Goal: Task Accomplishment & Management: Manage account settings

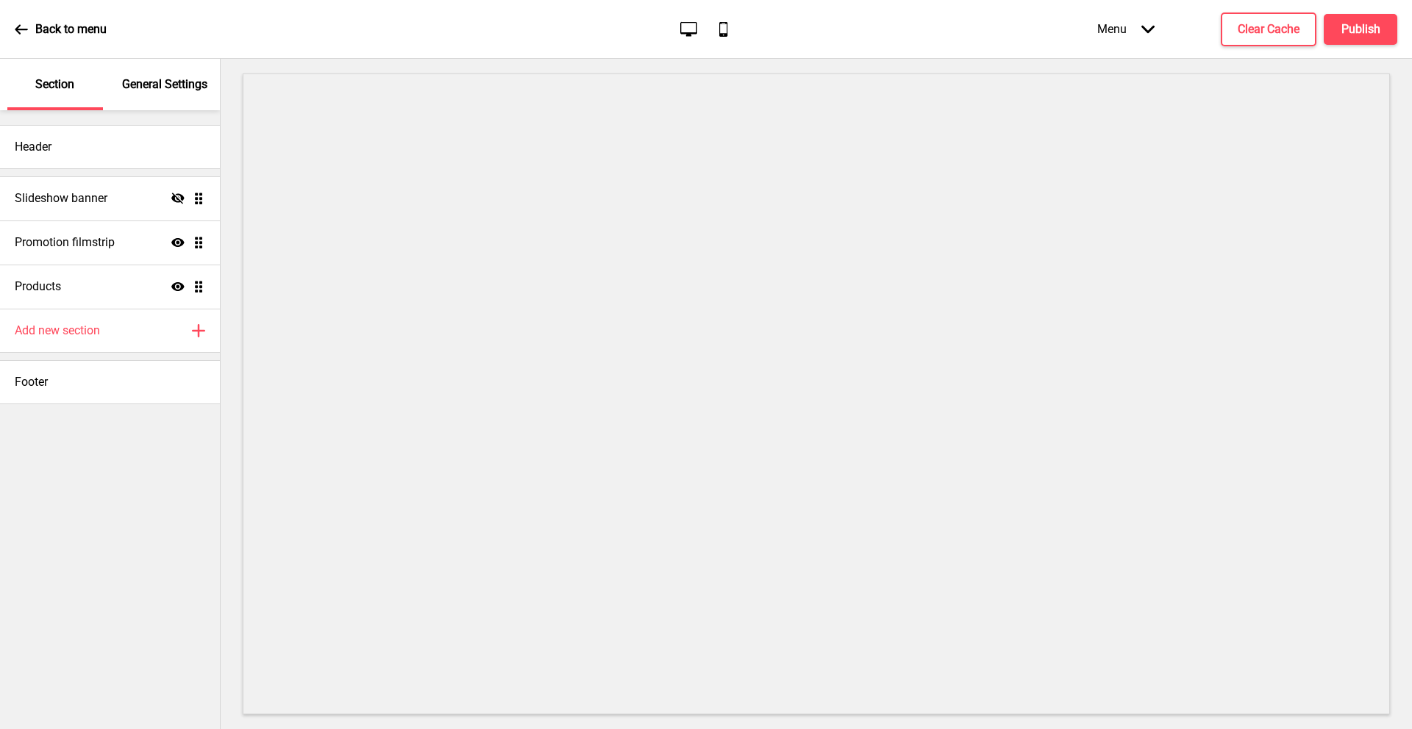
click at [132, 70] on div "General Settings" at bounding box center [166, 84] width 96 height 51
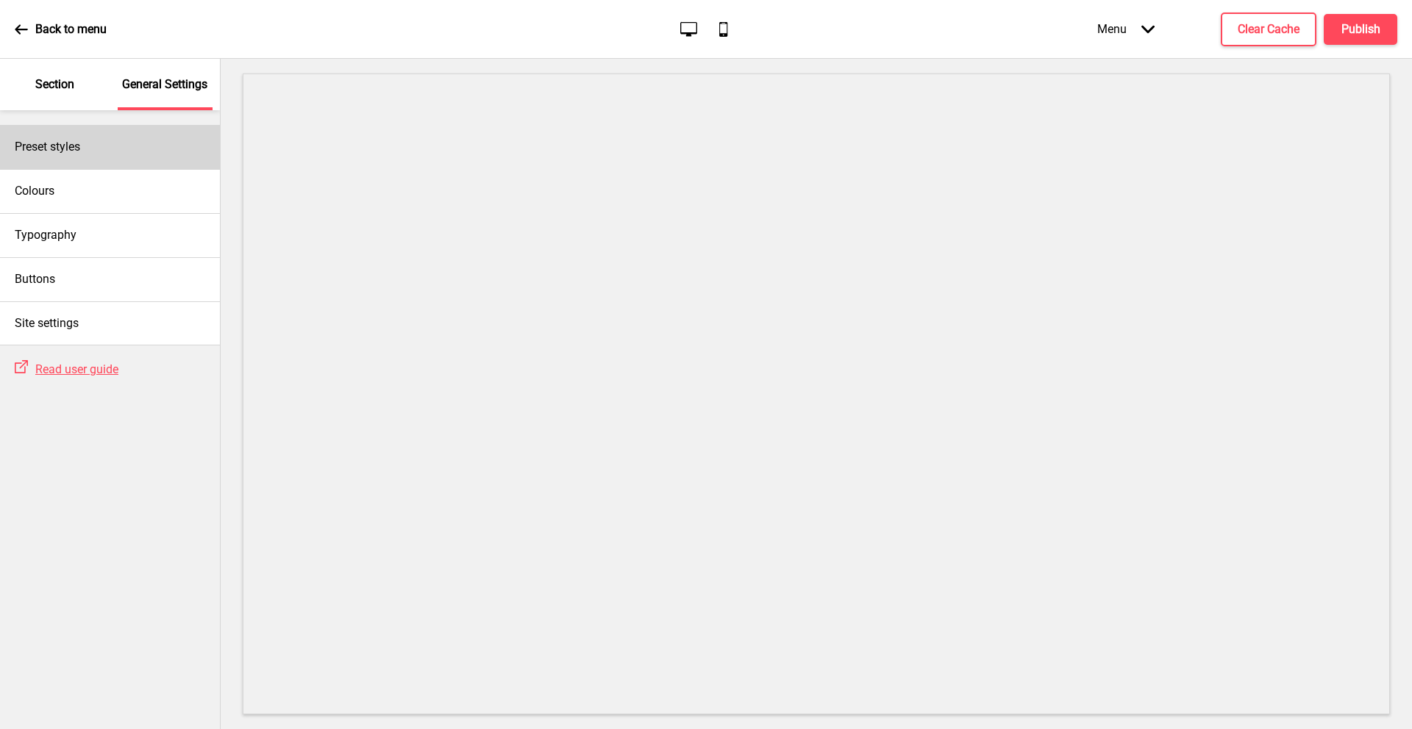
click at [108, 149] on div "Preset styles" at bounding box center [110, 147] width 220 height 44
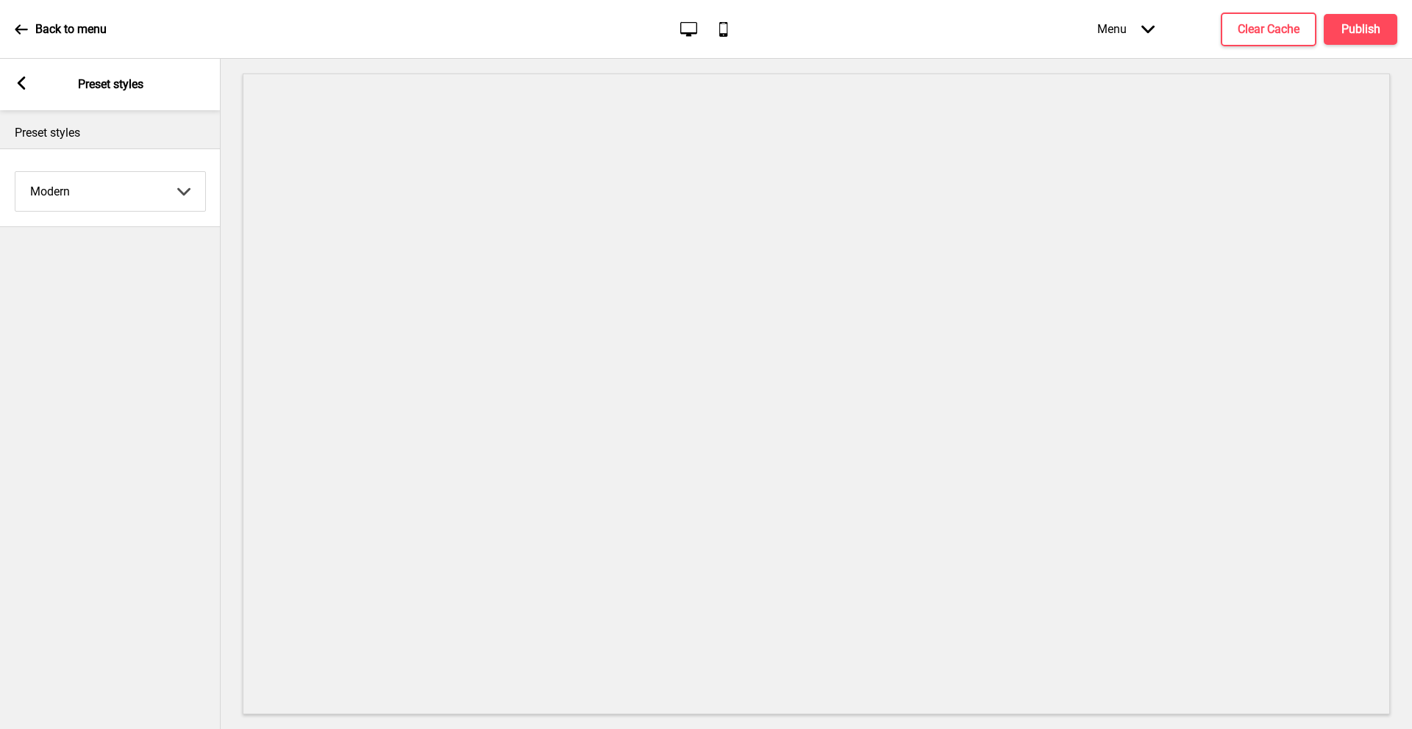
click at [93, 190] on select "Coffee Contrast Dark Earth Marine Minimalist Modern Oddle Pastel Yellow Fruits …" at bounding box center [110, 191] width 190 height 39
click at [15, 172] on select "Coffee Contrast Dark Earth Marine Minimalist Modern Oddle Pastel Yellow Fruits …" at bounding box center [110, 191] width 190 height 39
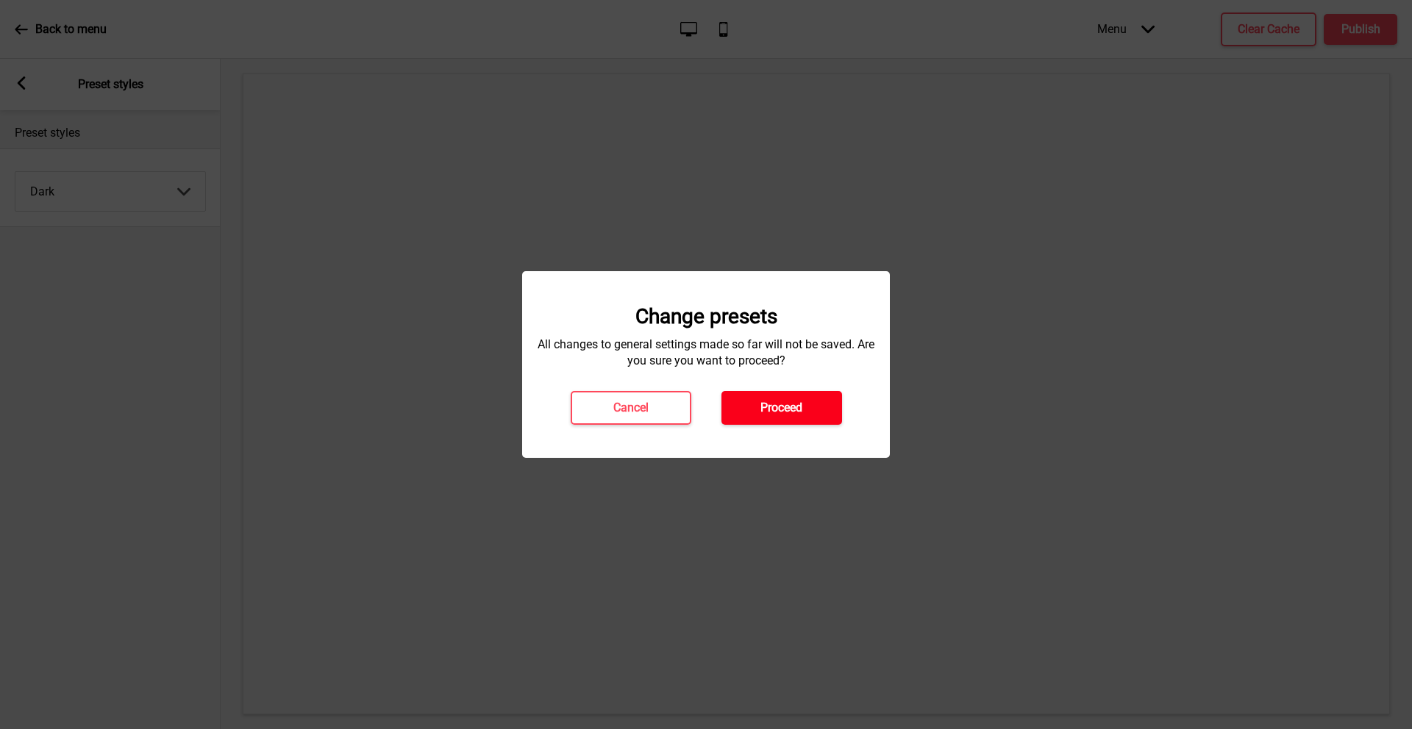
click at [807, 415] on button "Proceed" at bounding box center [781, 408] width 121 height 34
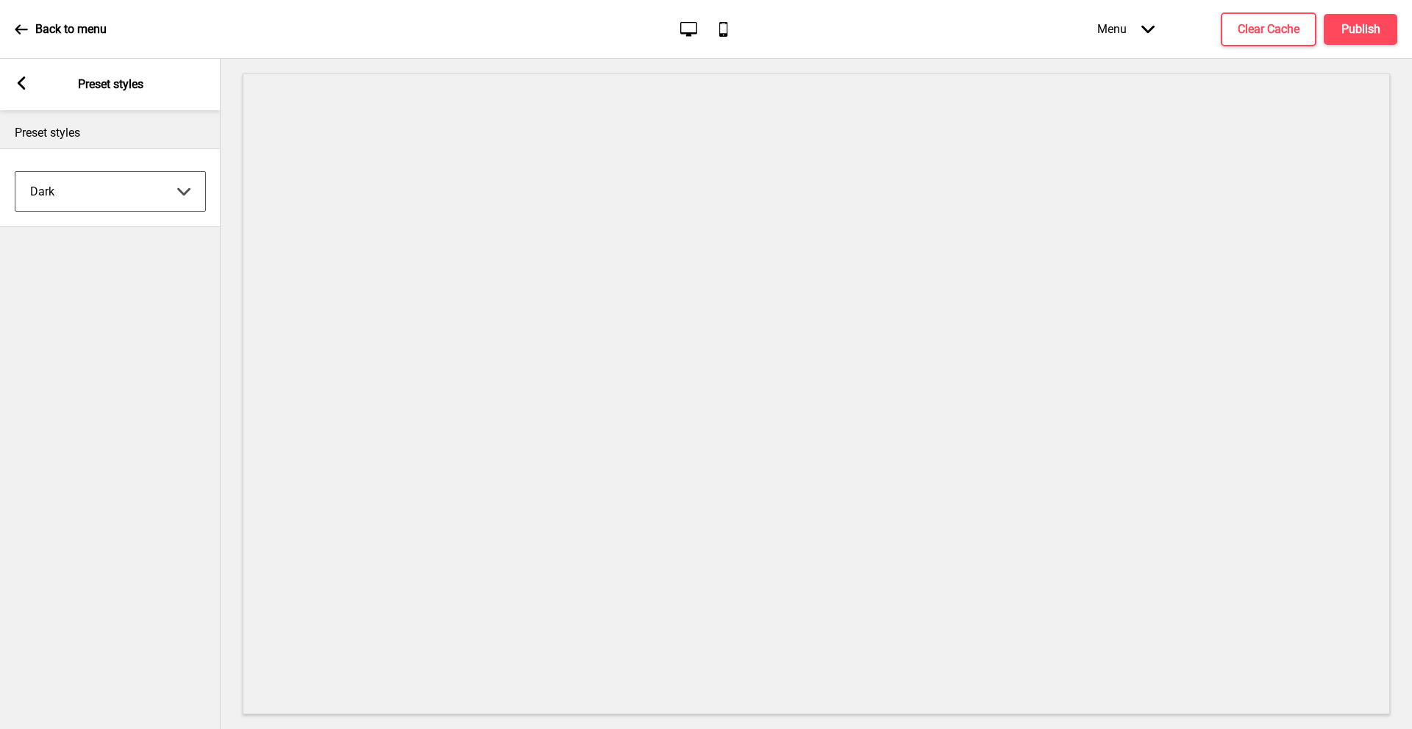
click at [137, 199] on select "Coffee Contrast Dark Earth Marine Minimalist Modern Oddle Pastel Yellow Fruits …" at bounding box center [110, 191] width 190 height 39
click at [15, 172] on select "Coffee Contrast Dark Earth Marine Minimalist Modern Oddle Pastel Yellow Fruits …" at bounding box center [110, 191] width 190 height 39
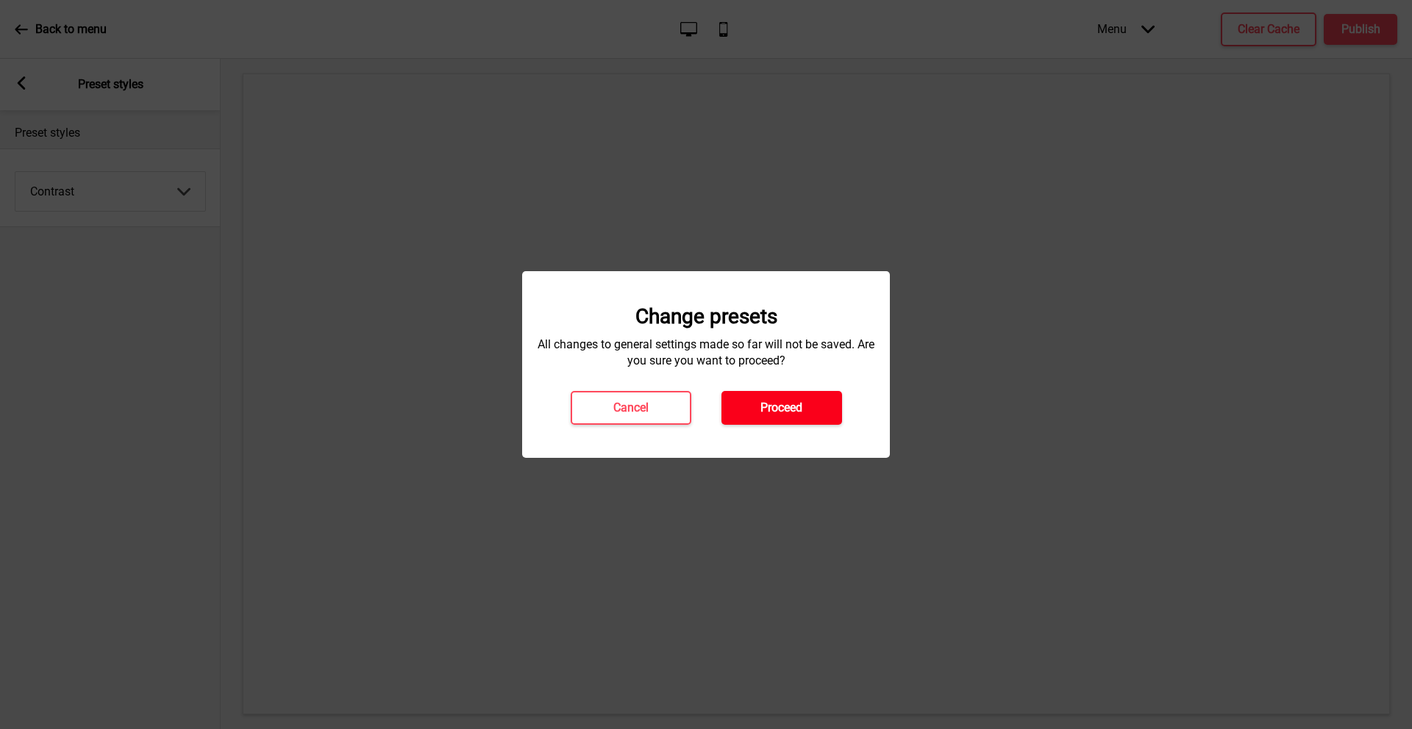
click at [821, 404] on button "Proceed" at bounding box center [781, 408] width 121 height 34
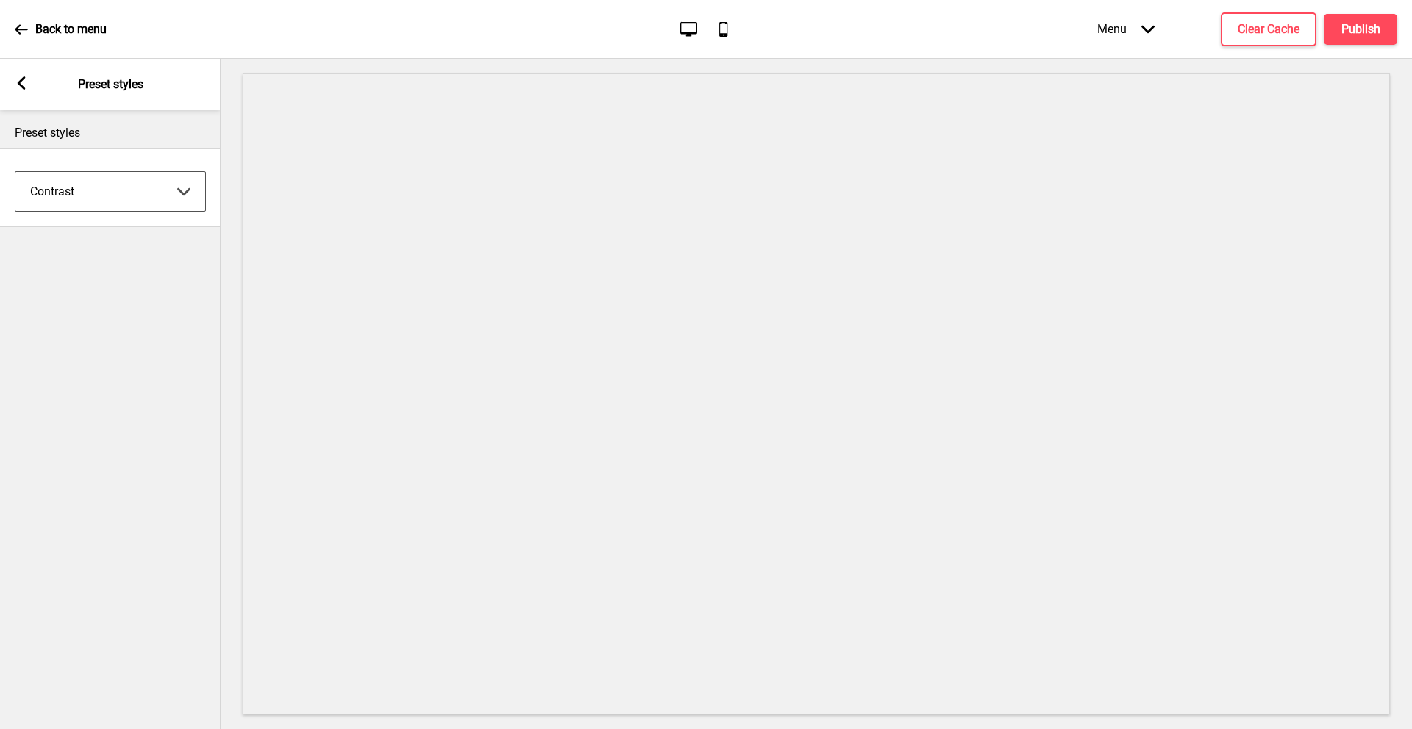
click at [116, 197] on select "Coffee Contrast Dark Earth Marine Minimalist Modern Oddle Pastel Yellow Fruits …" at bounding box center [110, 191] width 190 height 39
select select "minimalist"
click at [15, 172] on select "Coffee Contrast Dark Earth Marine Minimalist Modern Oddle Pastel Yellow Fruits …" at bounding box center [110, 191] width 190 height 39
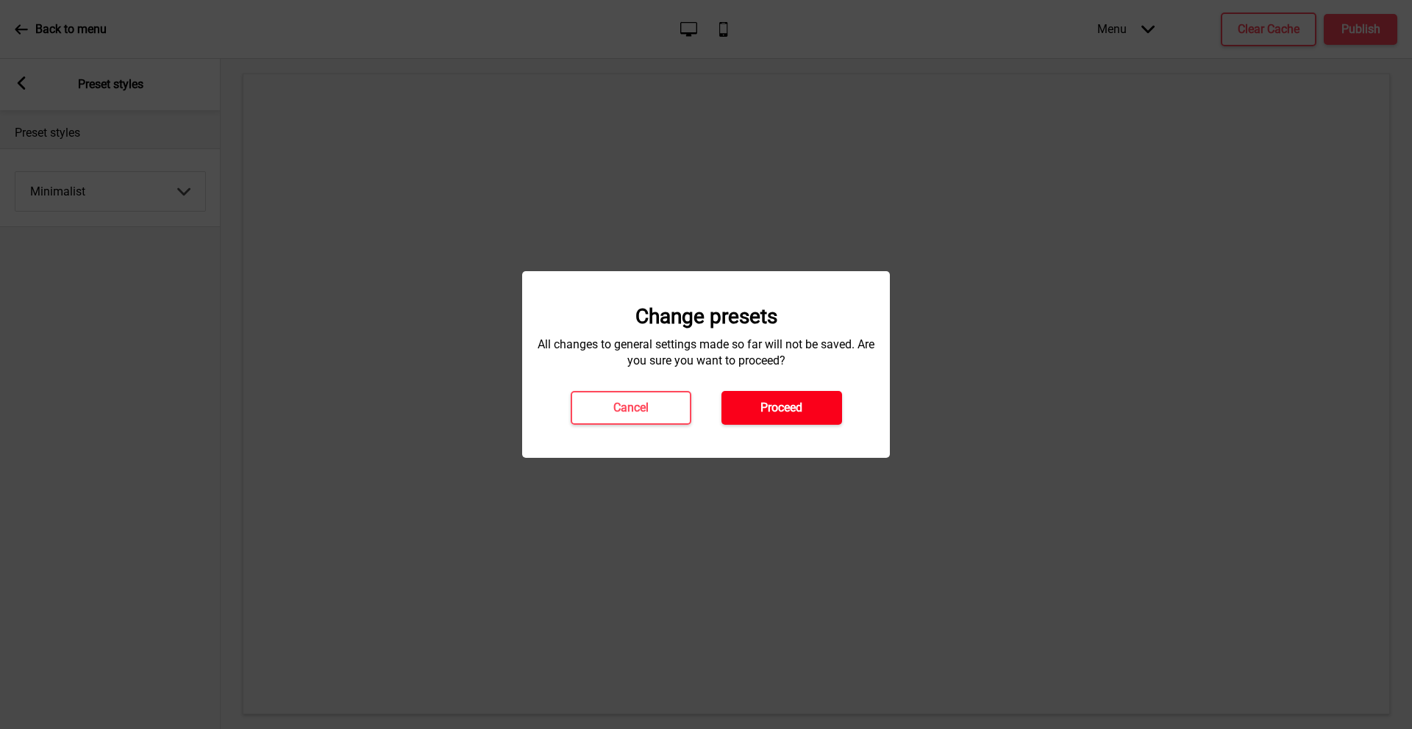
click at [781, 401] on h4 "Proceed" at bounding box center [781, 408] width 42 height 16
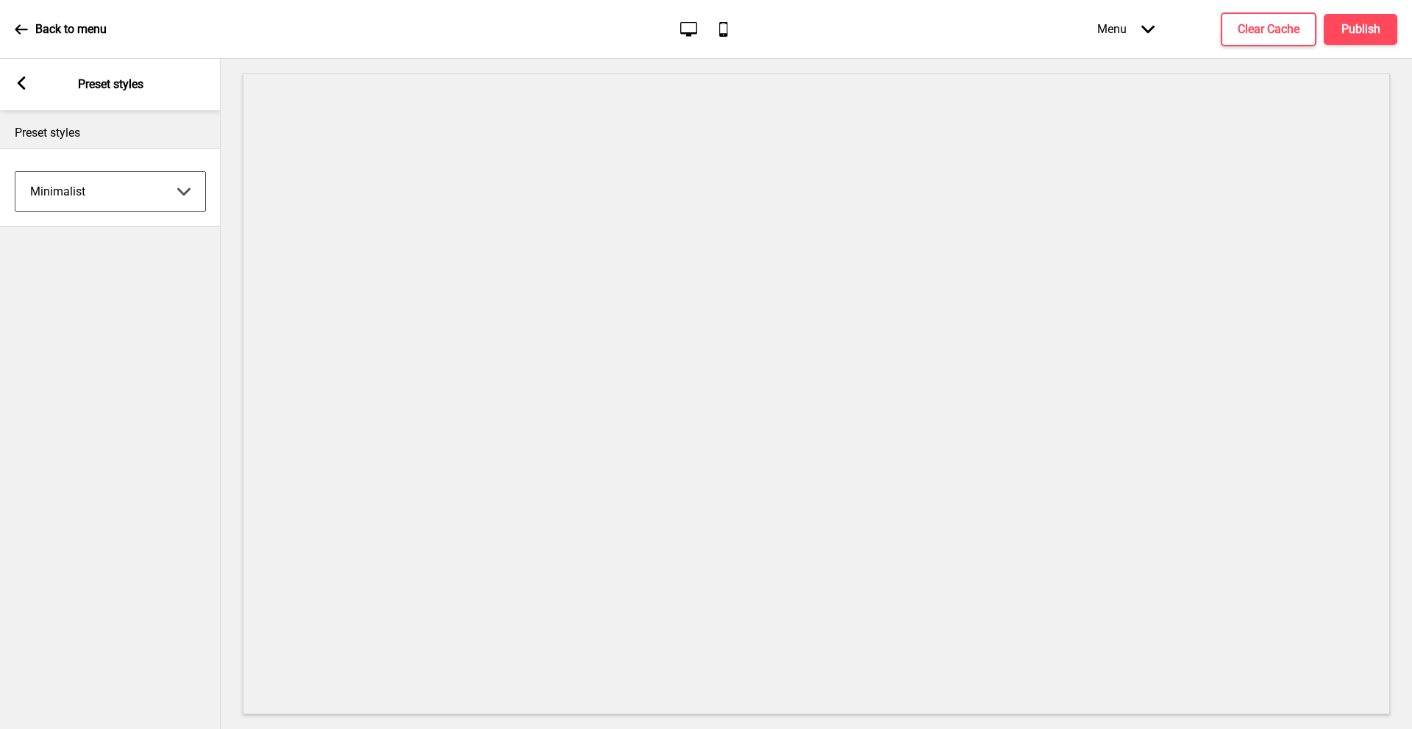
click at [39, 38] on div "Back to menu" at bounding box center [61, 30] width 92 height 40
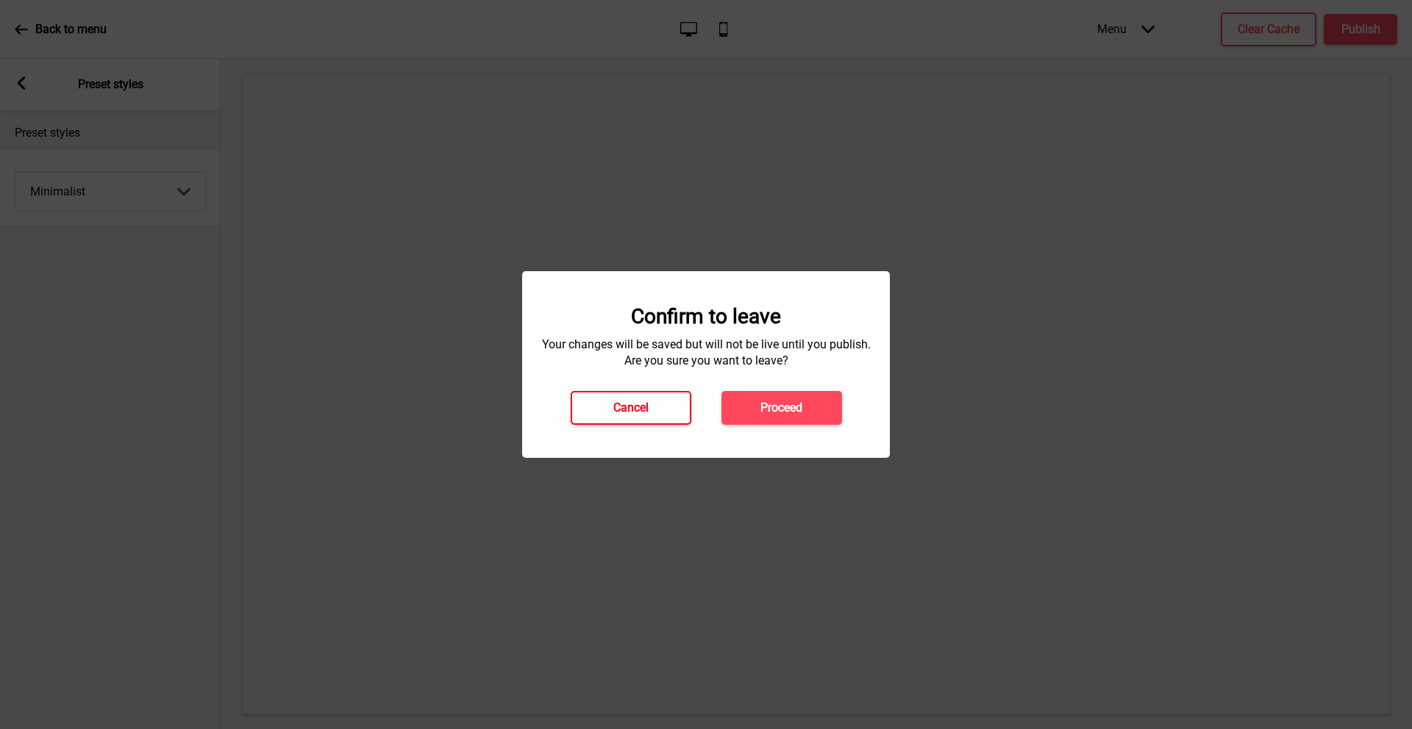
click at [654, 407] on button "Cancel" at bounding box center [631, 408] width 121 height 34
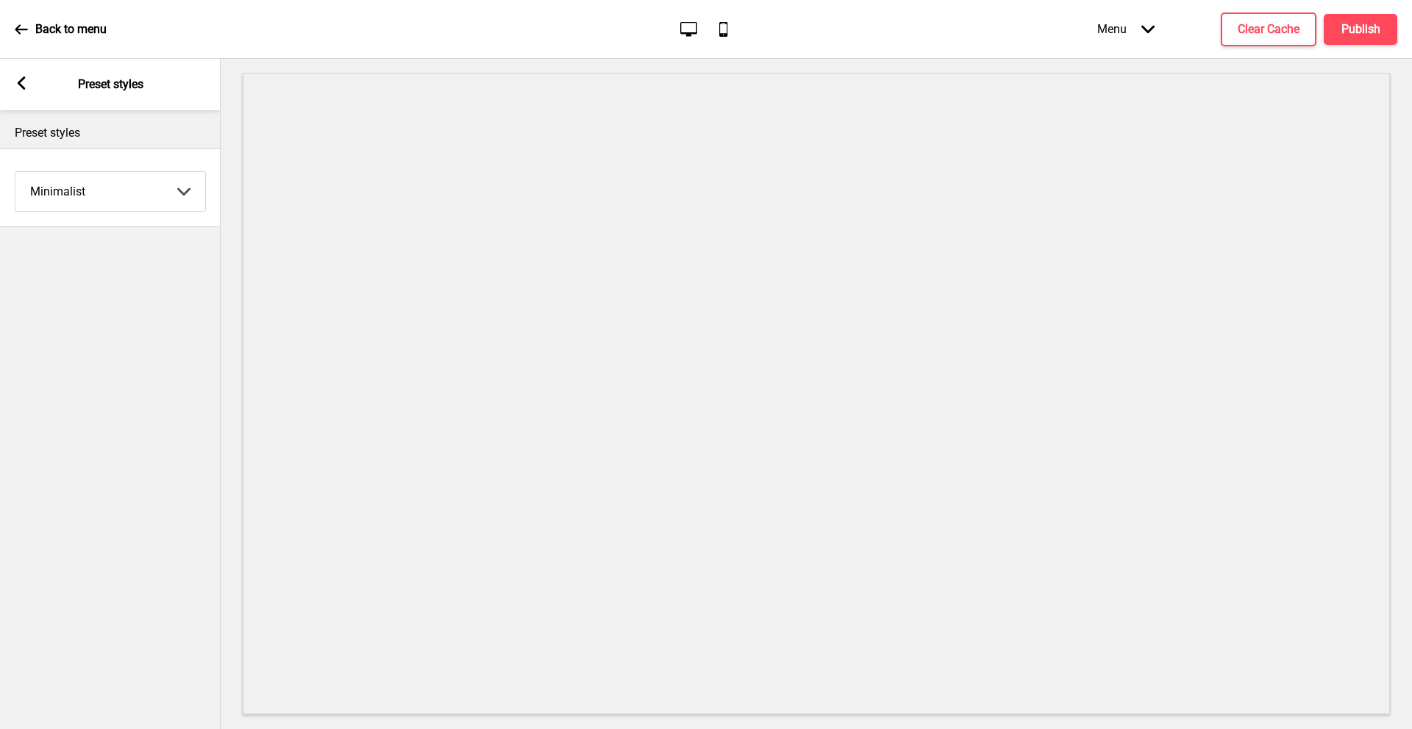
click at [21, 87] on icon at bounding box center [22, 82] width 8 height 13
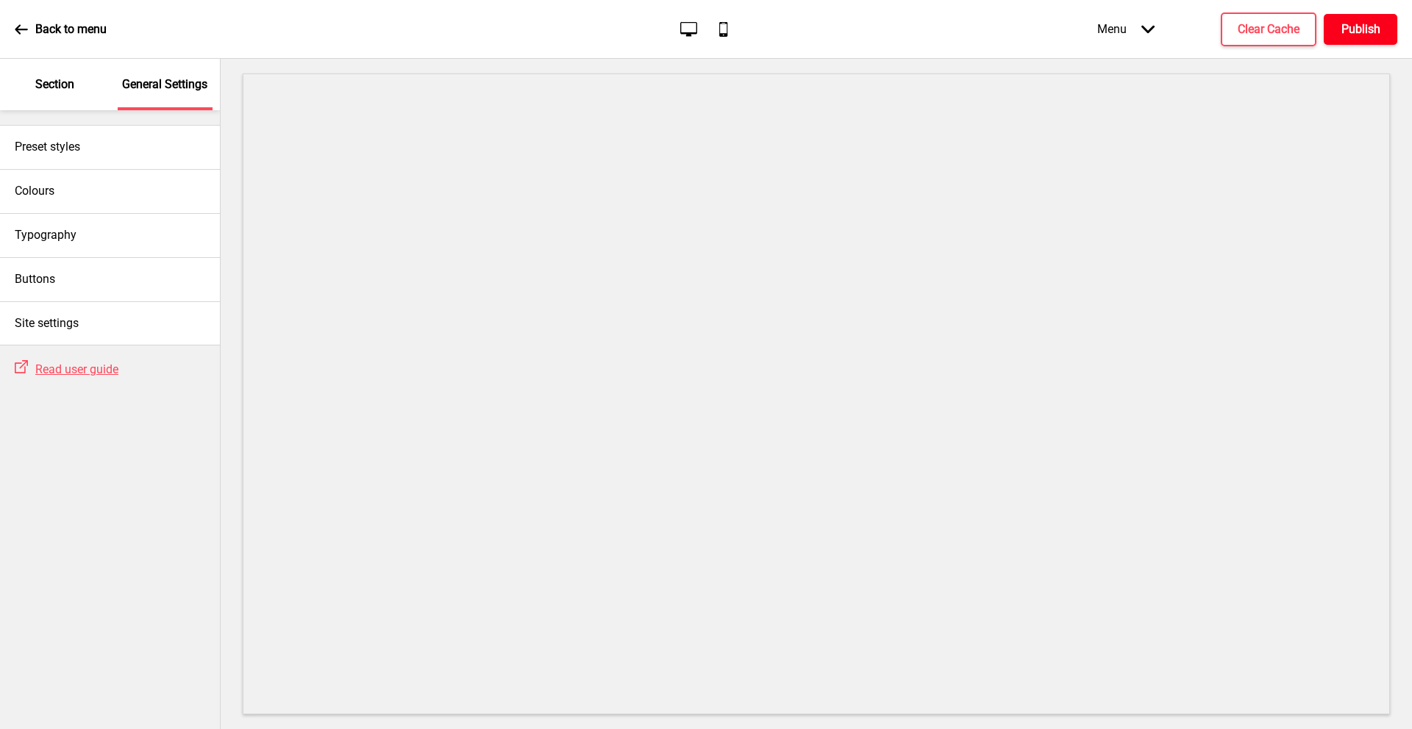
click at [1370, 33] on h4 "Publish" at bounding box center [1360, 29] width 39 height 16
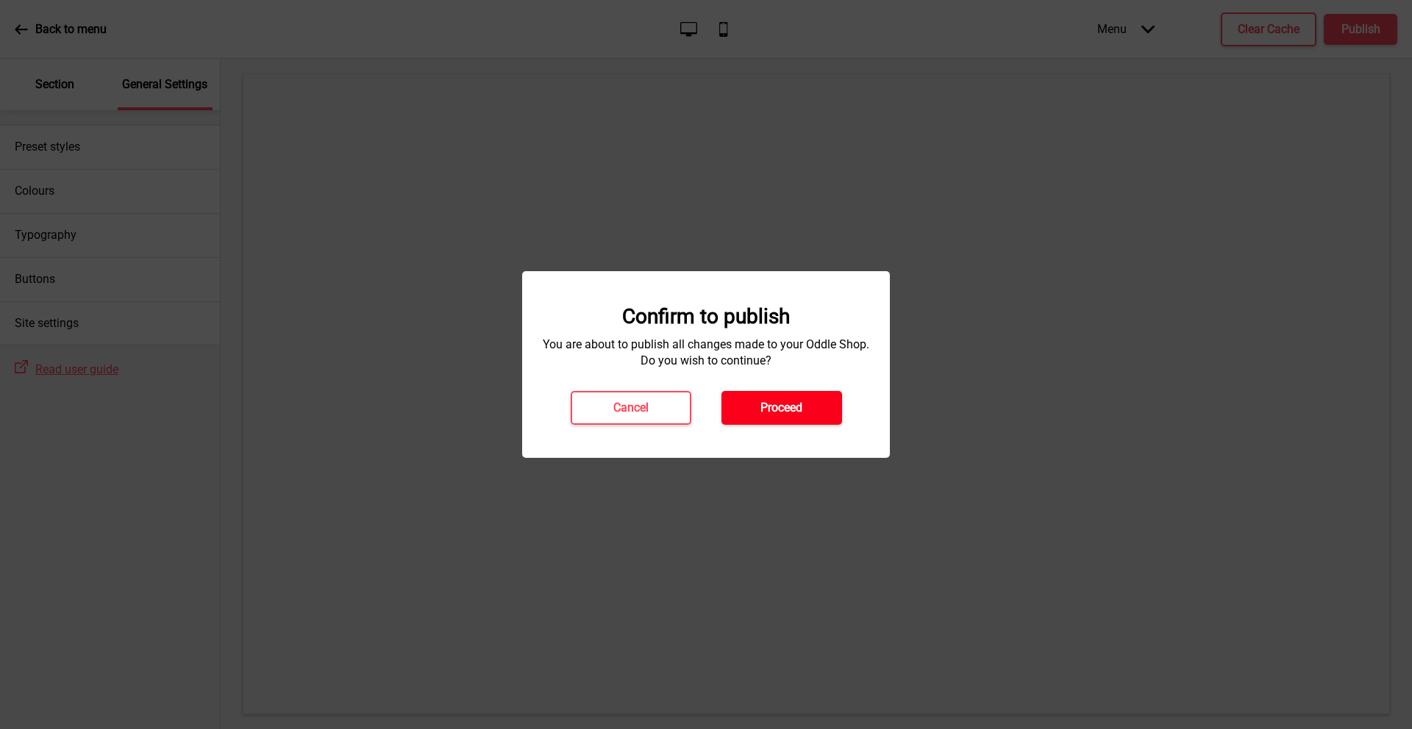
click at [777, 414] on h4 "Proceed" at bounding box center [781, 408] width 42 height 16
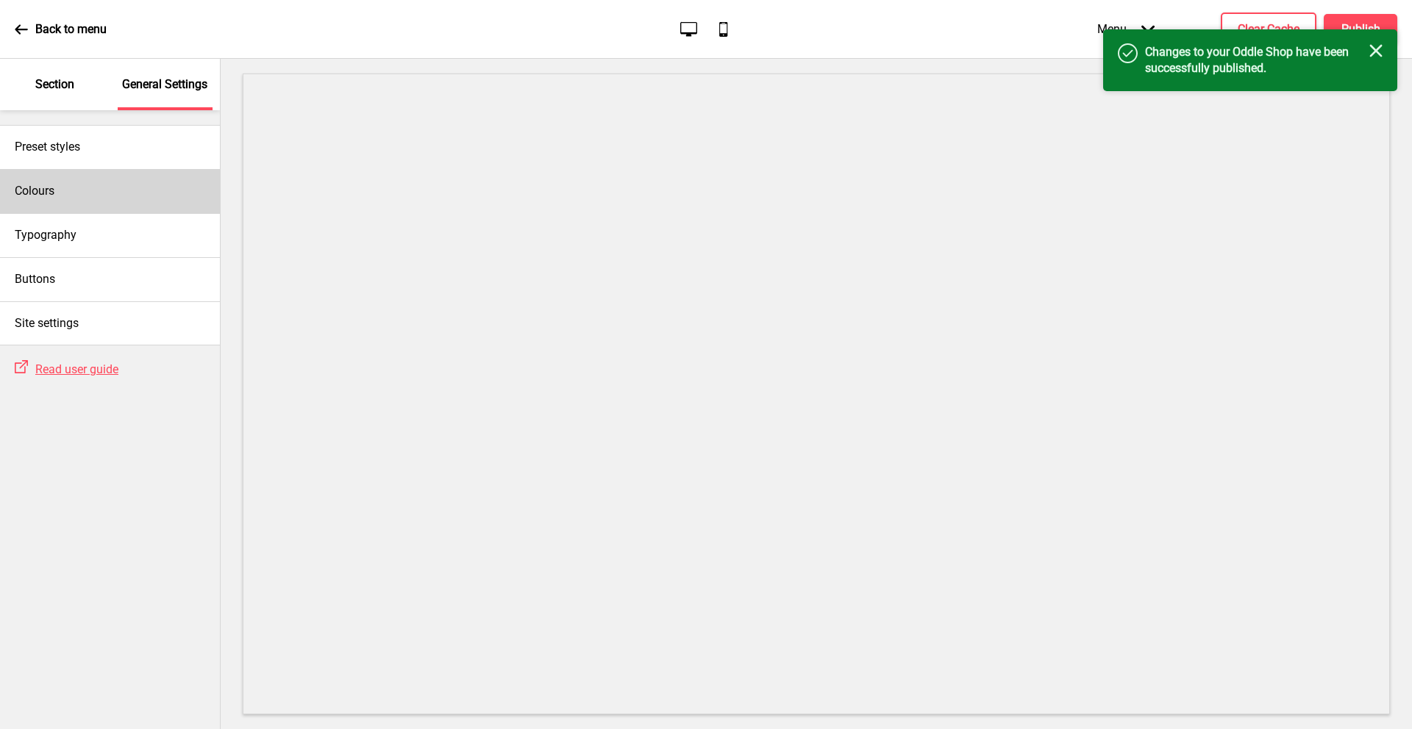
click at [86, 210] on div "Colours" at bounding box center [110, 191] width 220 height 44
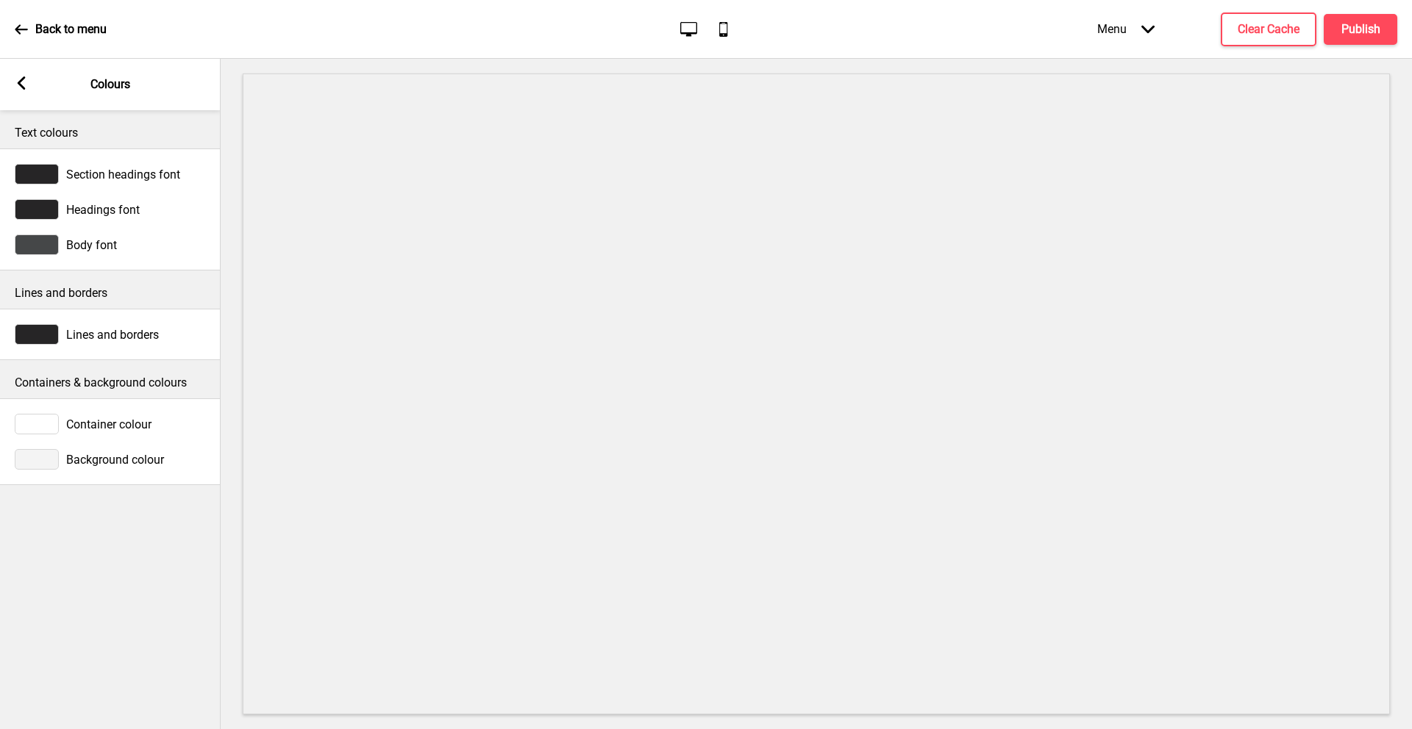
click at [33, 179] on div at bounding box center [37, 174] width 44 height 21
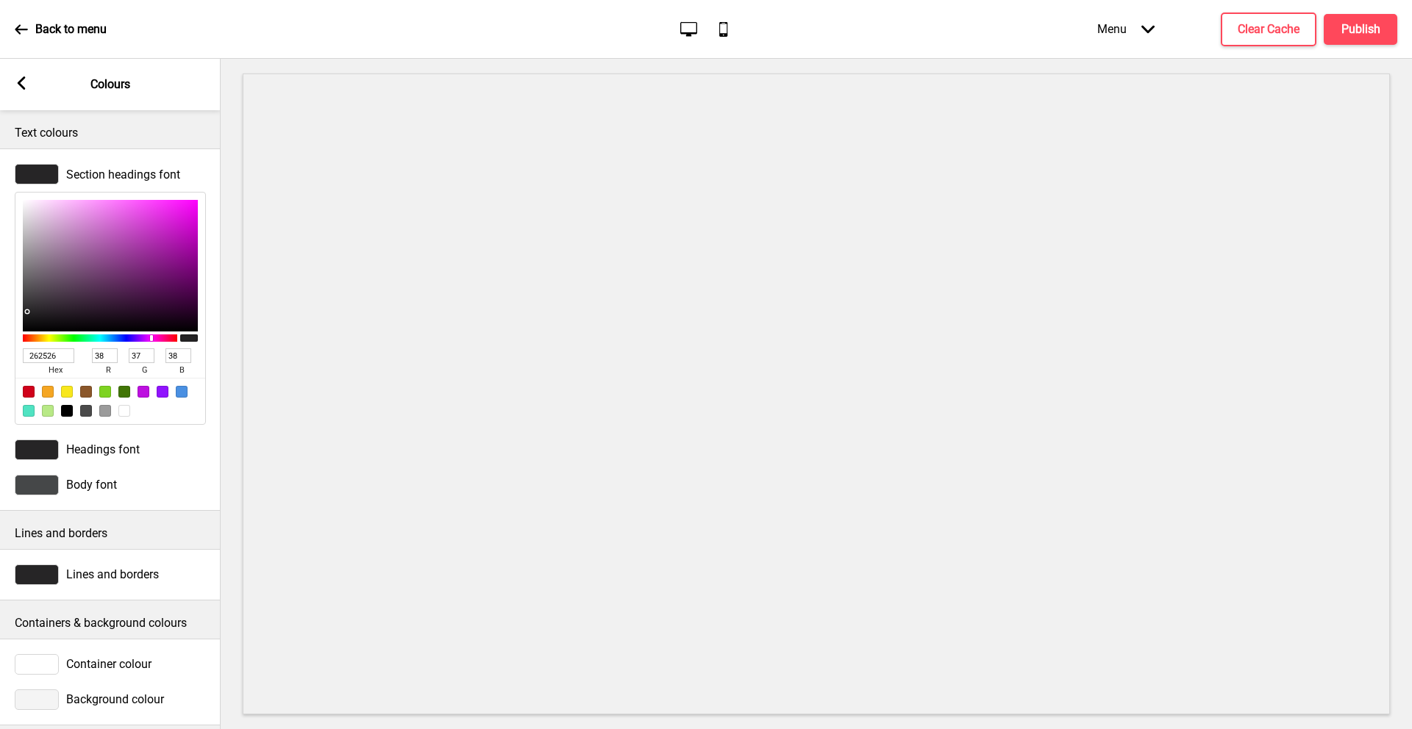
type input "C412C4"
type input "196"
type input "18"
type input "196"
type input "D713D7"
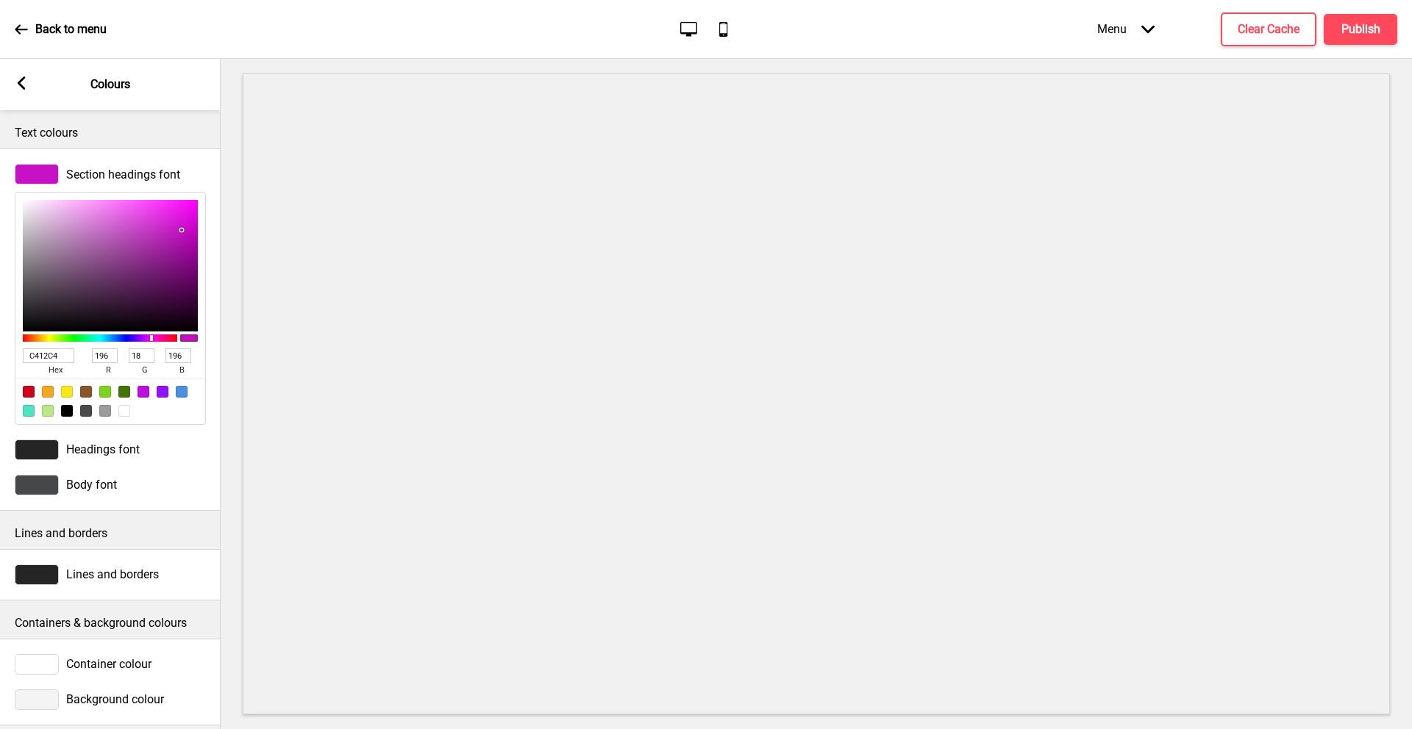
type input "215"
type input "19"
type input "215"
type input "E80FE8"
type input "232"
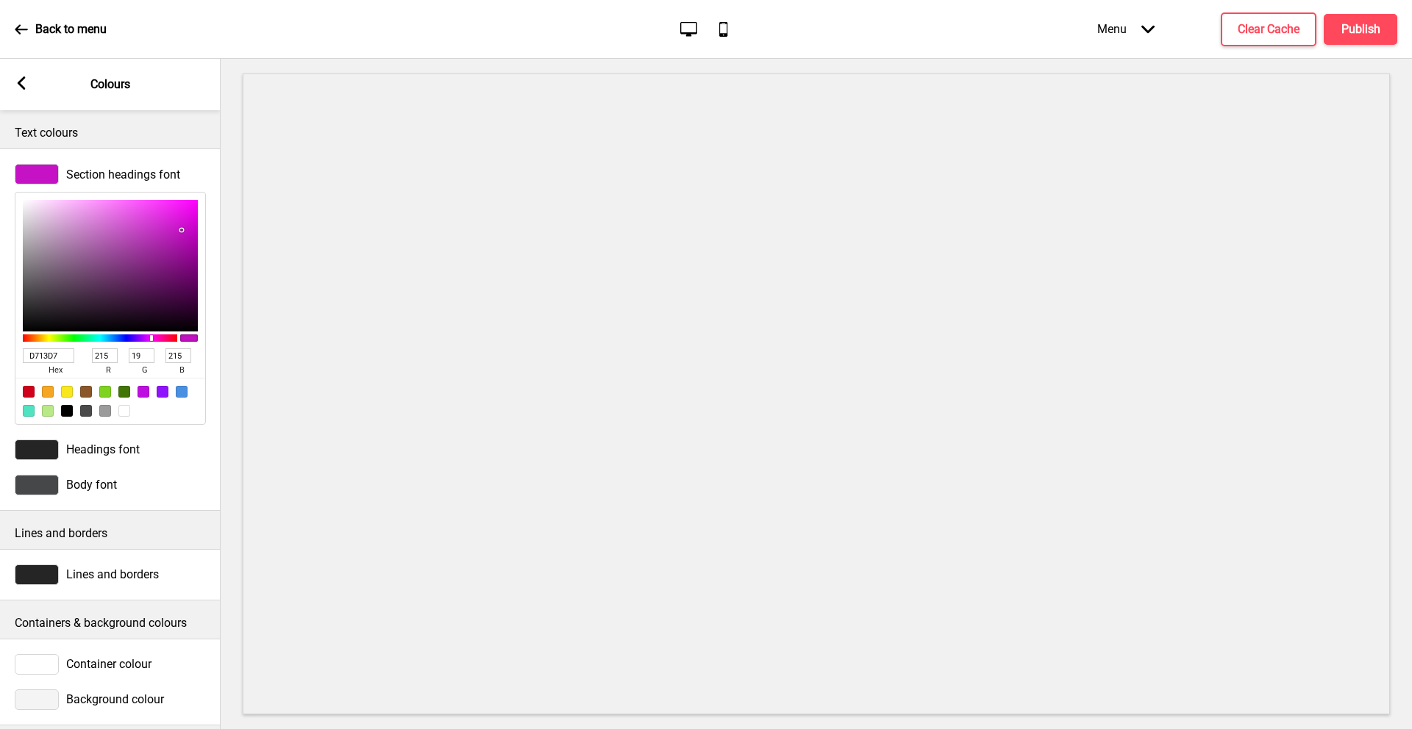
type input "15"
type input "232"
type input "EC0DEC"
type input "236"
type input "13"
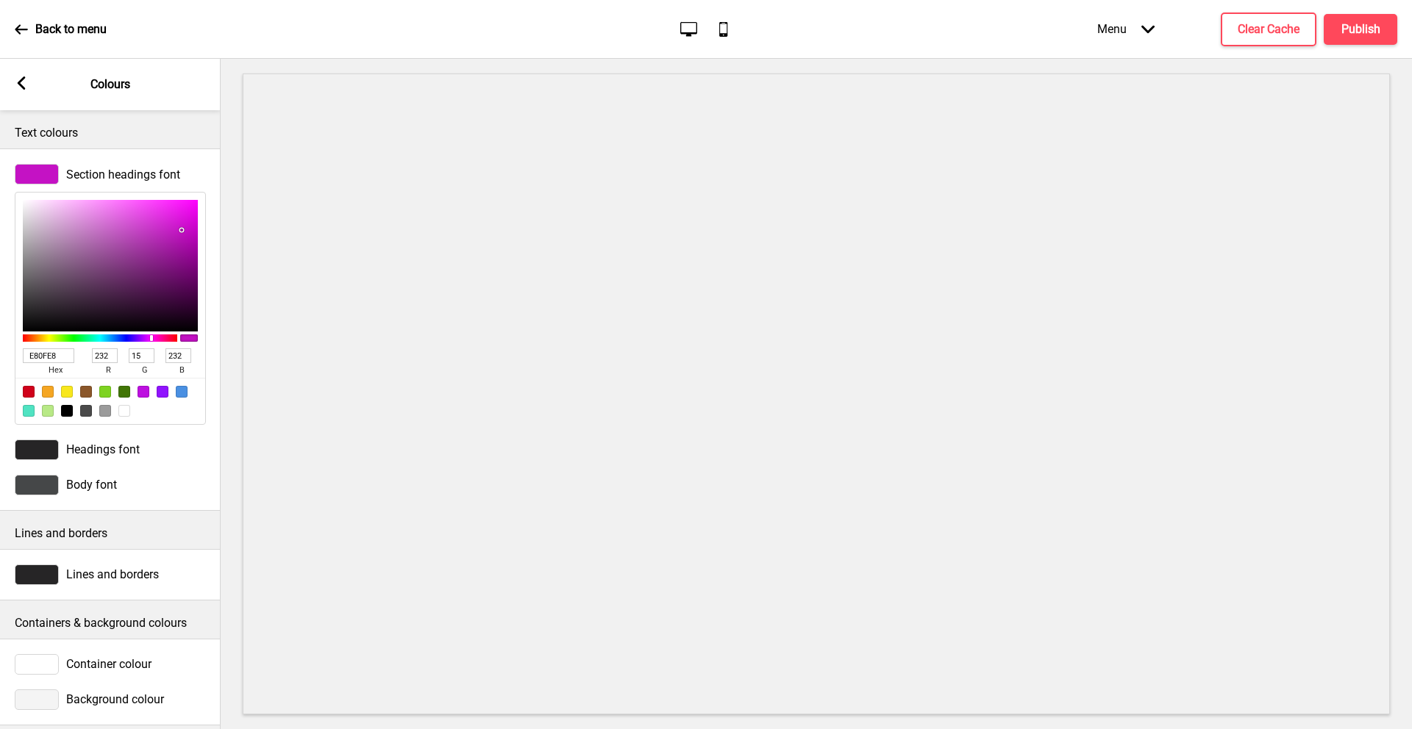
type input "236"
type input "EE0CEE"
type input "238"
type input "12"
type input "238"
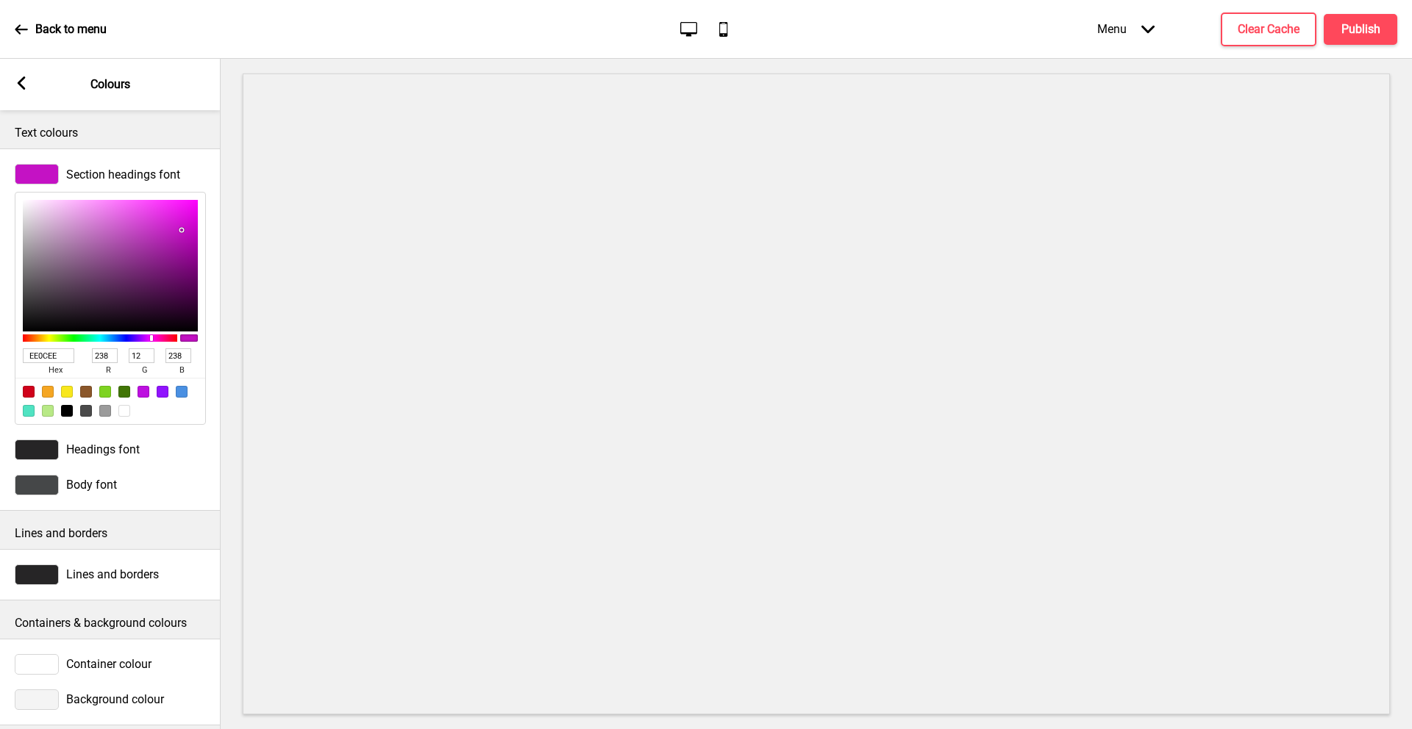
type input "F20AF2"
type input "242"
type input "10"
type input "242"
type input "F607F6"
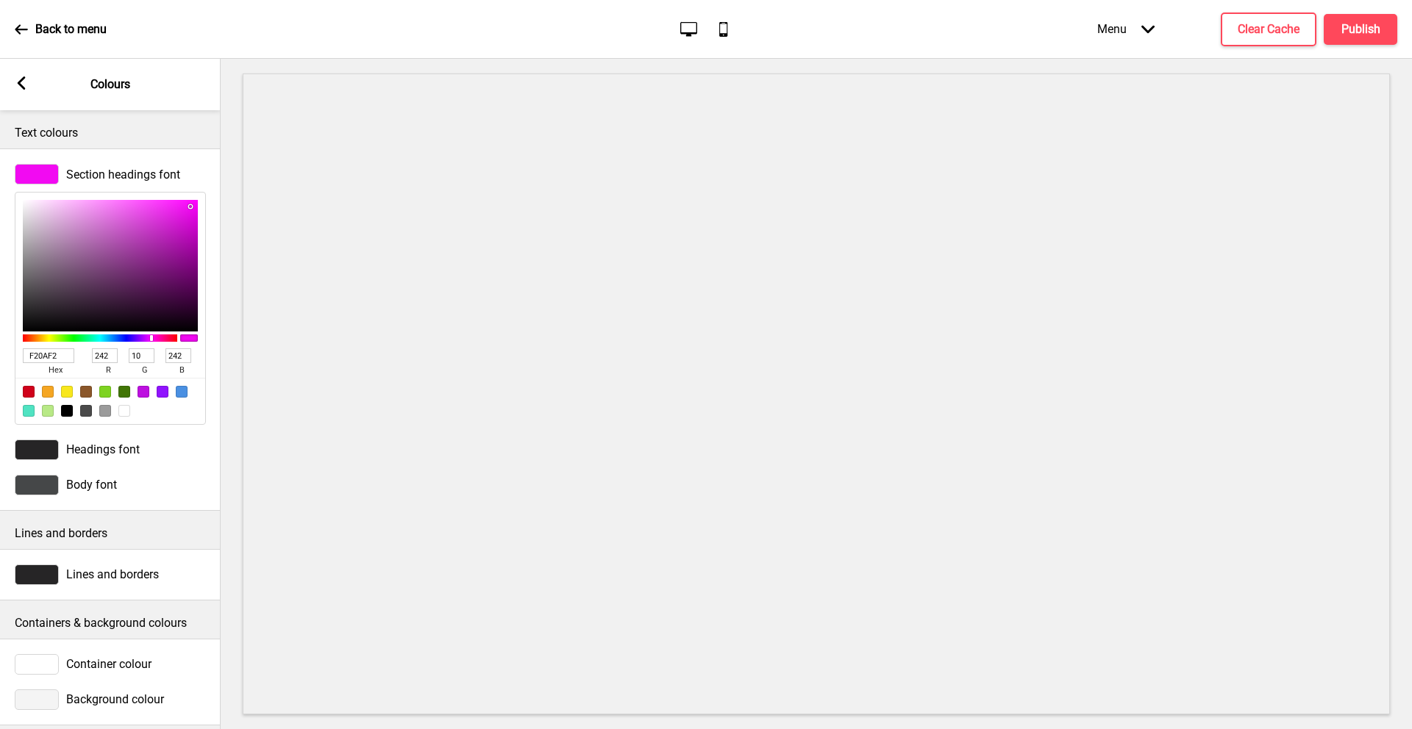
type input "246"
type input "7"
type input "246"
type input "FE02FE"
type input "254"
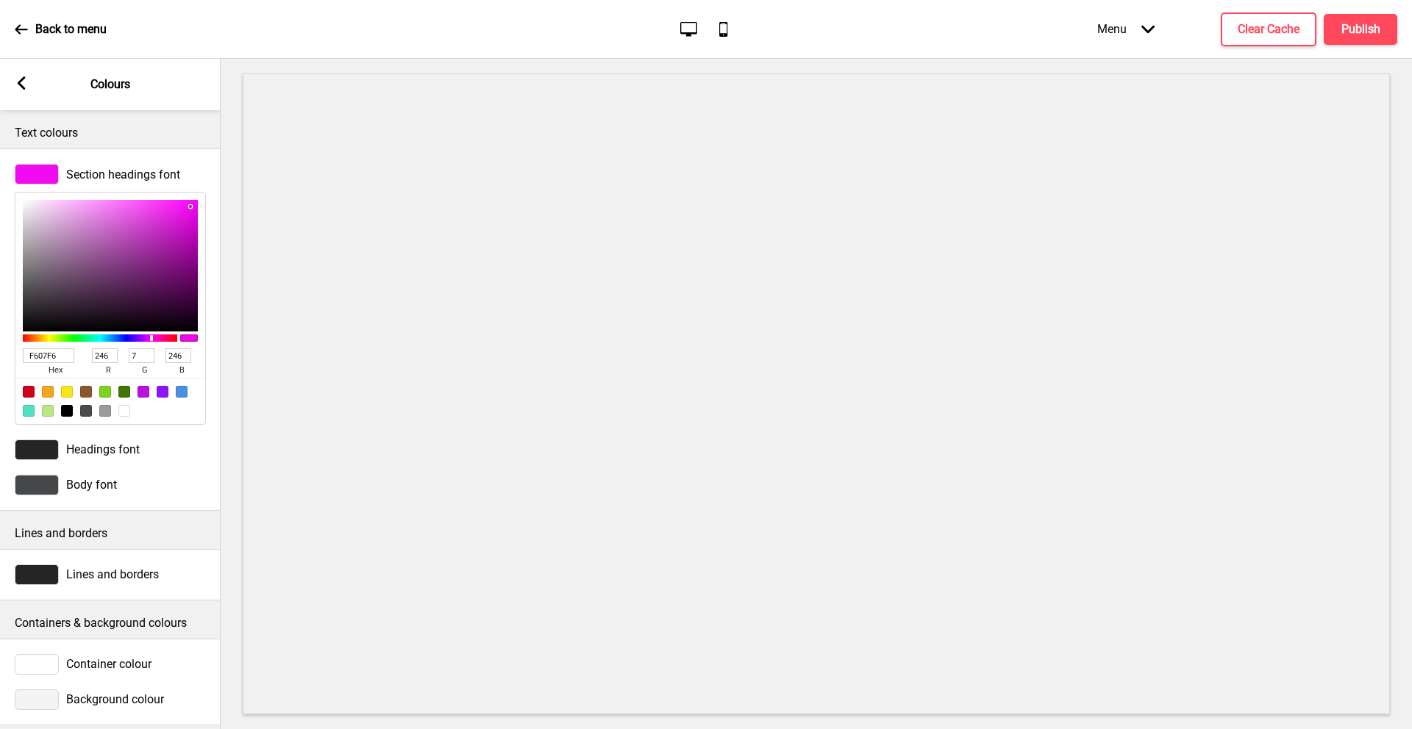
type input "2"
type input "254"
type input "FF00FF"
type input "255"
type input "0"
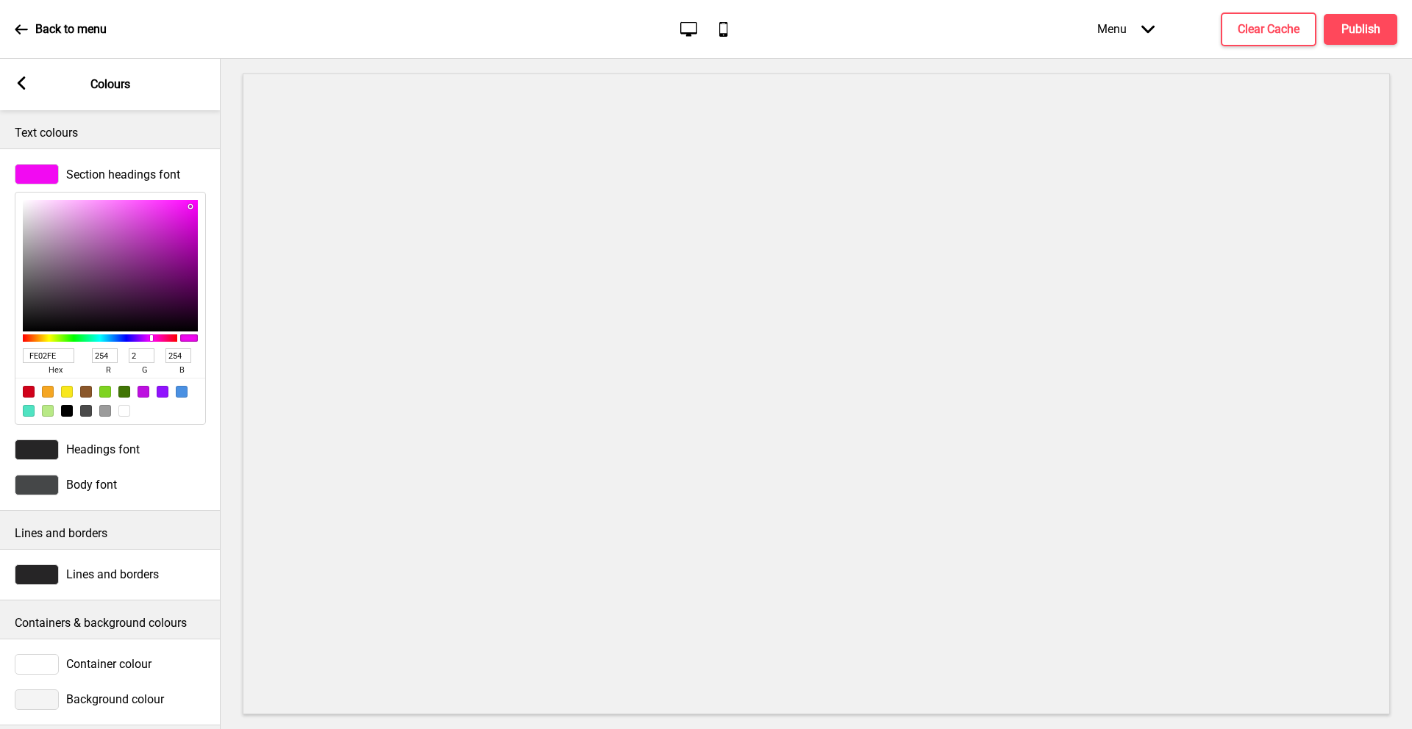
type input "255"
drag, startPoint x: 182, startPoint y: 230, endPoint x: 200, endPoint y: 198, distance: 37.2
click at [200, 199] on div "FF00FF hex 255 r 0 g 255 b 100 a" at bounding box center [110, 308] width 191 height 233
click at [21, 82] on rect at bounding box center [21, 82] width 13 height 13
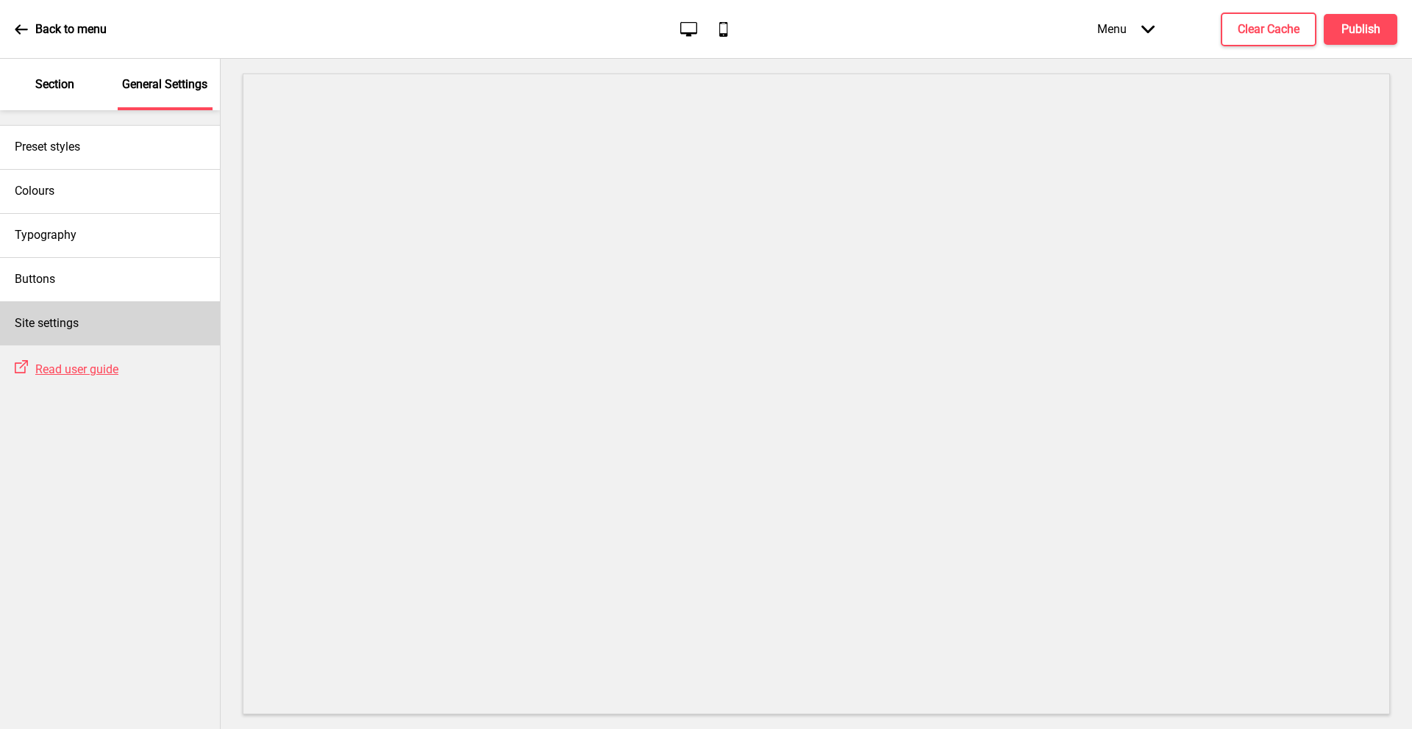
click at [57, 317] on h4 "Site settings" at bounding box center [47, 323] width 64 height 16
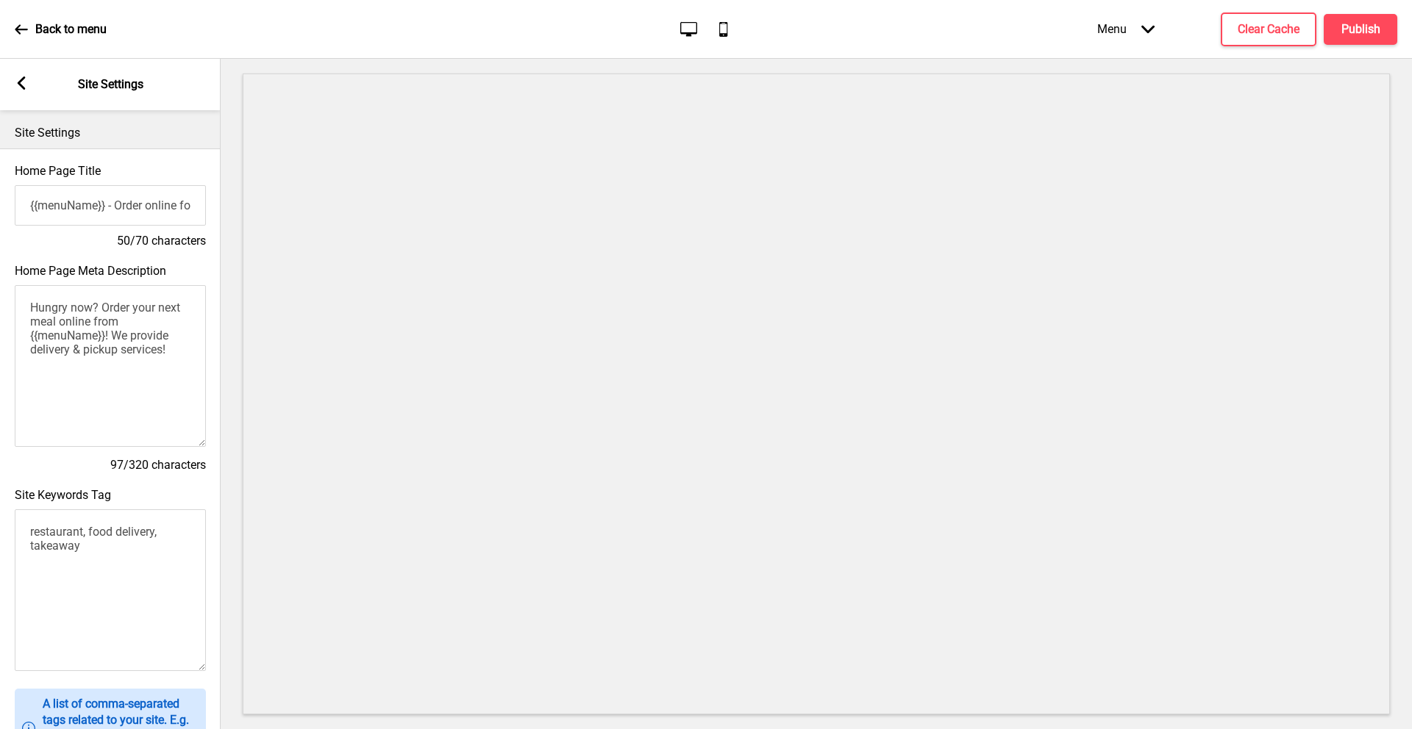
click at [78, 532] on textarea "restaurant, food delivery, takeaway" at bounding box center [110, 591] width 191 height 162
drag, startPoint x: 117, startPoint y: 546, endPoint x: 0, endPoint y: 496, distance: 127.2
click at [0, 496] on div "Site Keywords Tag restaurant, food delivery, takeaway" at bounding box center [110, 581] width 221 height 201
type textarea "best burger, singapore foodies, michelin guide,"
drag, startPoint x: 138, startPoint y: 349, endPoint x: 22, endPoint y: 302, distance: 125.4
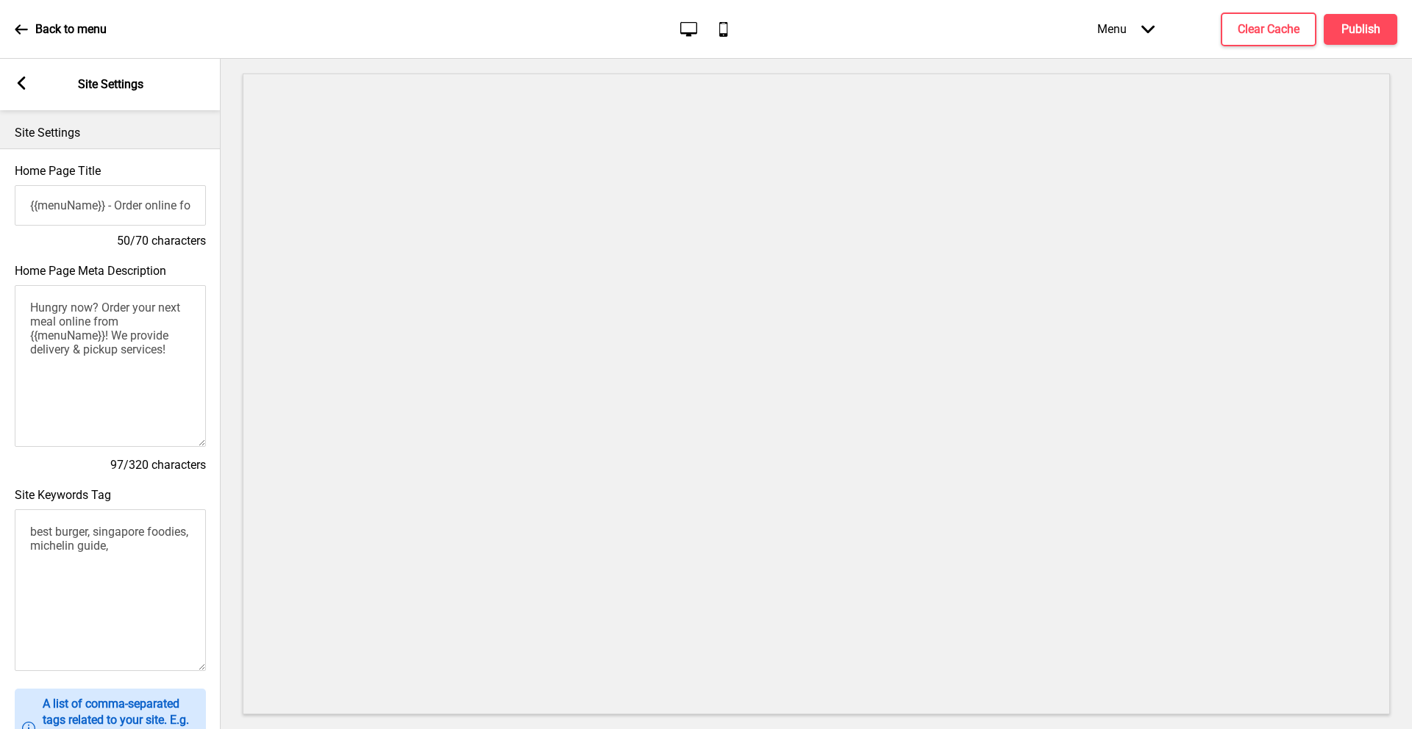
click at [22, 302] on textarea "Hungry now? Order your next meal online from {{menuName}}! We provide delivery …" at bounding box center [110, 366] width 191 height 162
click at [18, 83] on icon at bounding box center [22, 82] width 8 height 13
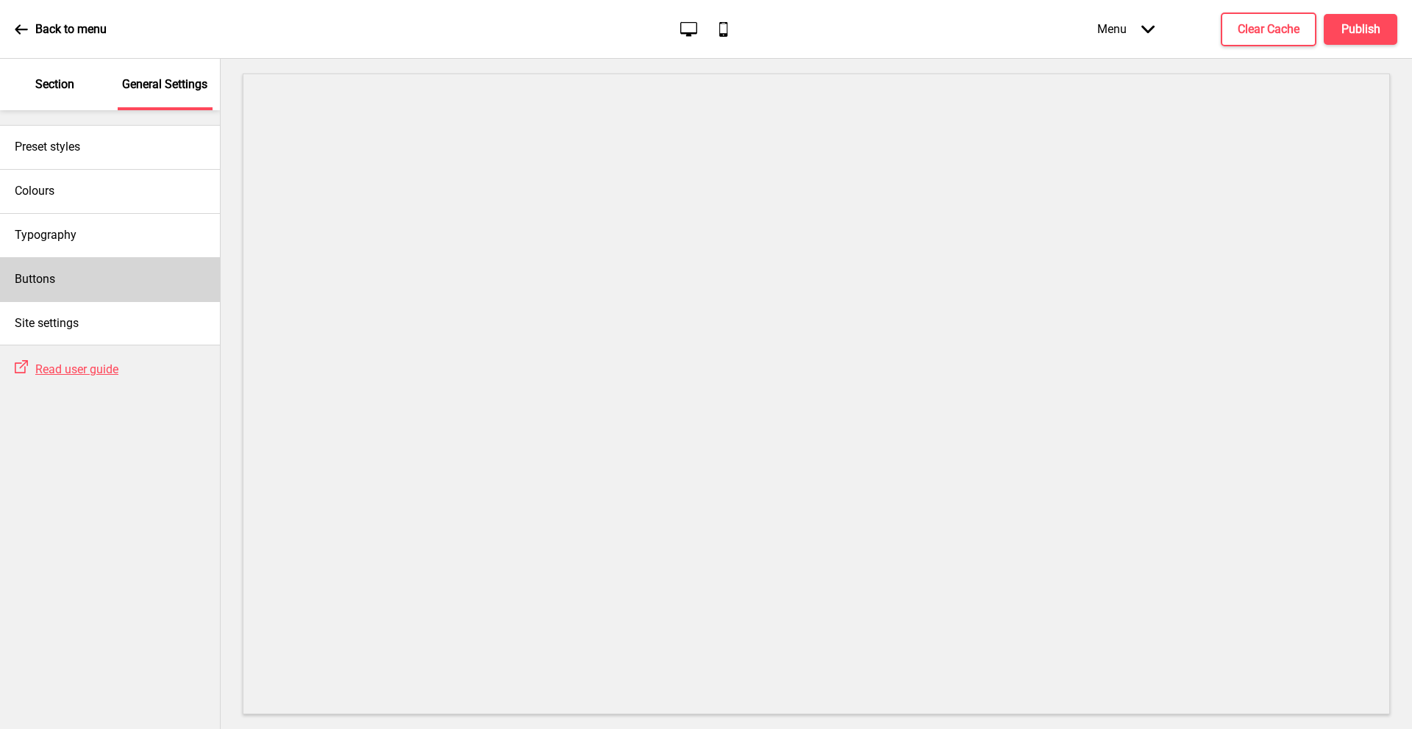
click at [84, 269] on div "Buttons" at bounding box center [110, 279] width 220 height 44
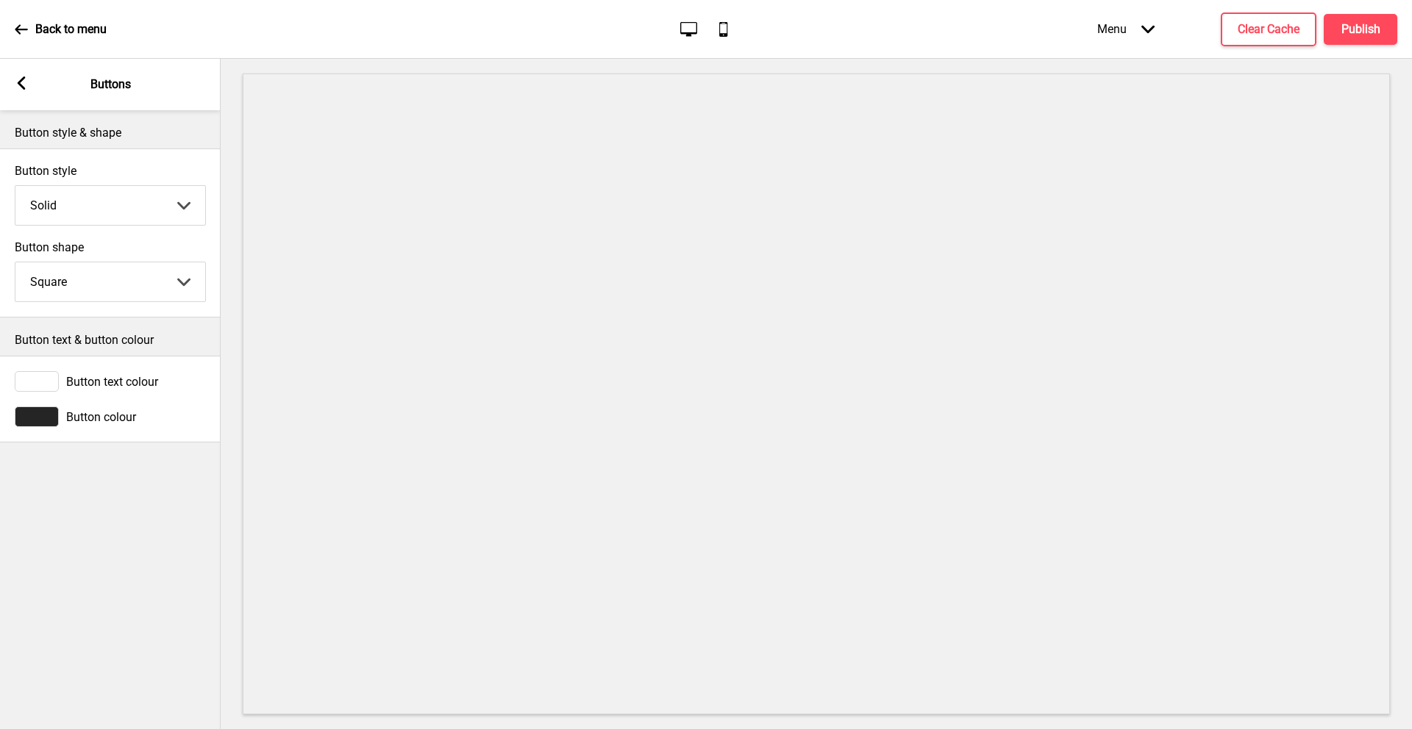
click at [150, 285] on select "Round Square Pill" at bounding box center [110, 282] width 190 height 39
click at [15, 263] on select "Round Square Pill" at bounding box center [110, 282] width 190 height 39
click at [106, 278] on select "Round Square Pill" at bounding box center [110, 282] width 190 height 39
select select "round"
click at [15, 263] on select "Round Square Pill" at bounding box center [110, 282] width 190 height 39
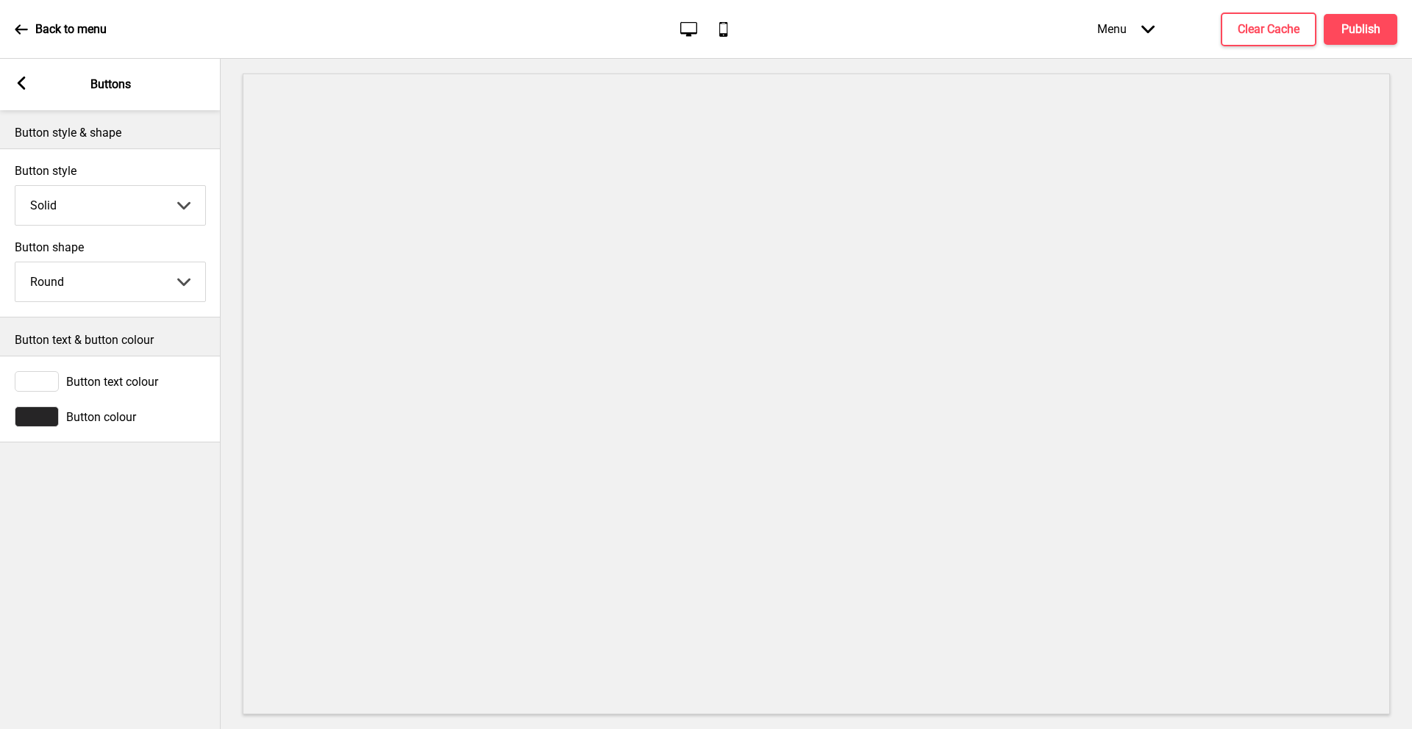
click at [25, 82] on rect at bounding box center [21, 82] width 13 height 13
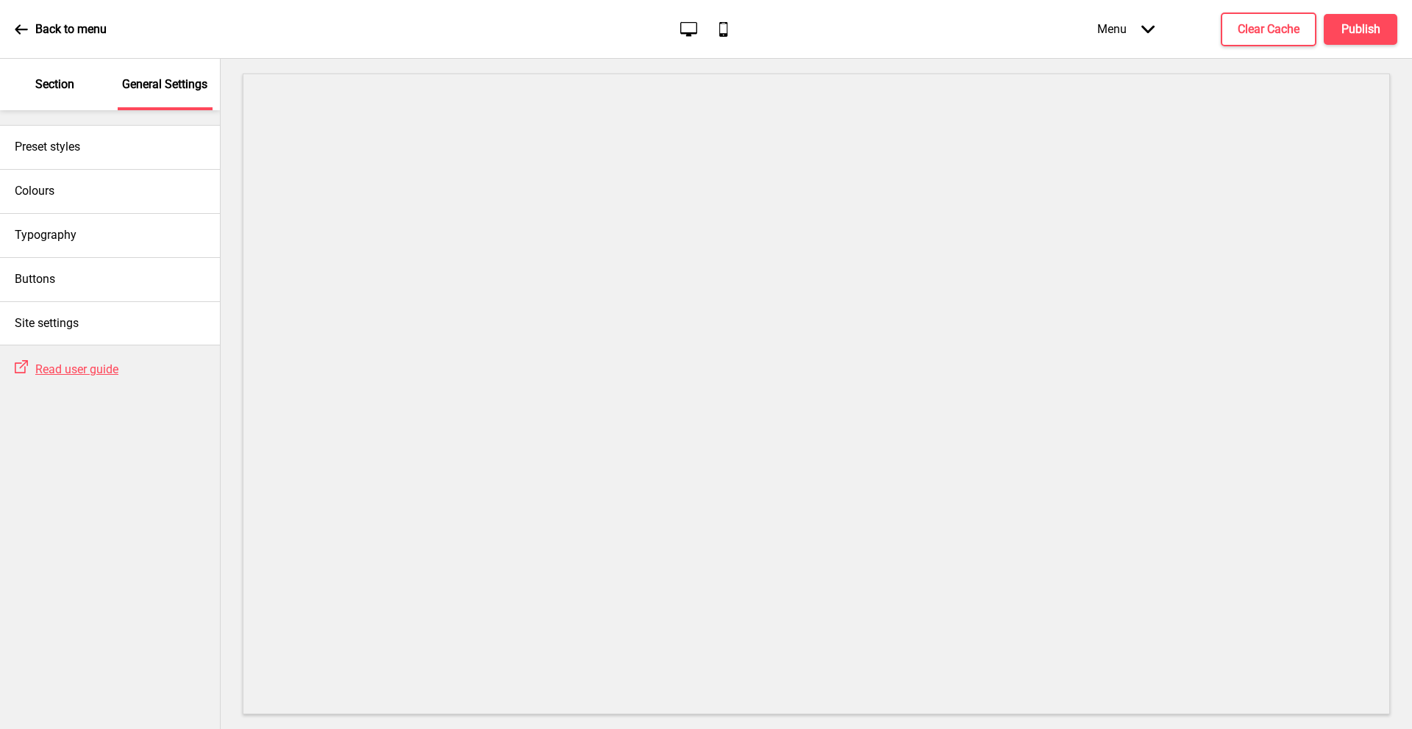
click at [44, 82] on p "Section" at bounding box center [54, 84] width 39 height 16
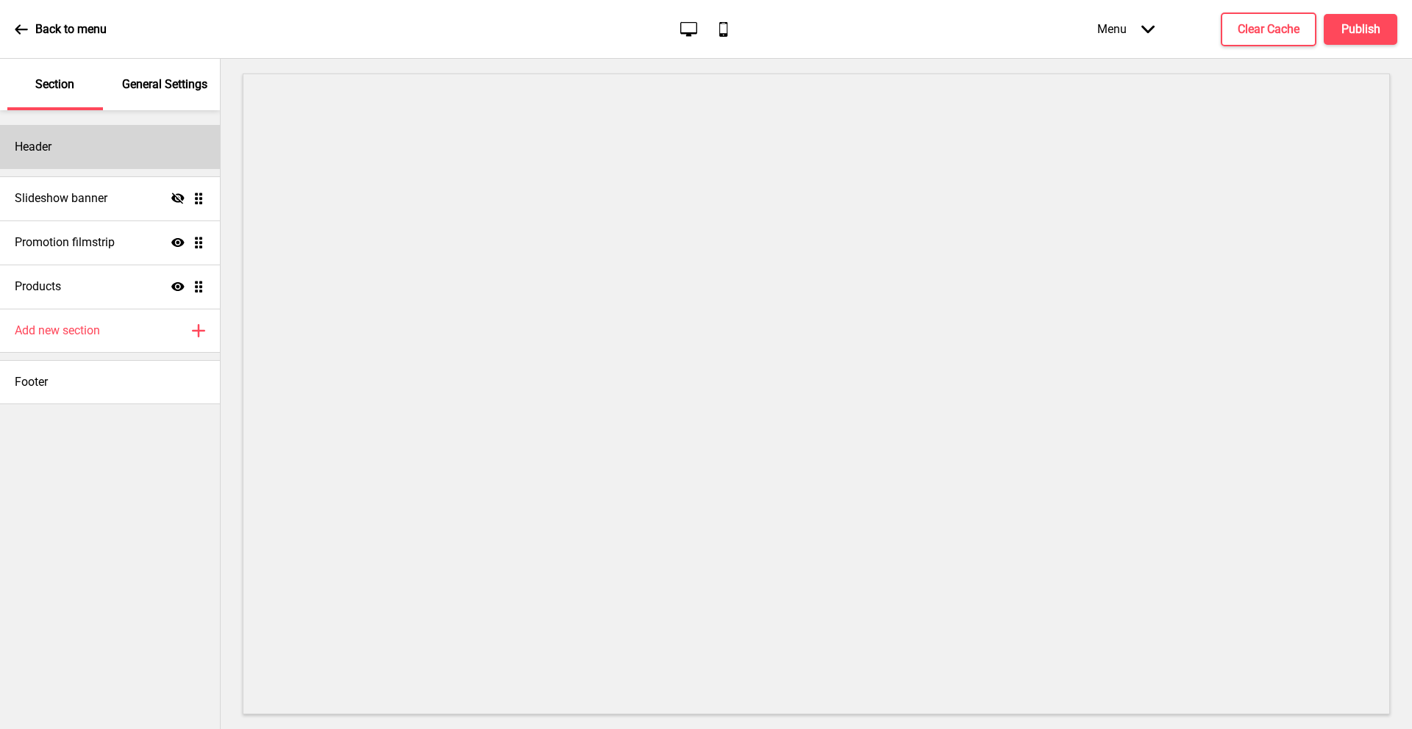
click at [65, 154] on div "Header" at bounding box center [110, 147] width 220 height 44
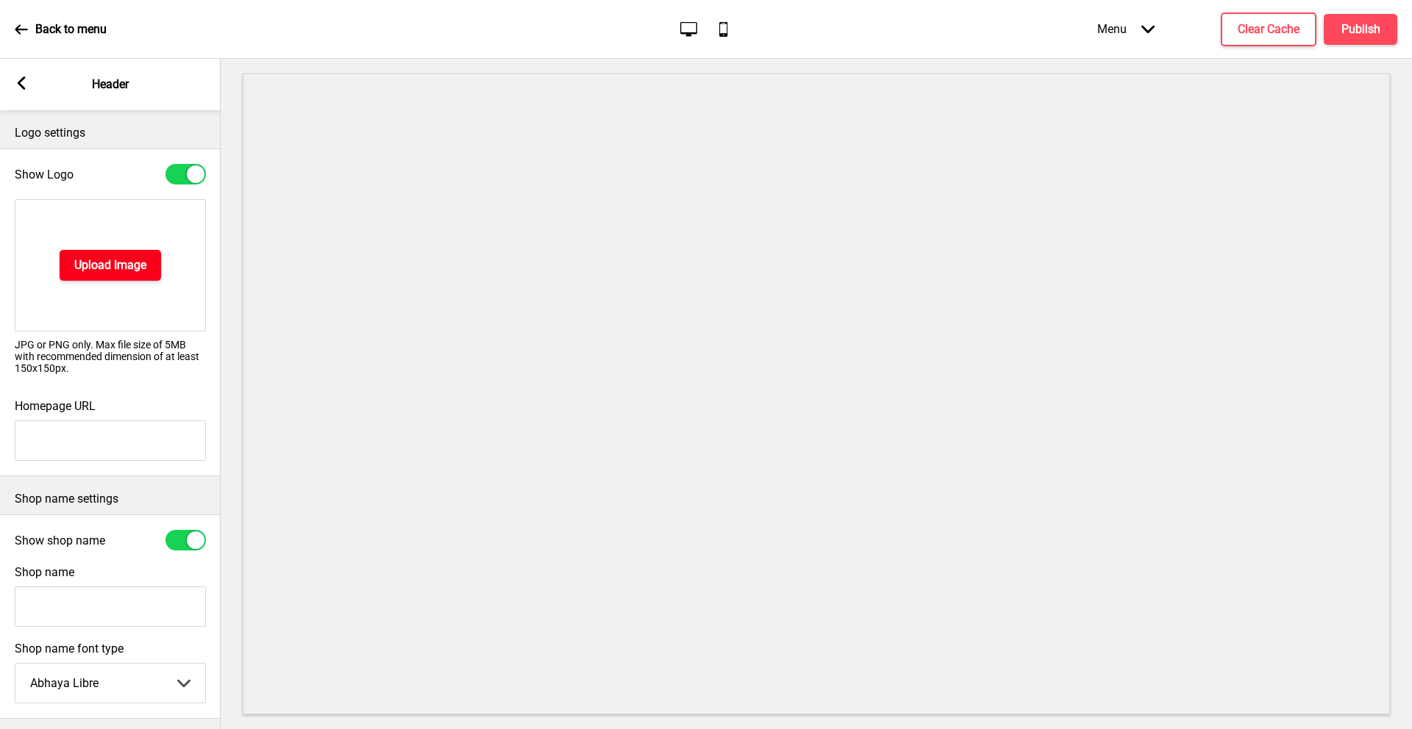
click at [111, 273] on h4 "Upload Image" at bounding box center [110, 265] width 72 height 16
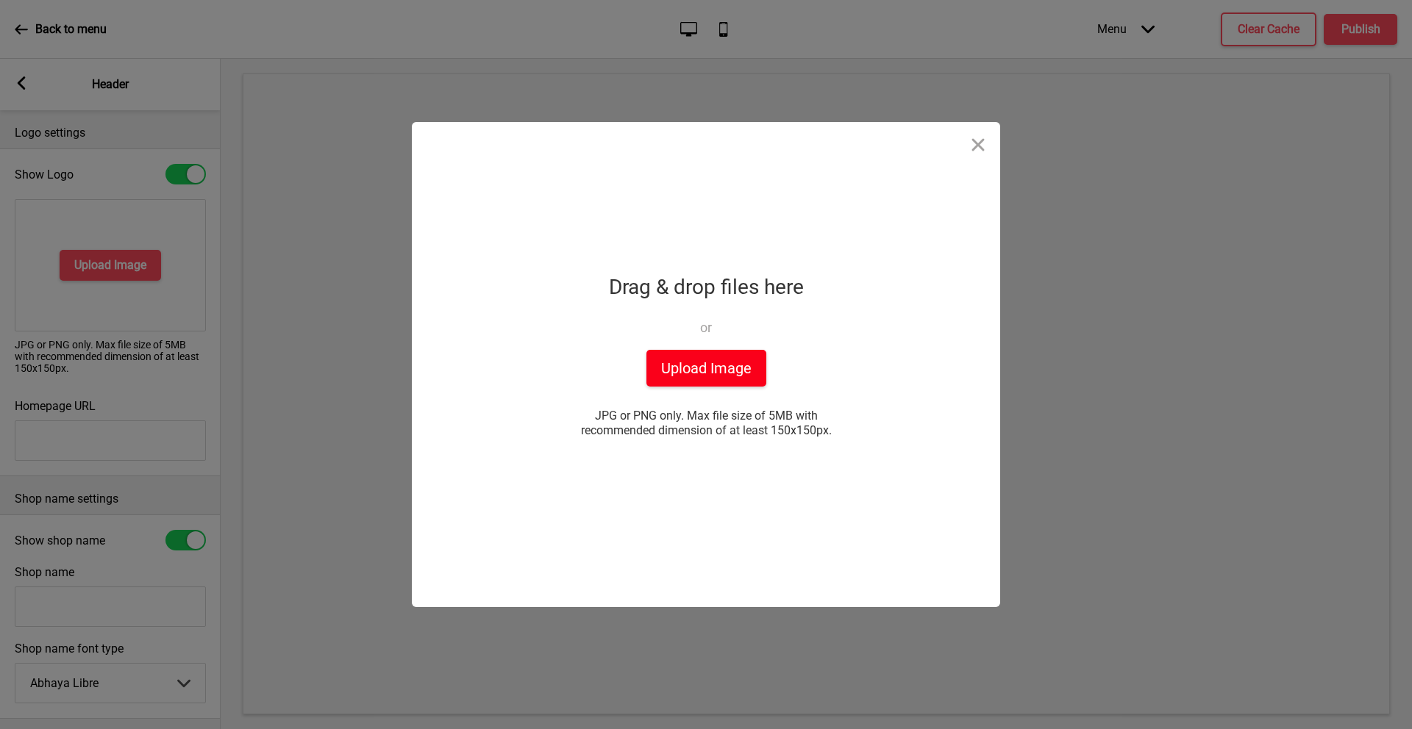
click at [707, 359] on button "Upload Image" at bounding box center [706, 368] width 120 height 37
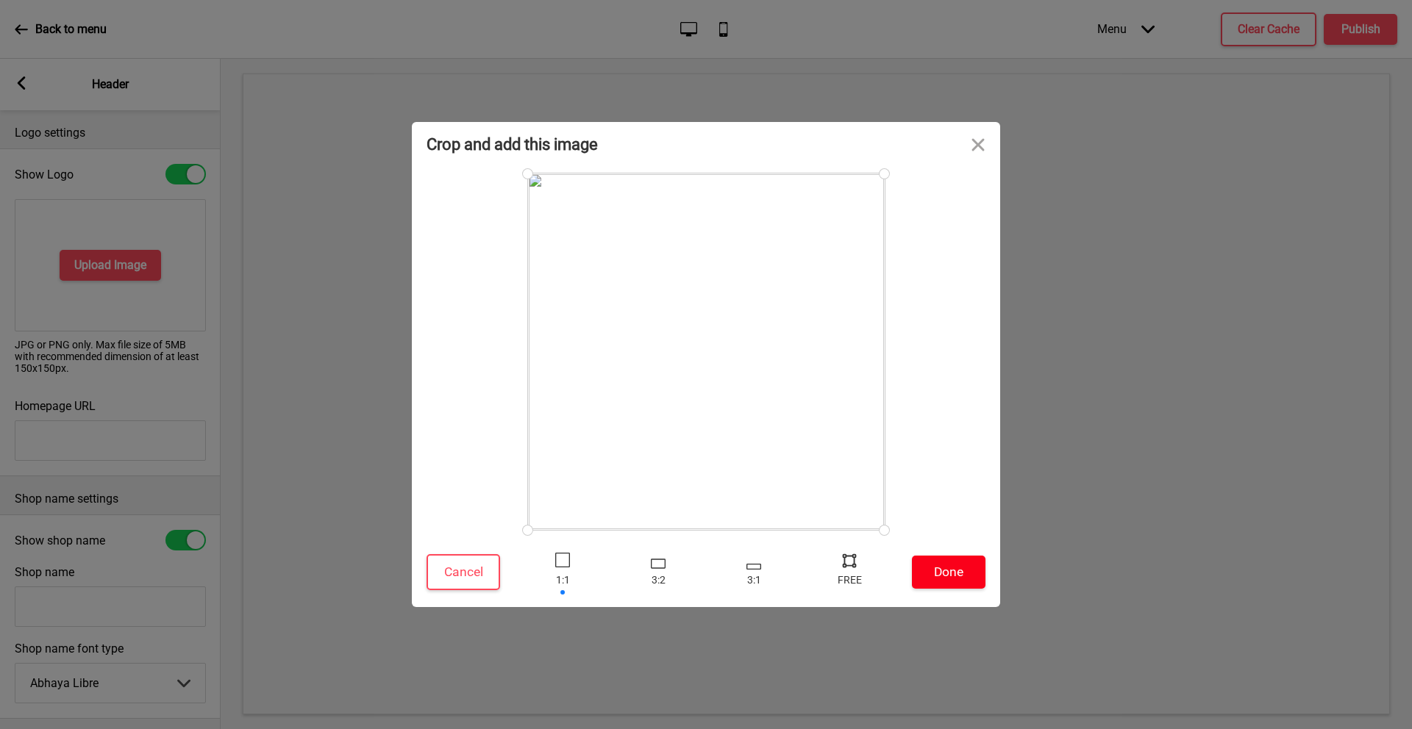
click at [977, 574] on button "Done" at bounding box center [949, 572] width 74 height 33
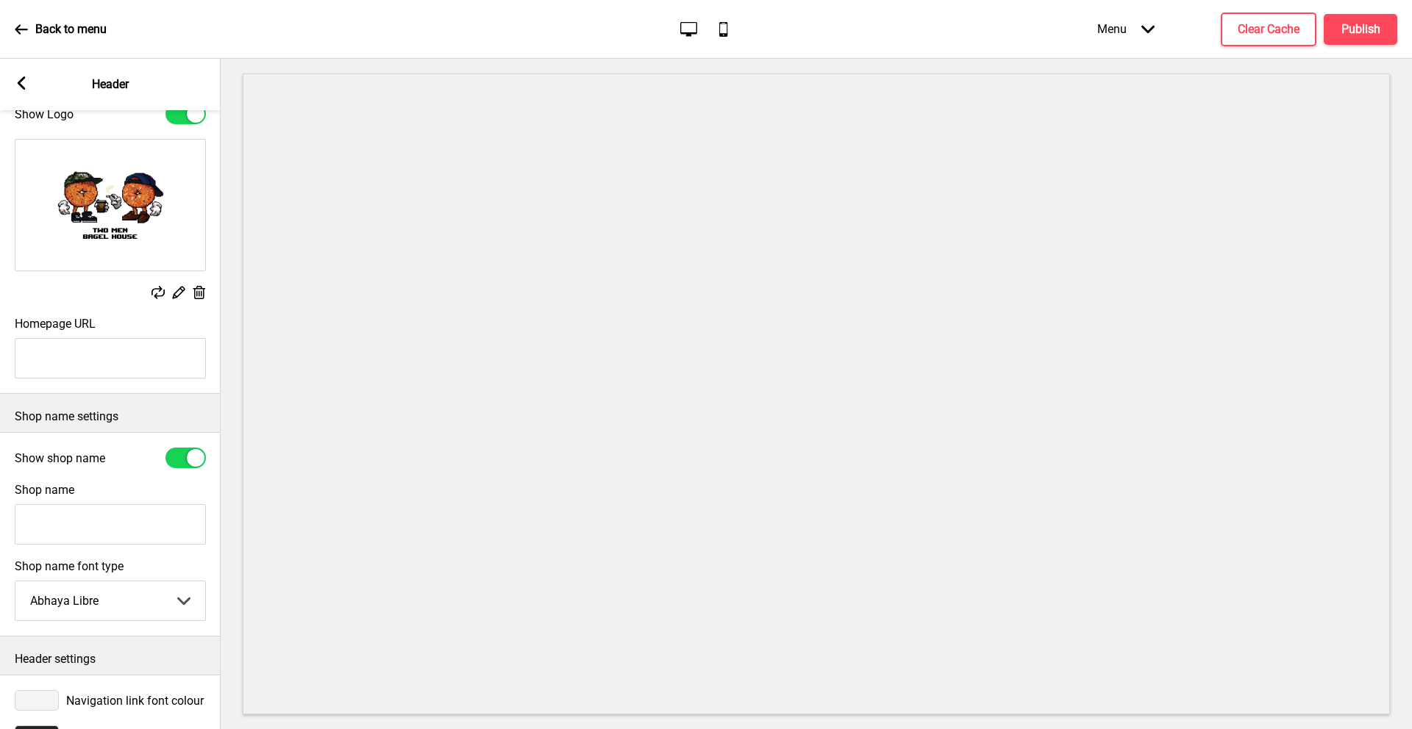
scroll to position [107, 0]
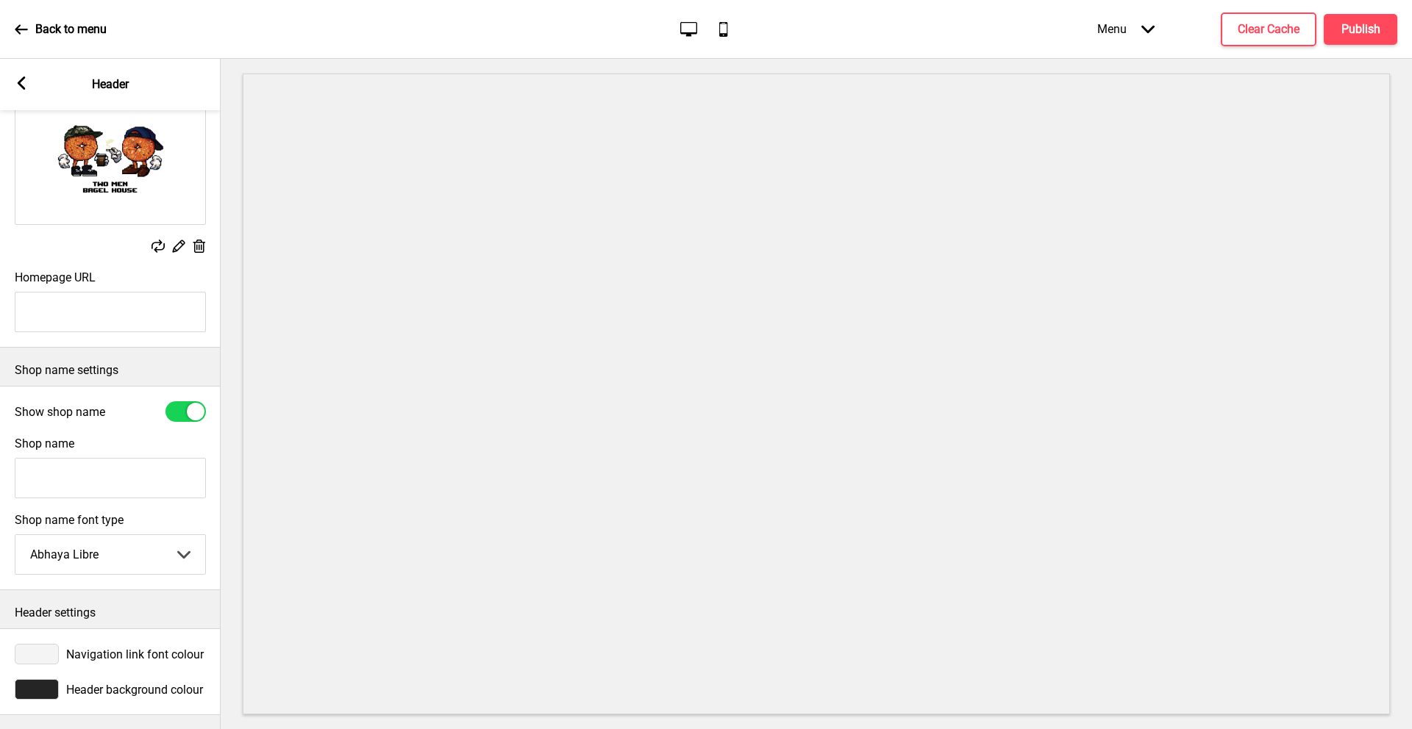
click at [107, 564] on select "Abhaya Libre Abril Fatface Adobe Garamond Pro Arimo Arsenal Arvo Berkshire Swas…" at bounding box center [110, 554] width 190 height 39
click at [22, 86] on icon at bounding box center [22, 82] width 8 height 13
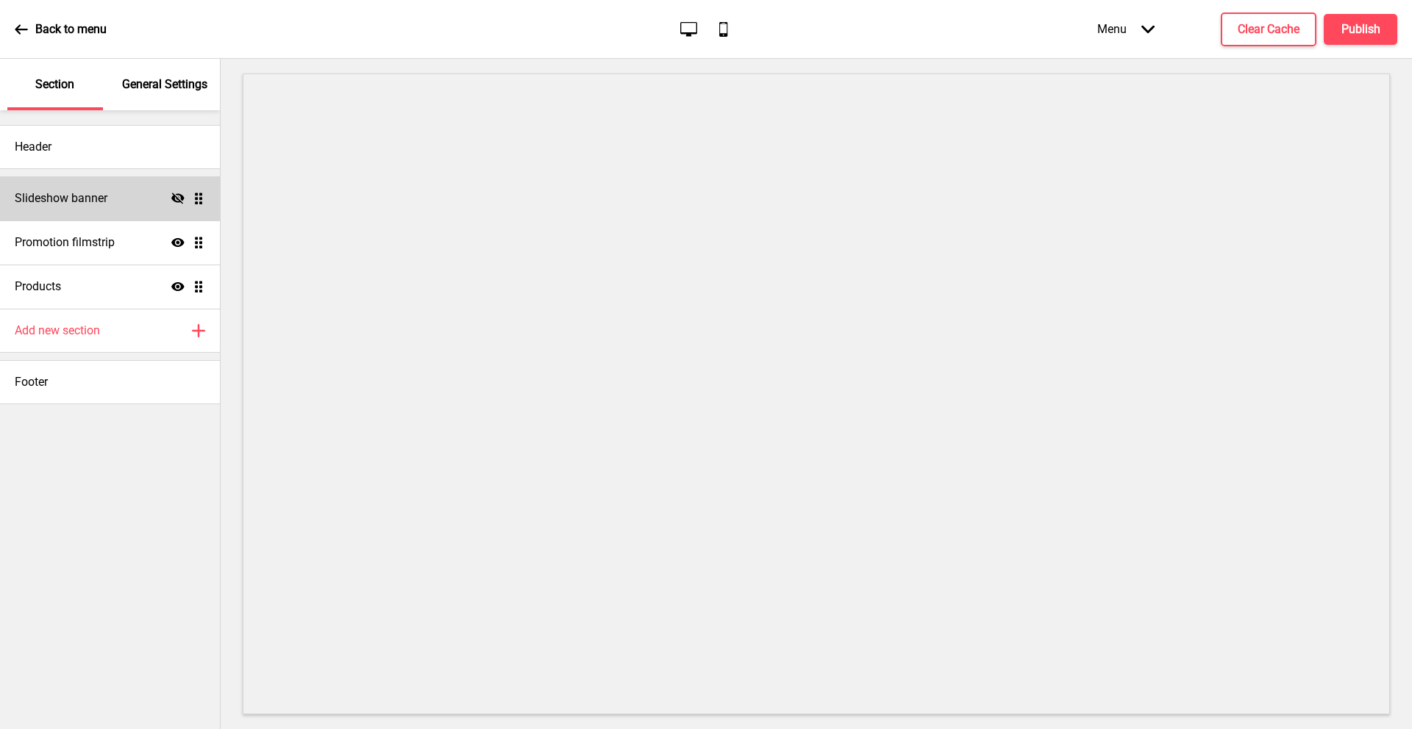
click at [182, 197] on icon at bounding box center [177, 198] width 13 height 11
click at [76, 333] on h4 "Add new section" at bounding box center [57, 331] width 85 height 16
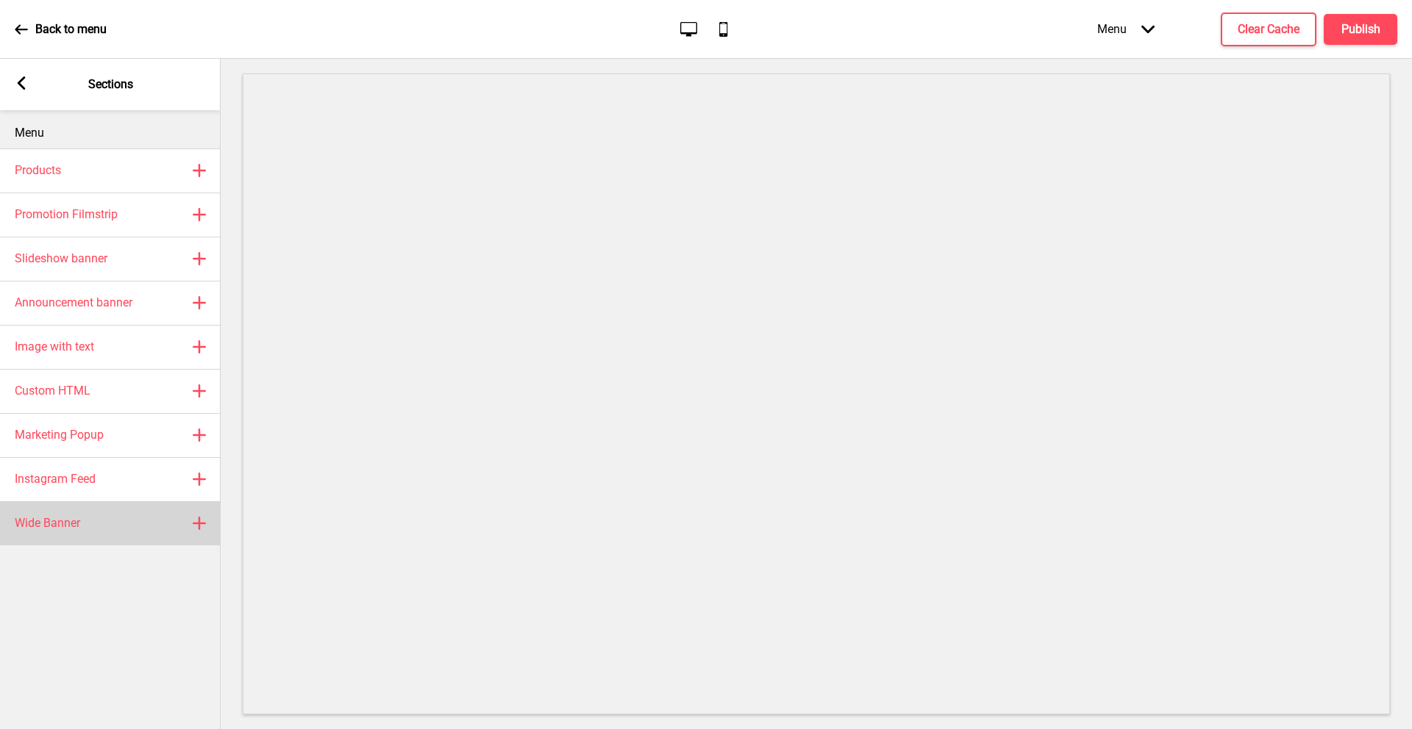
click at [81, 531] on div "Wide Banner Plus" at bounding box center [110, 524] width 221 height 44
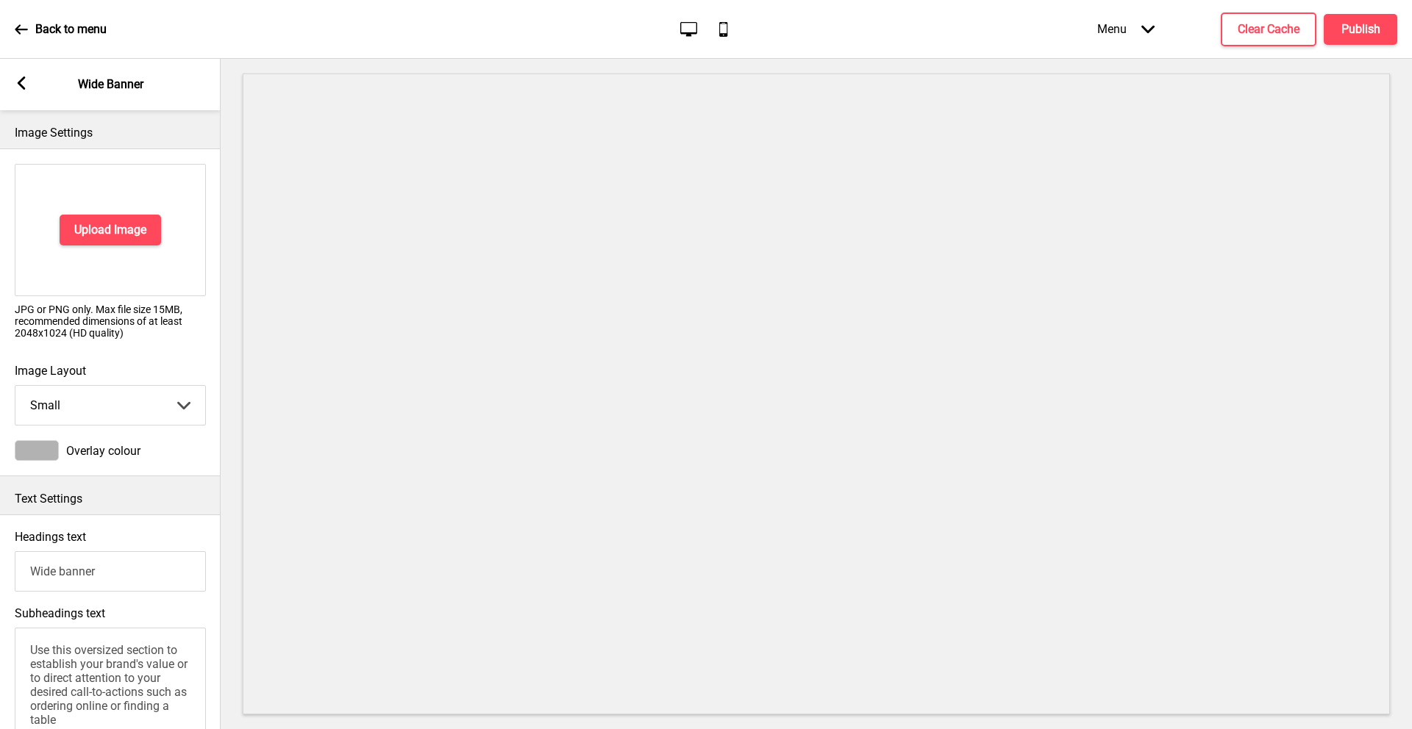
click at [21, 87] on icon at bounding box center [22, 82] width 8 height 13
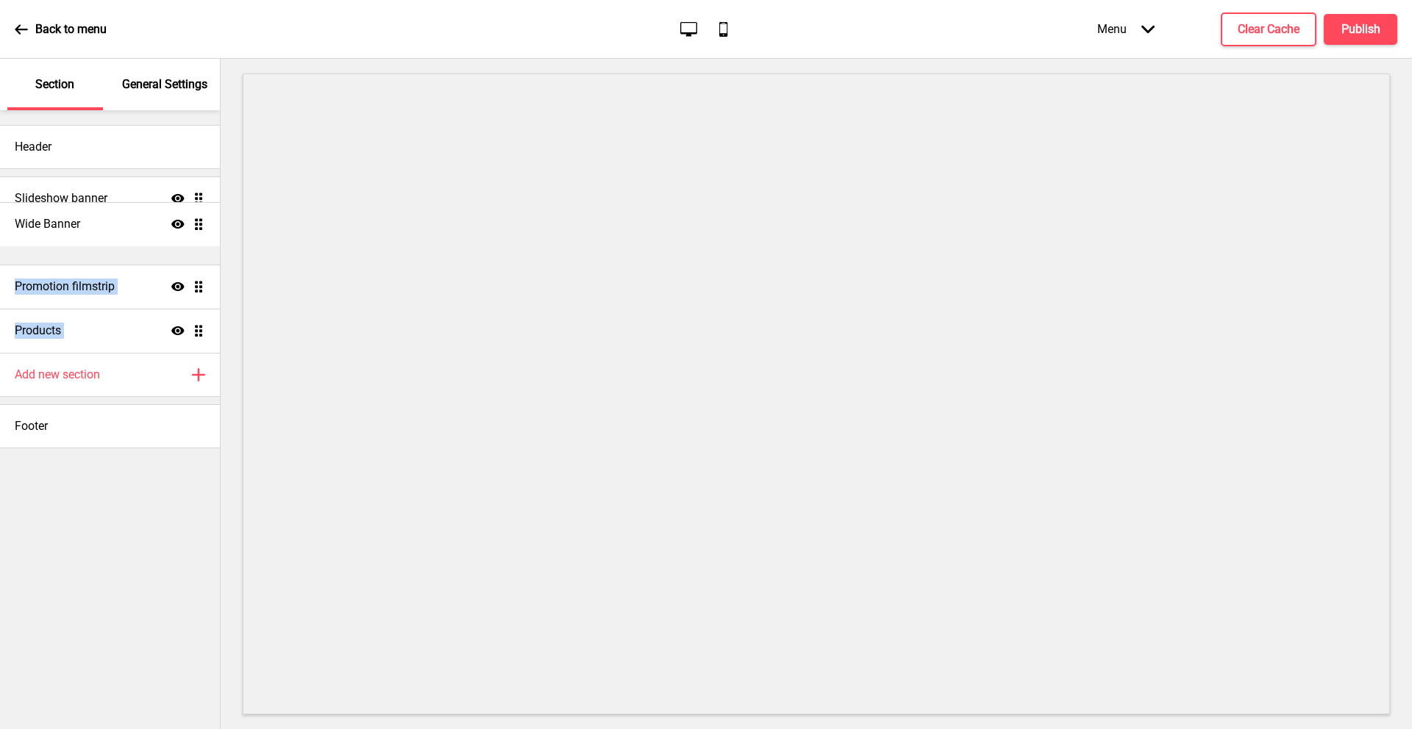
drag, startPoint x: 194, startPoint y: 326, endPoint x: 189, endPoint y: 220, distance: 106.7
click at [189, 220] on ul "Slideshow banner Show Drag Promotion filmstrip Show Drag Products Show Drag Wid…" at bounding box center [110, 264] width 220 height 176
click at [107, 239] on div "Wide Banner Show Drag" at bounding box center [110, 243] width 220 height 44
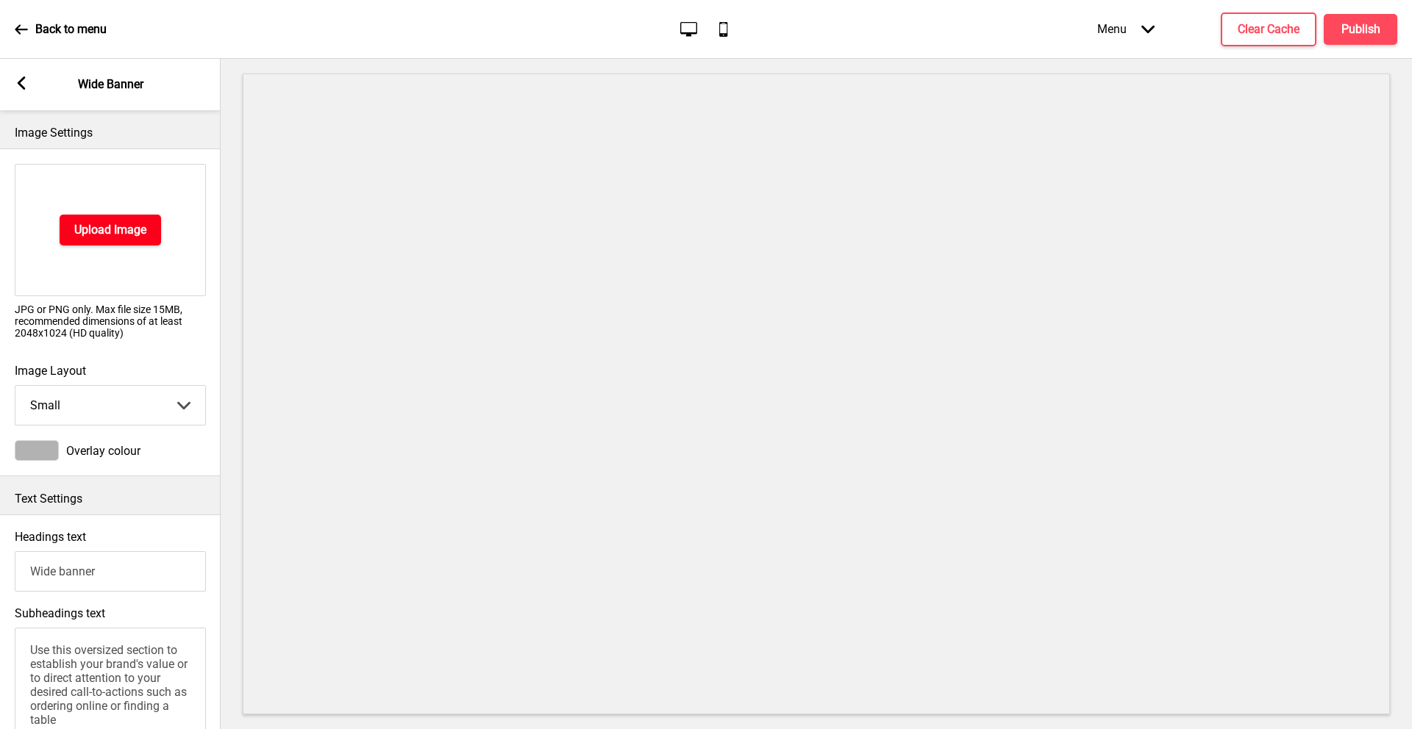
click at [125, 229] on h4 "Upload Image" at bounding box center [110, 230] width 72 height 16
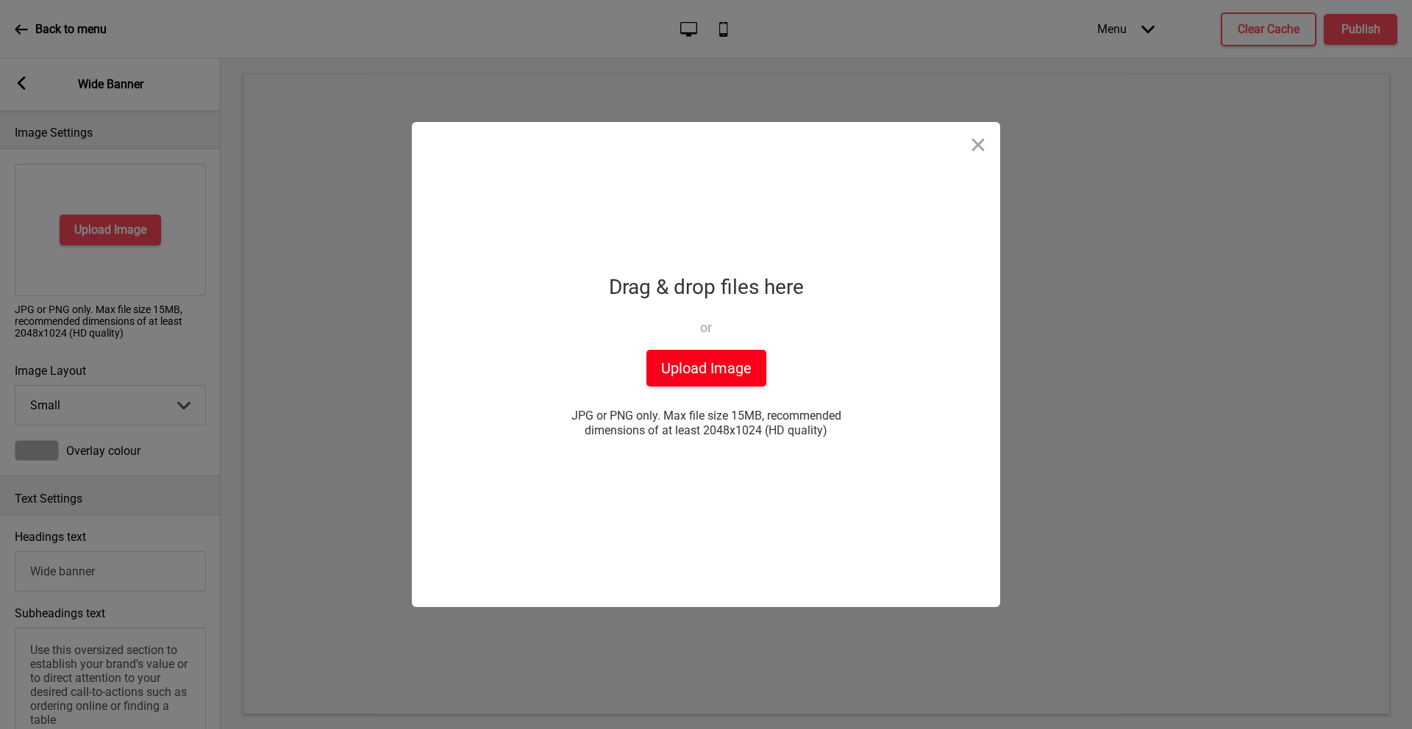
click at [730, 354] on button "Upload Image" at bounding box center [706, 368] width 120 height 37
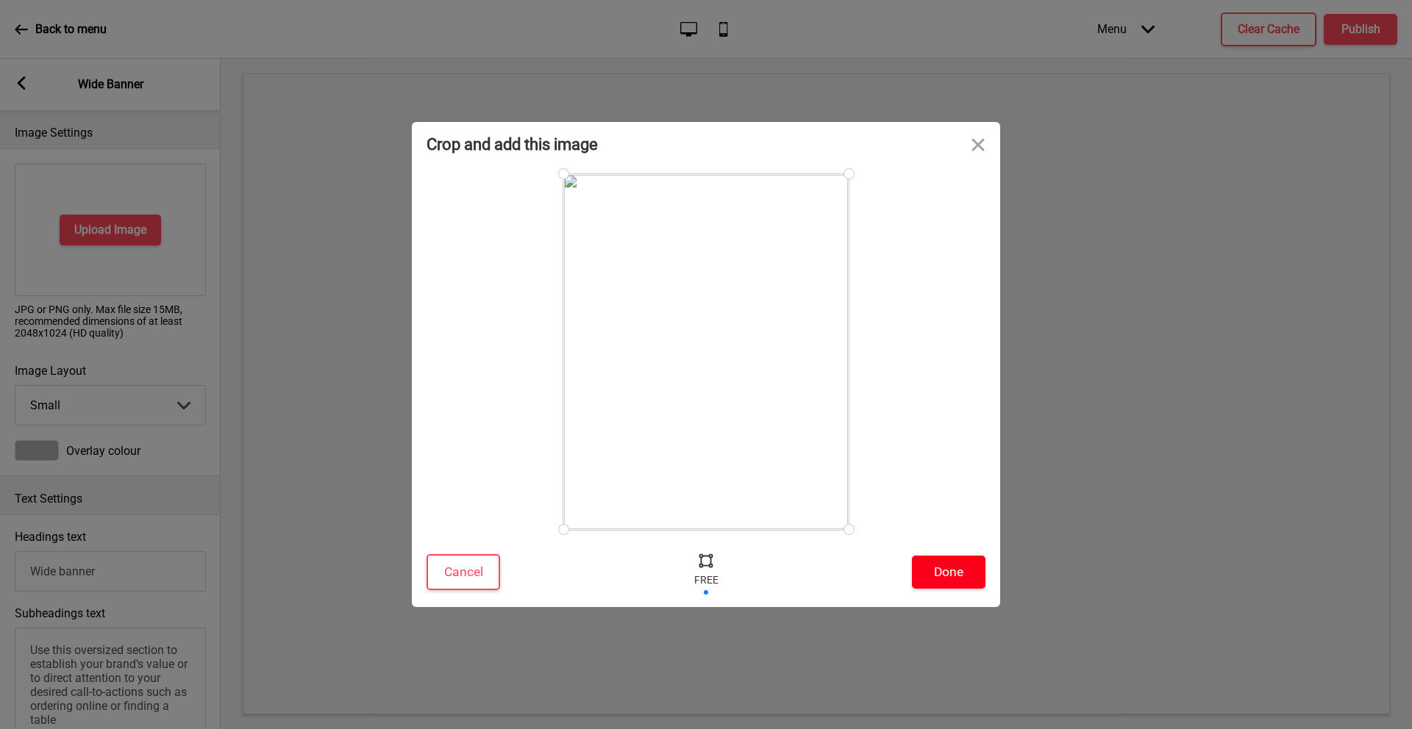
click at [952, 565] on button "Done" at bounding box center [949, 572] width 74 height 33
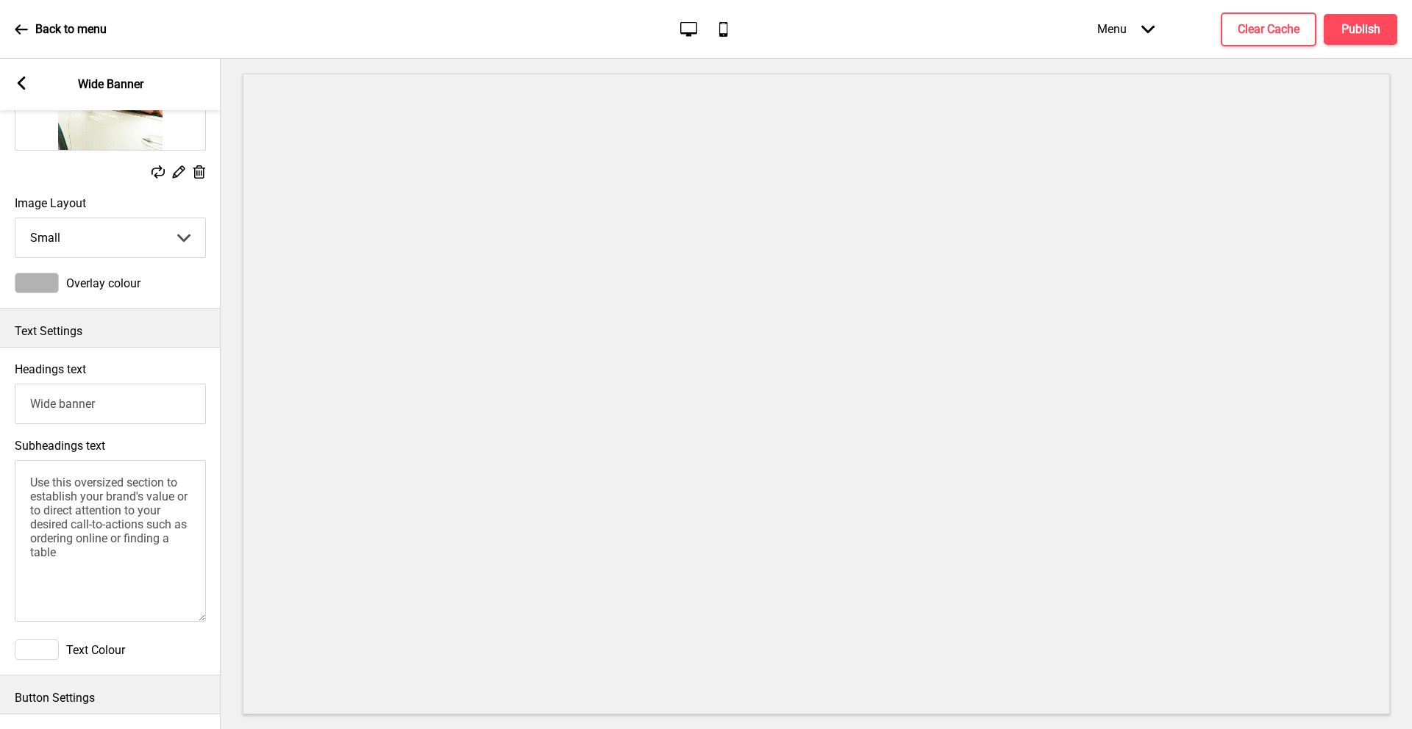
scroll to position [0, 0]
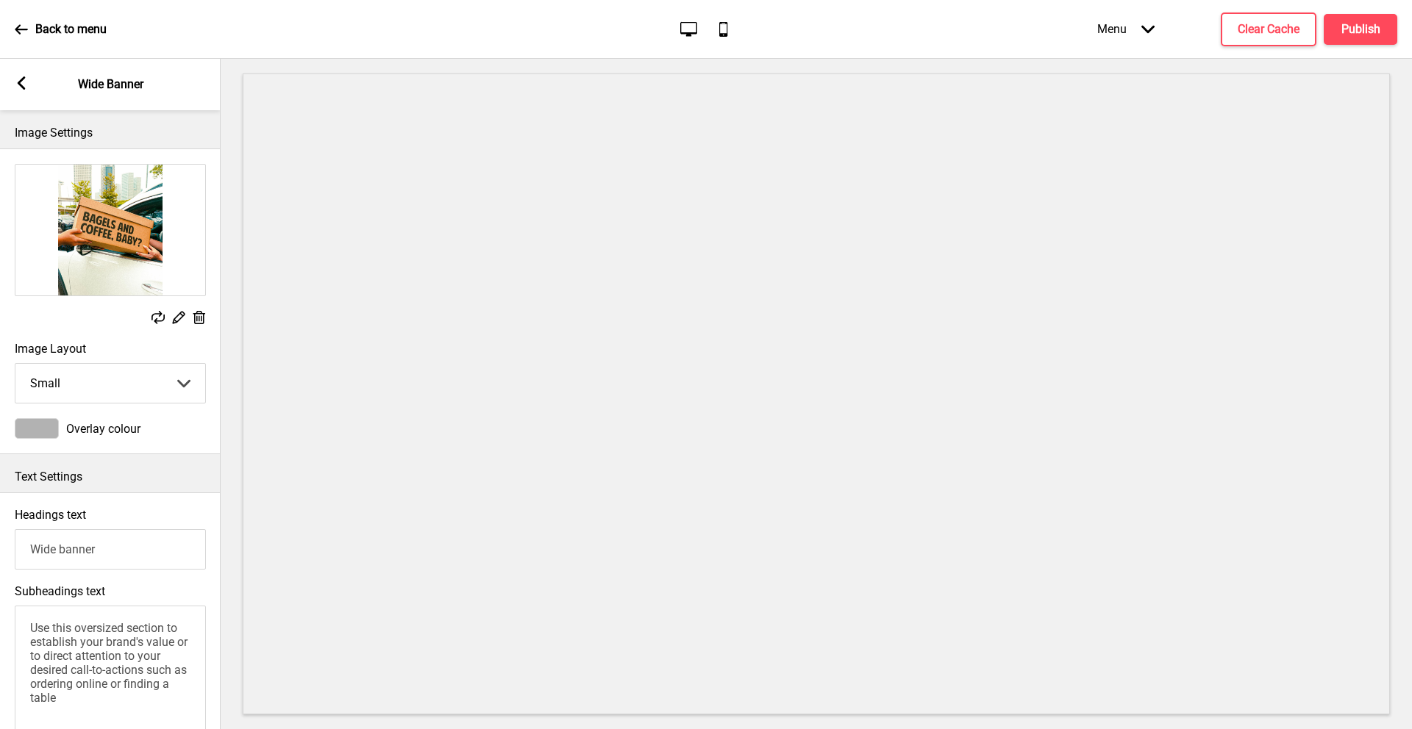
click at [7, 82] on div "Arrow left Wide Banner" at bounding box center [110, 84] width 221 height 51
click at [28, 83] on div "Arrow left Wide Banner" at bounding box center [110, 84] width 221 height 51
click at [15, 89] on icon "Arrow left" at bounding box center [21, 82] width 13 height 13
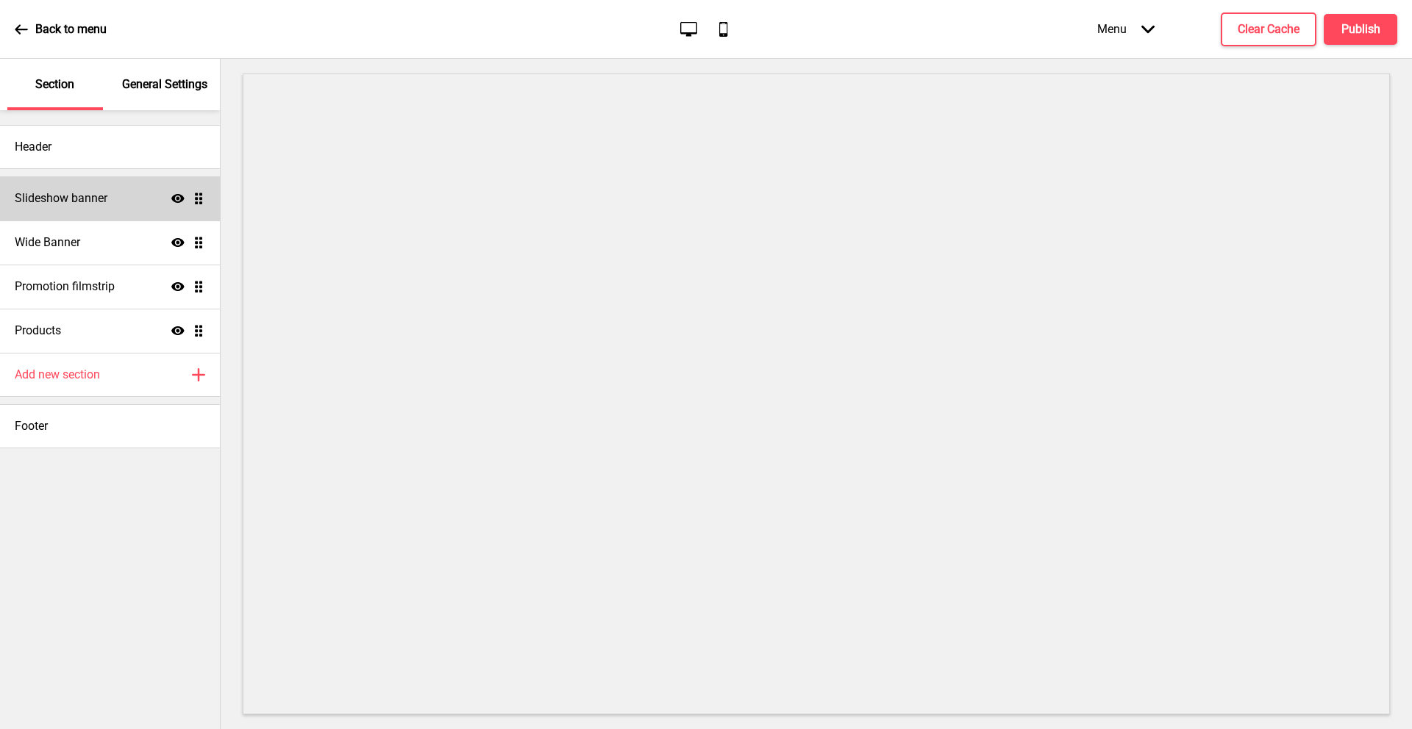
click at [98, 204] on h4 "Slideshow banner" at bounding box center [61, 198] width 93 height 16
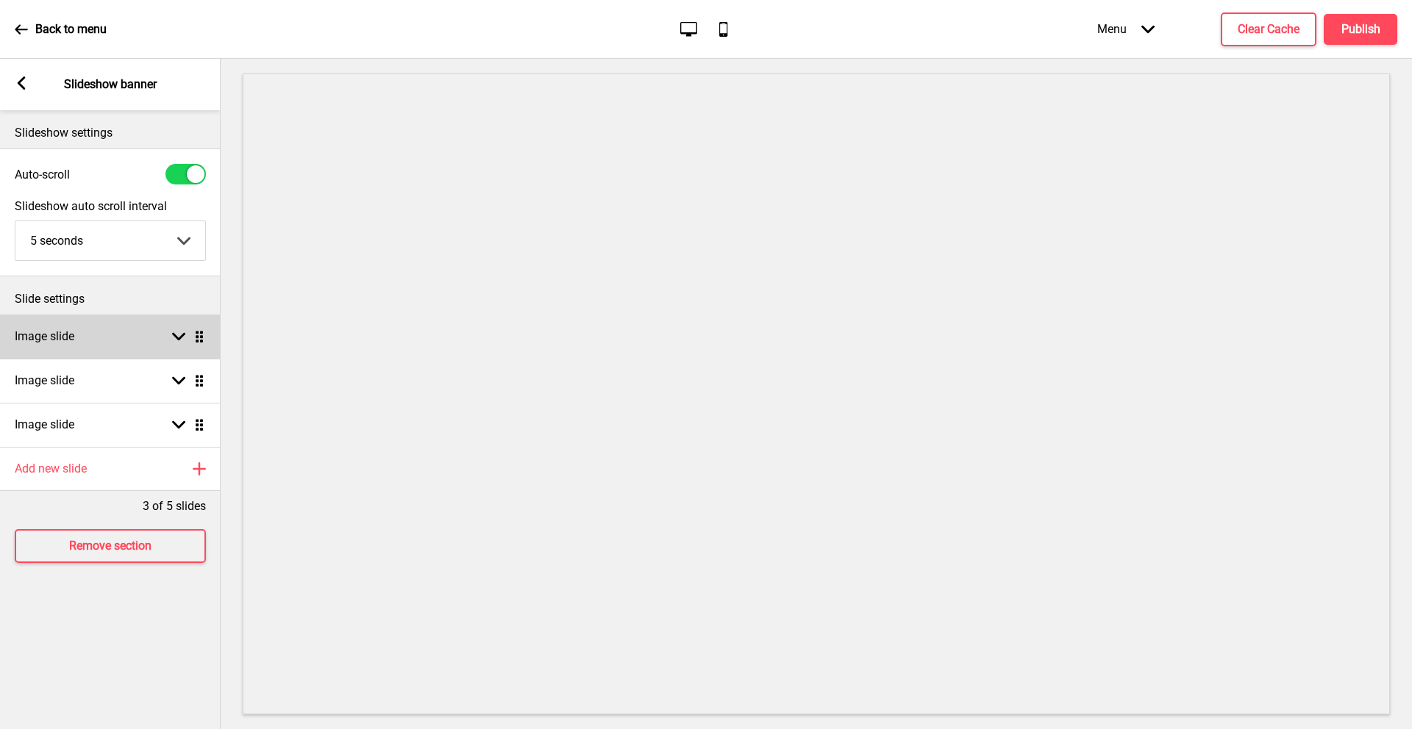
click at [145, 341] on div "Image slide Arrow down Drag" at bounding box center [110, 337] width 221 height 44
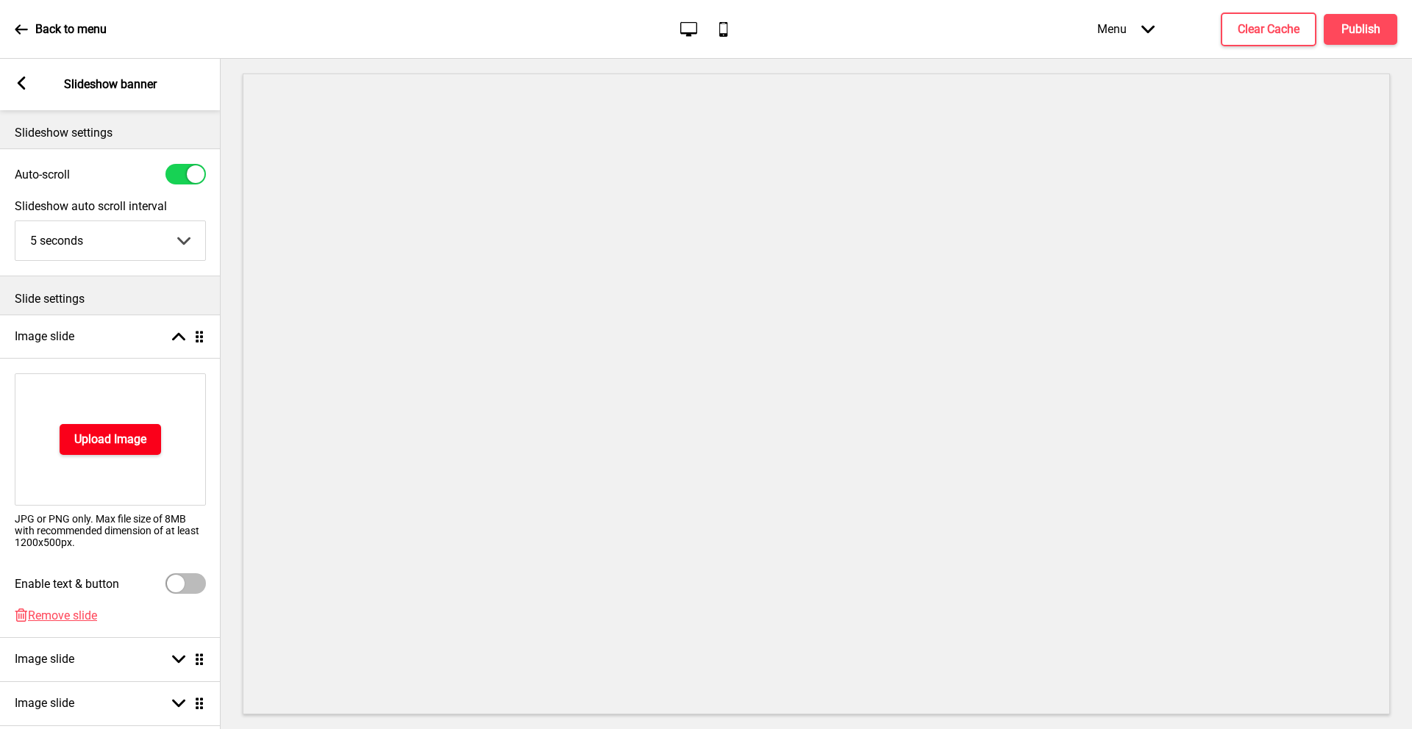
click at [115, 441] on h4 "Upload Image" at bounding box center [110, 440] width 72 height 16
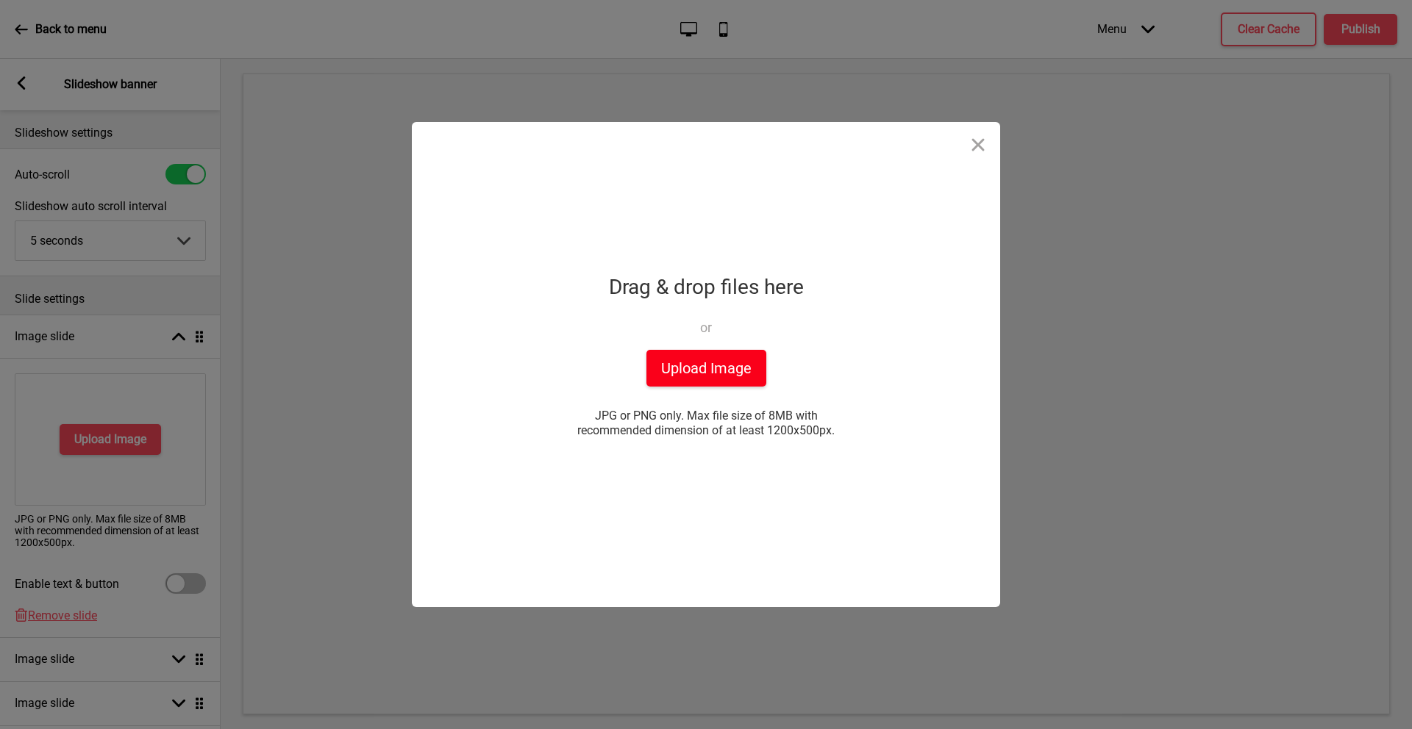
click at [685, 369] on button "Upload Image" at bounding box center [706, 368] width 120 height 37
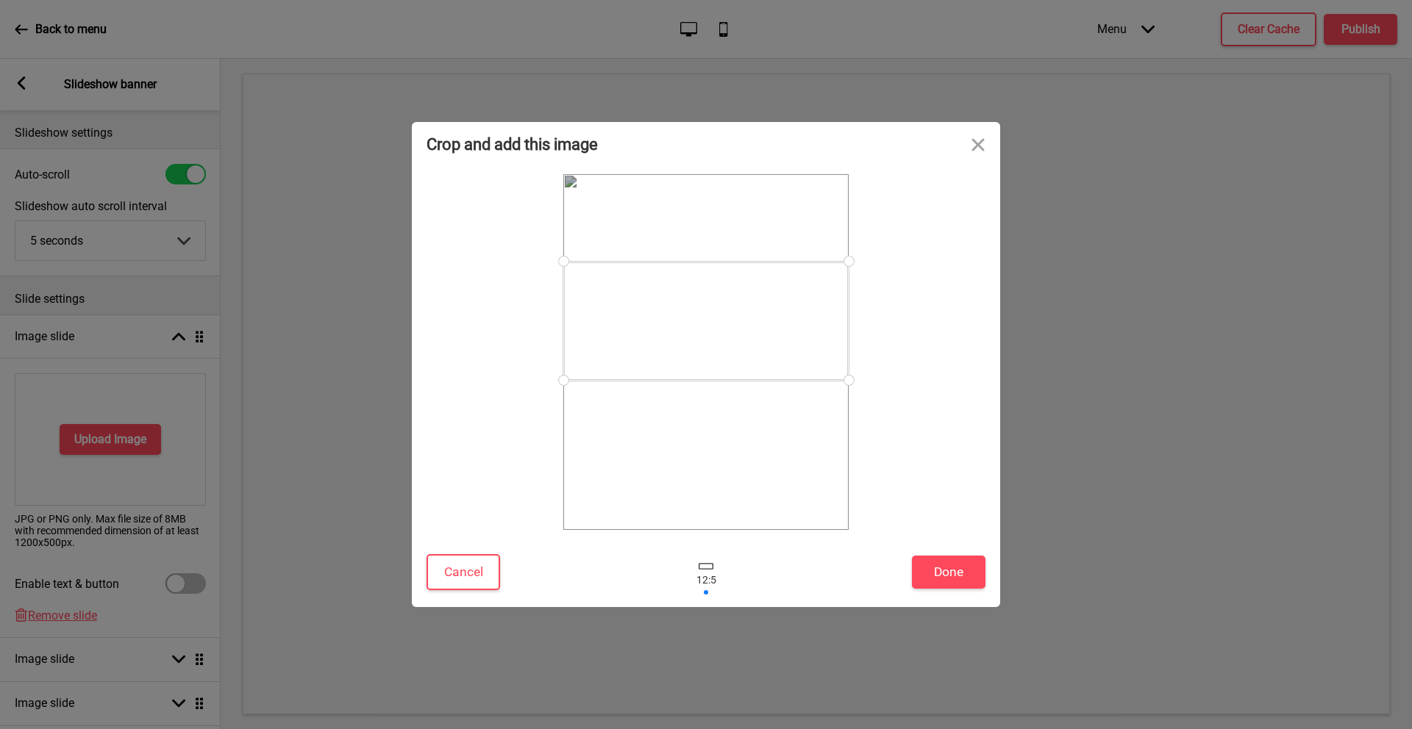
drag, startPoint x: 769, startPoint y: 365, endPoint x: 771, endPoint y: 337, distance: 28.0
click at [771, 337] on div at bounding box center [705, 321] width 285 height 119
drag, startPoint x: 757, startPoint y: 305, endPoint x: 757, endPoint y: 324, distance: 18.4
click at [757, 329] on div at bounding box center [705, 347] width 285 height 119
click at [942, 580] on button "Done" at bounding box center [949, 572] width 74 height 33
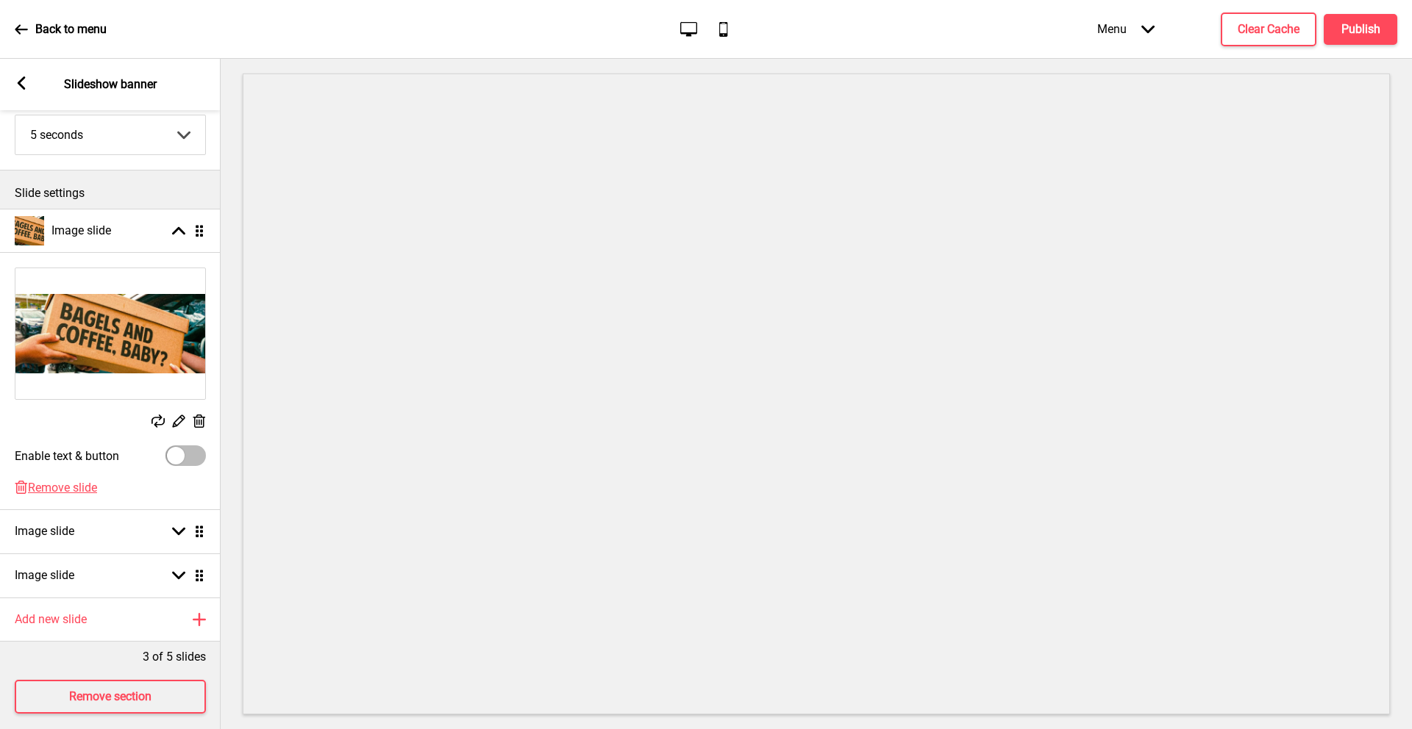
scroll to position [119, 0]
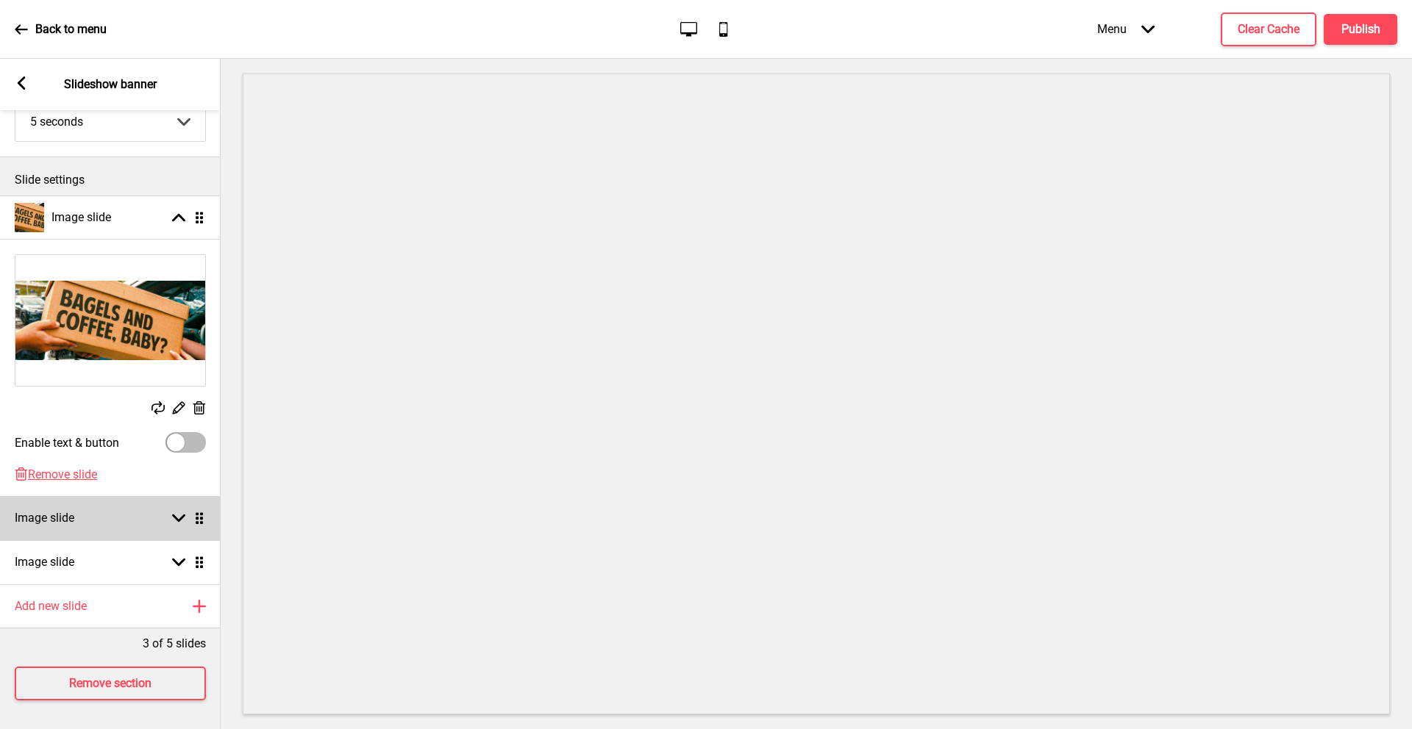
click at [96, 515] on div "Image slide Arrow down Drag" at bounding box center [110, 518] width 221 height 44
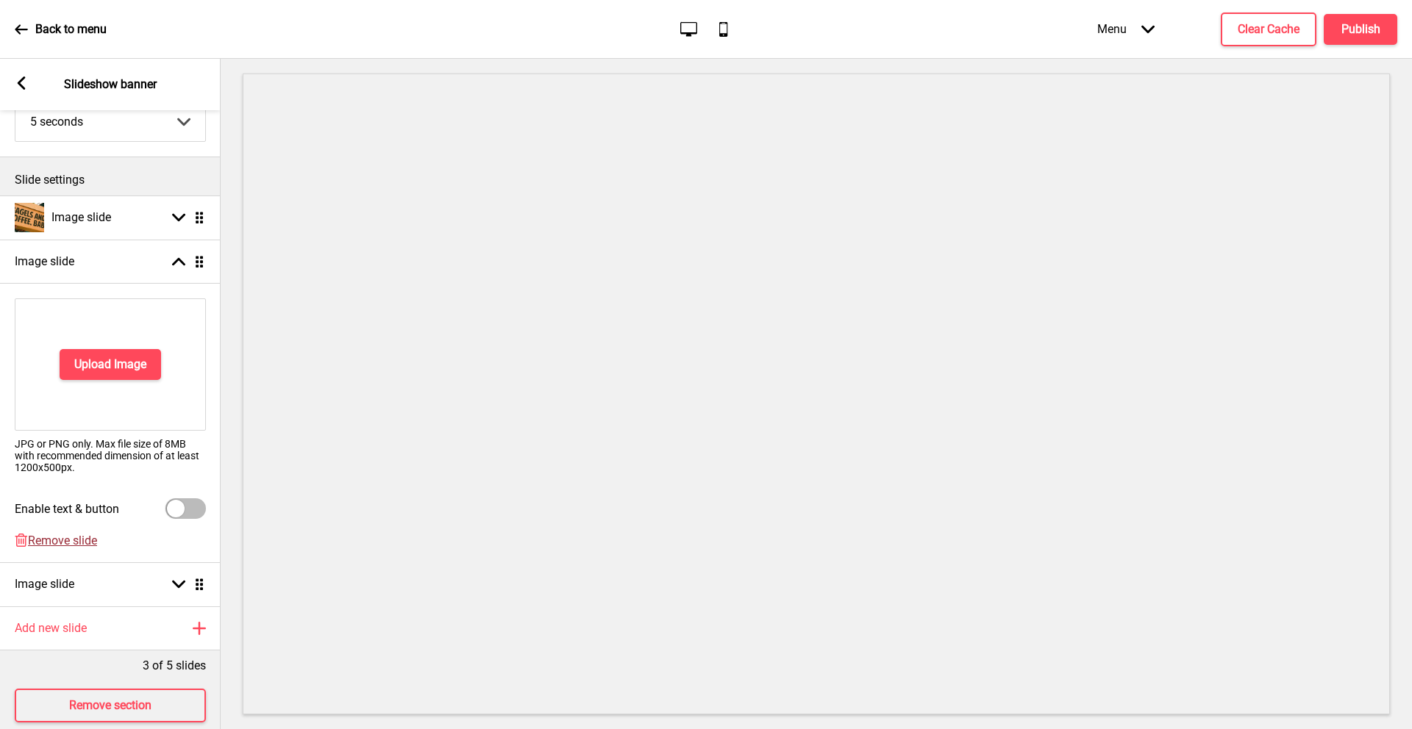
click at [54, 541] on span "Remove slide" at bounding box center [62, 541] width 69 height 14
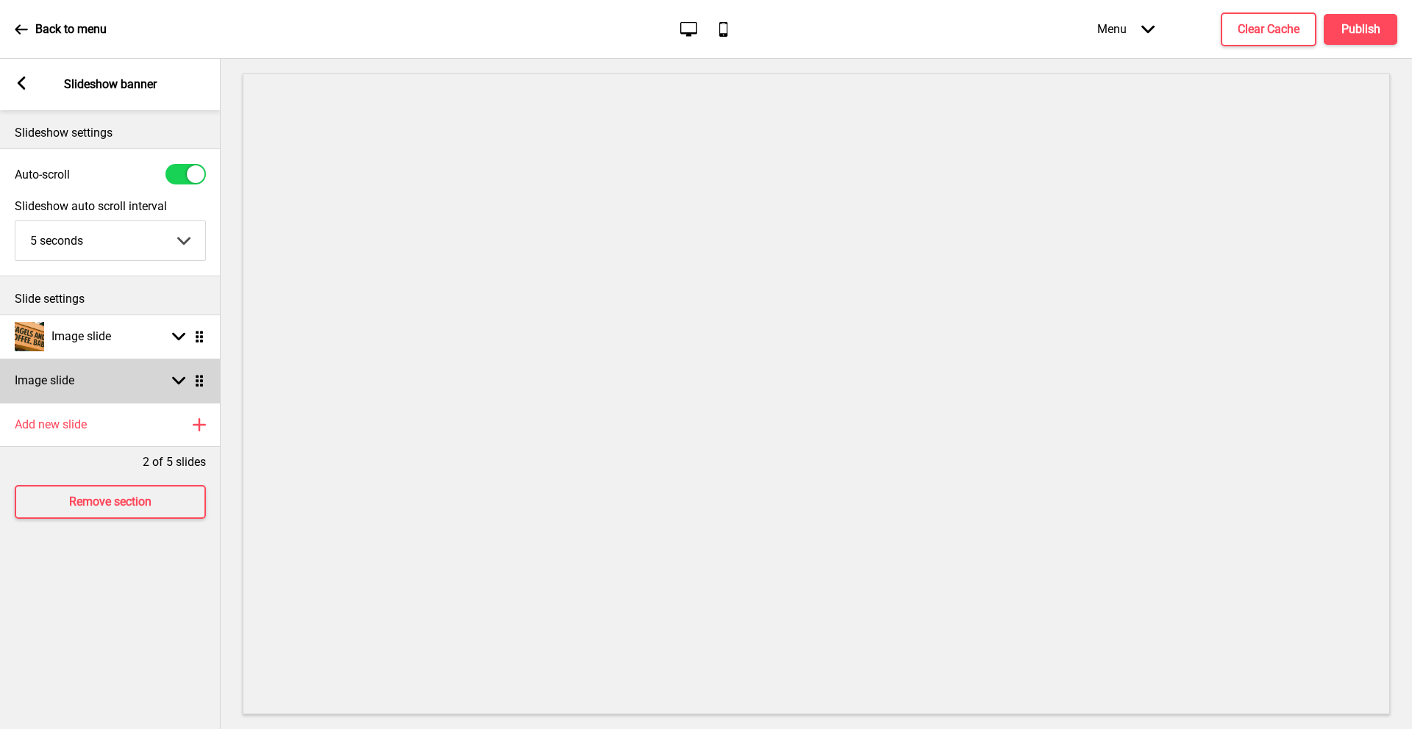
click at [90, 374] on div "Image slide Arrow down Drag" at bounding box center [110, 381] width 221 height 44
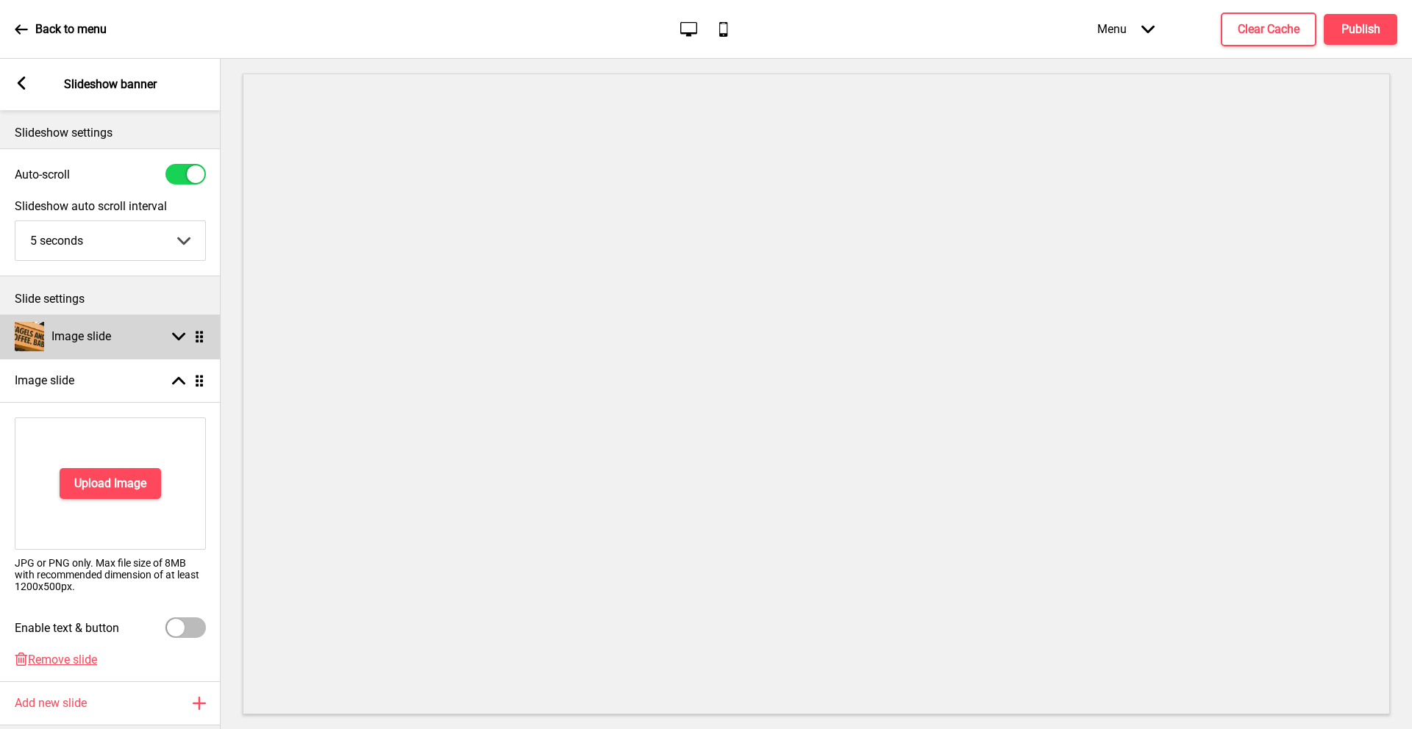
click at [107, 325] on div "Image slide" at bounding box center [63, 336] width 96 height 29
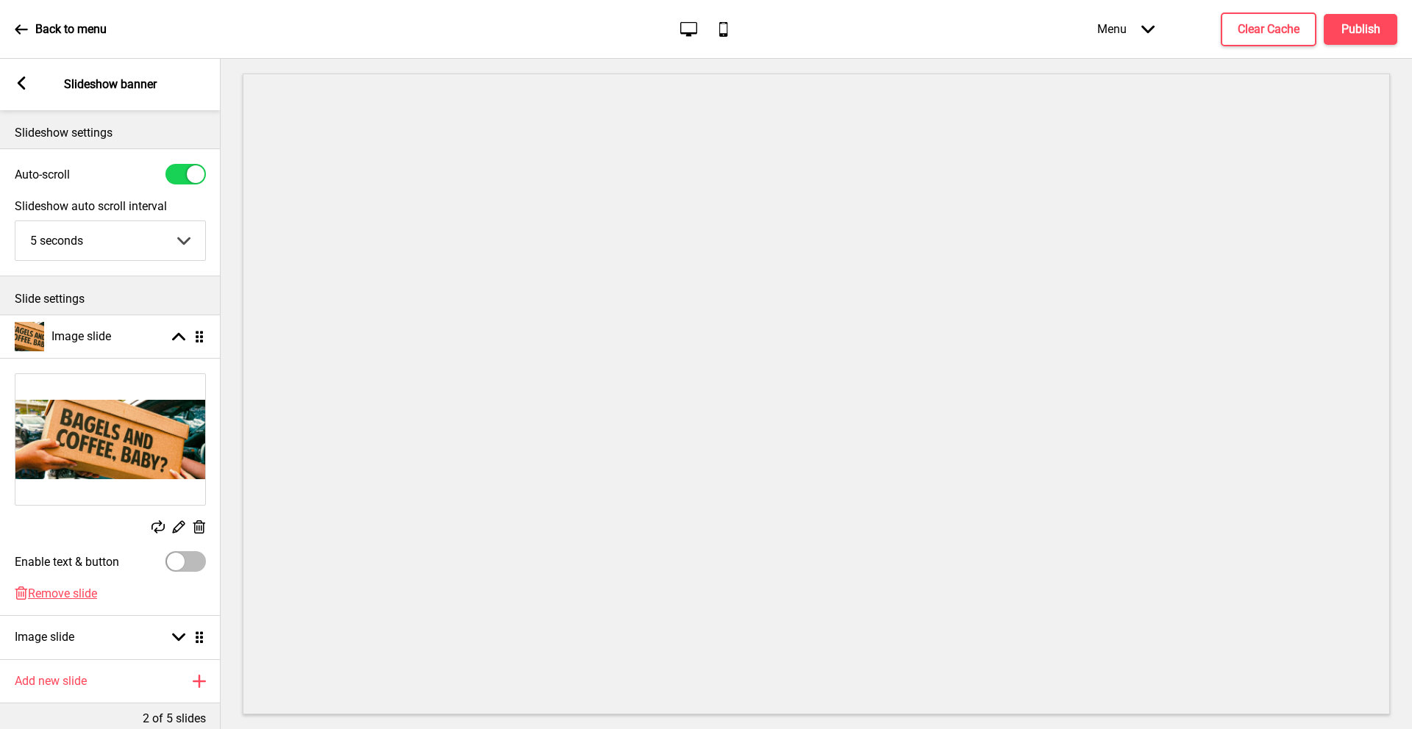
scroll to position [75, 0]
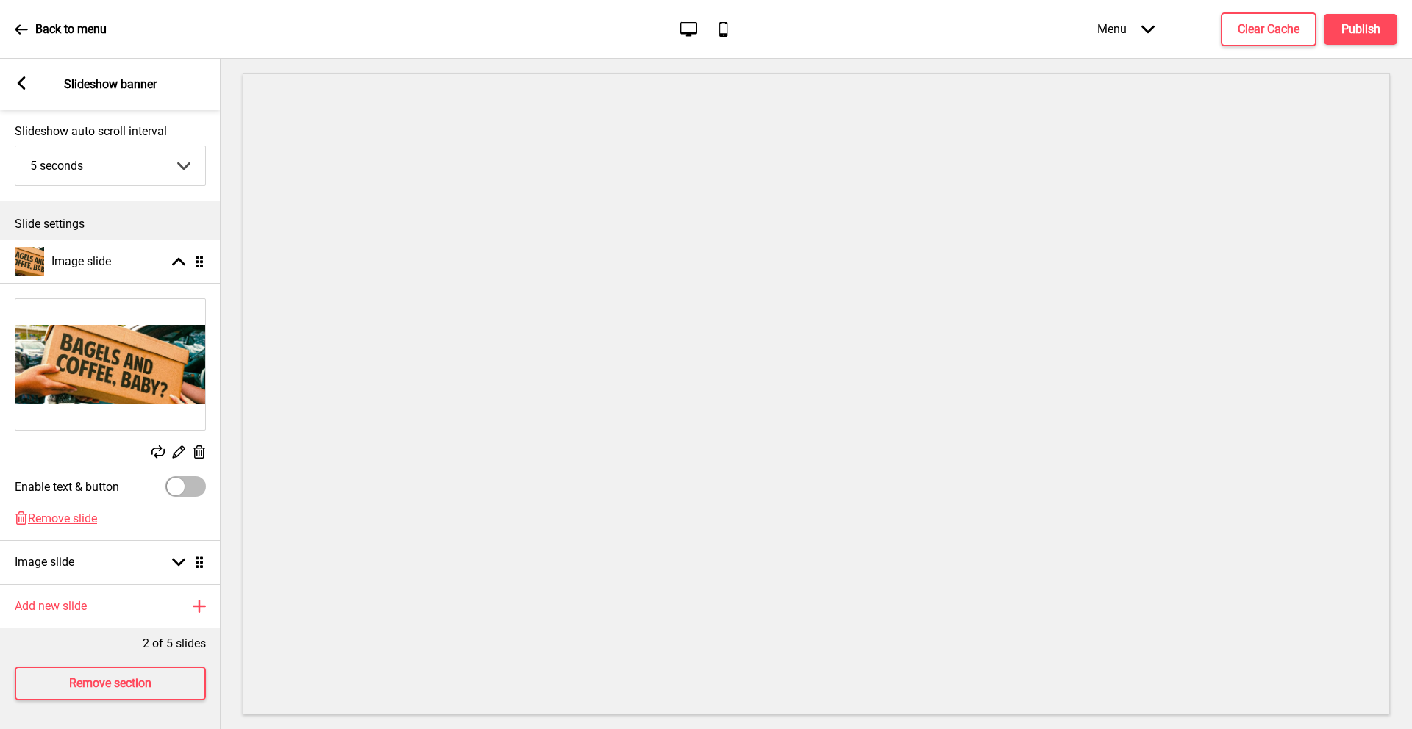
click at [166, 482] on div at bounding box center [185, 487] width 40 height 21
checkbox input "true"
select select "right"
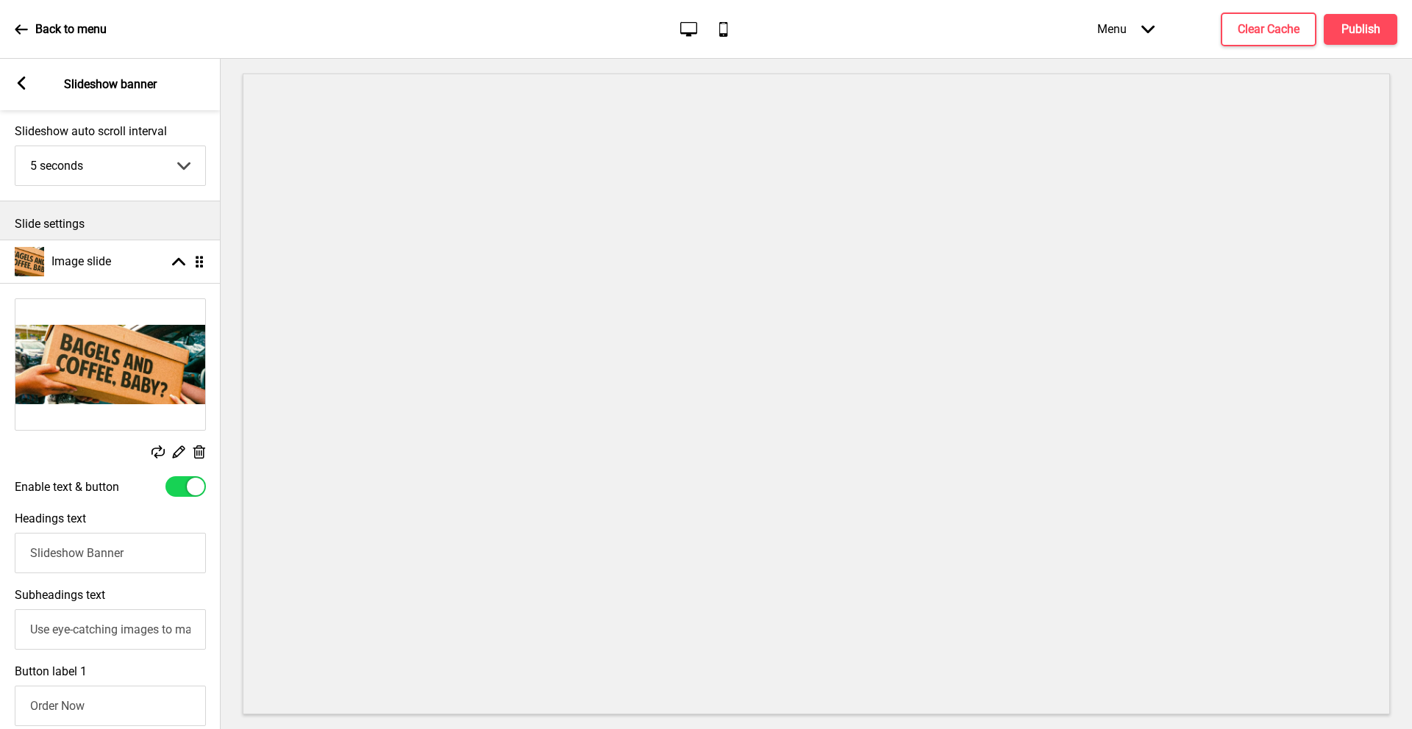
click at [176, 496] on div "Enable text & button" at bounding box center [110, 486] width 221 height 35
click at [19, 83] on icon at bounding box center [22, 82] width 8 height 13
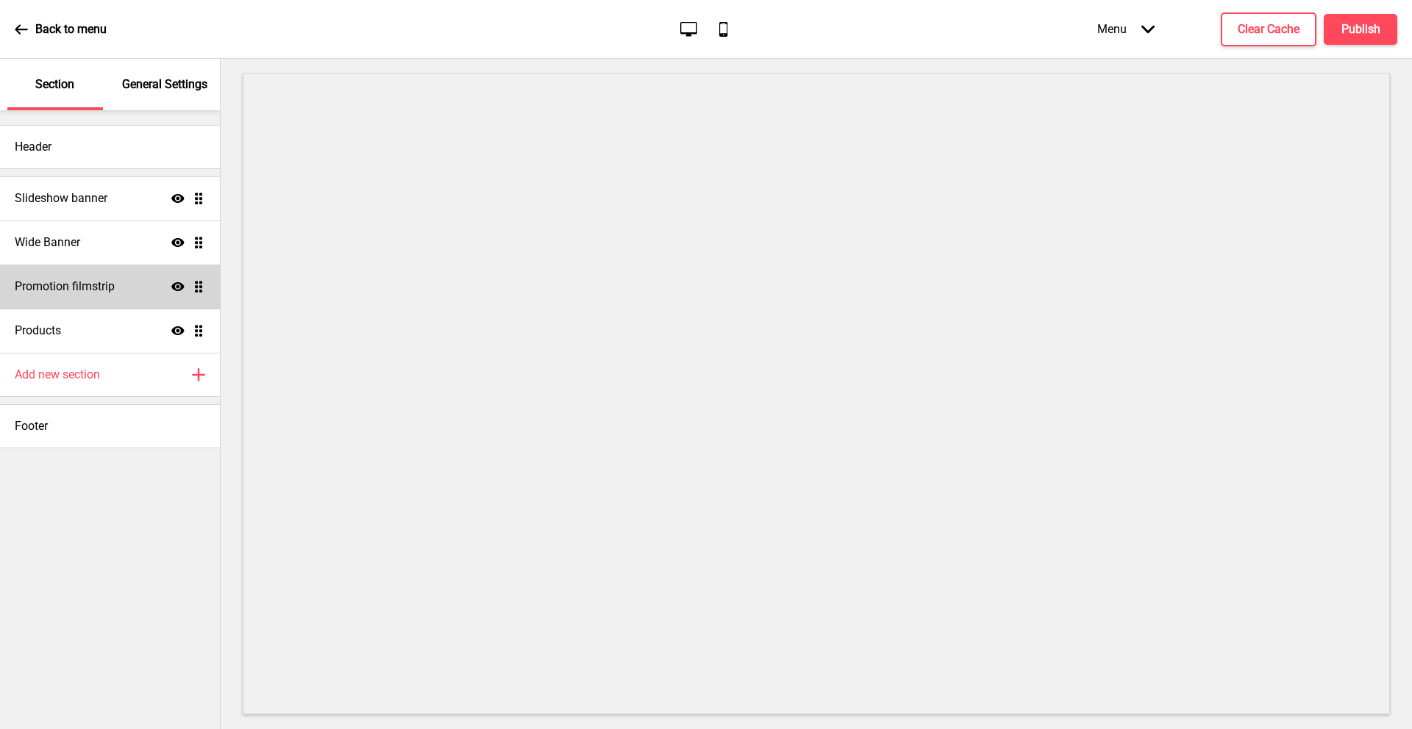
click at [79, 291] on h4 "Promotion filmstrip" at bounding box center [65, 287] width 100 height 16
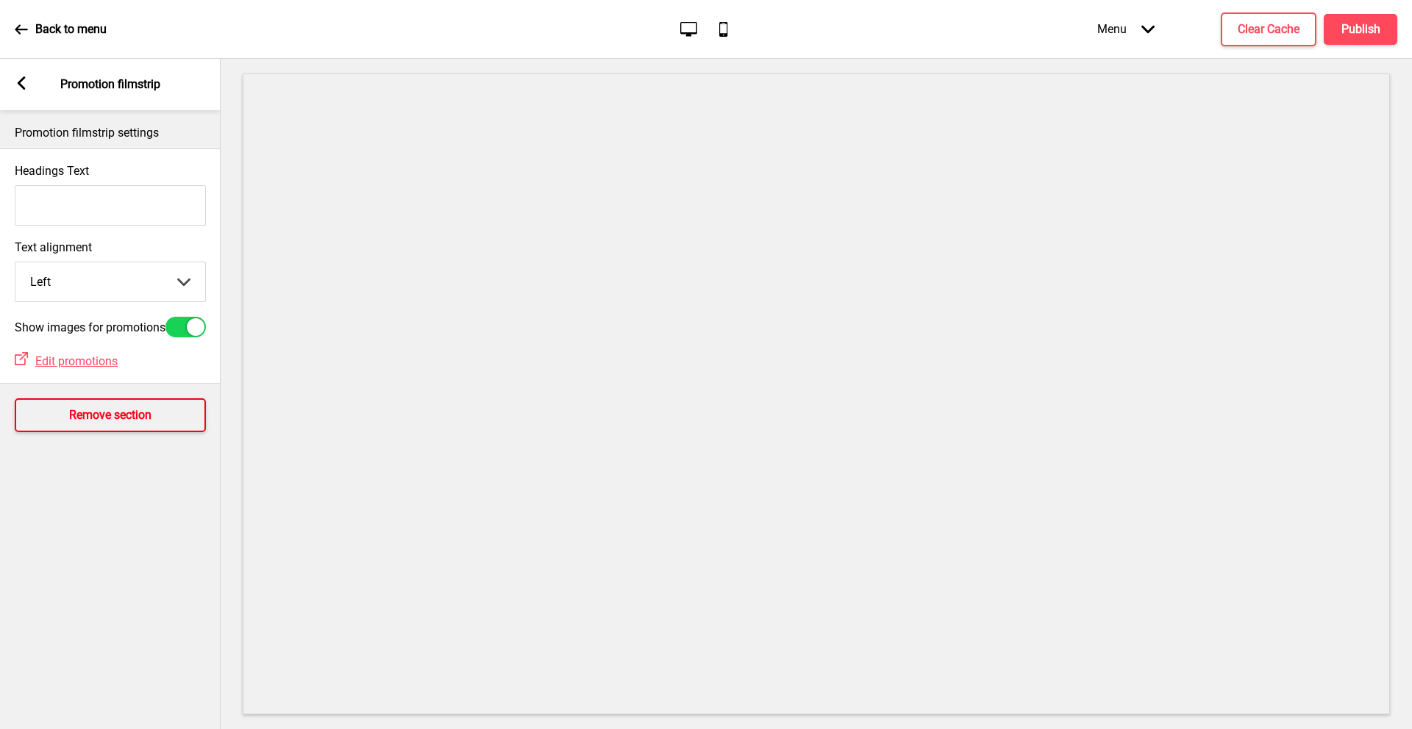
click at [146, 415] on h4 "Remove section" at bounding box center [110, 415] width 82 height 16
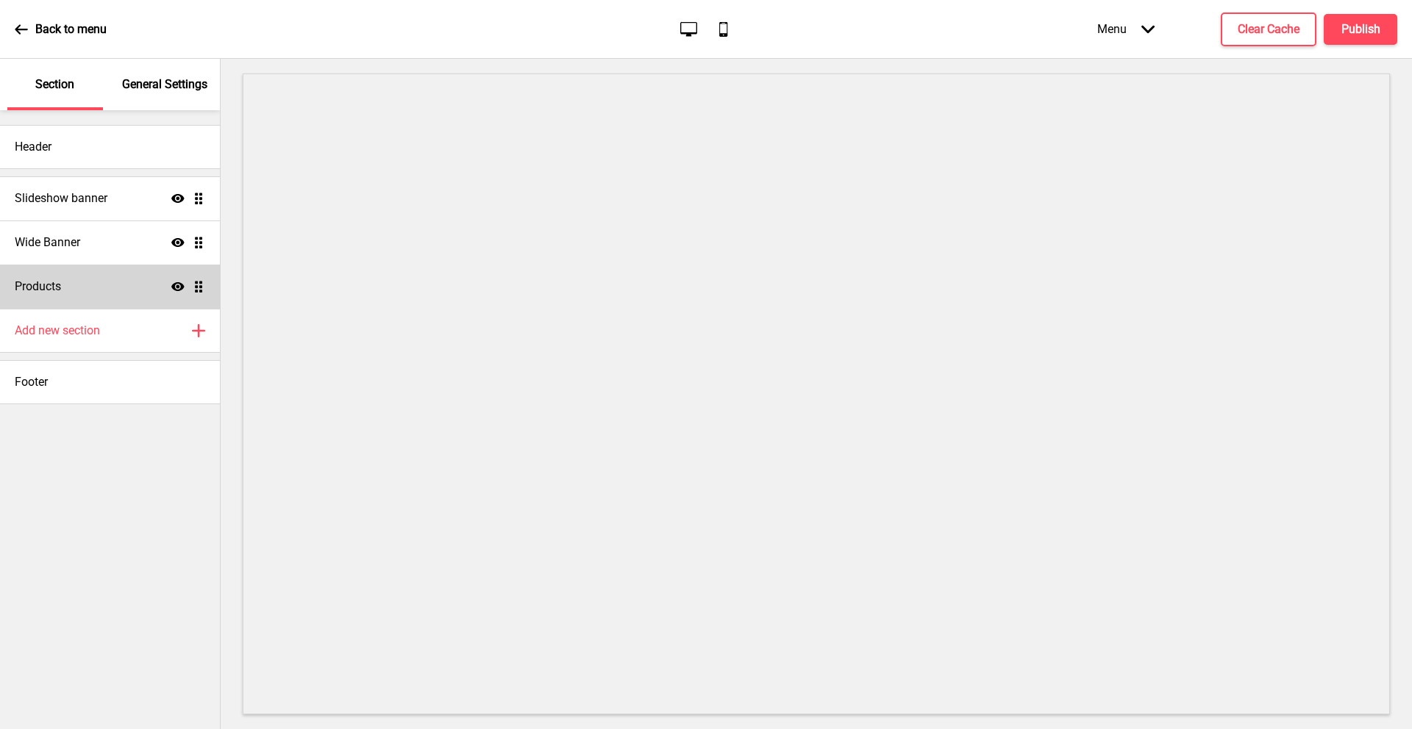
click at [91, 279] on div "Products Show Drag" at bounding box center [110, 287] width 220 height 44
select select "side"
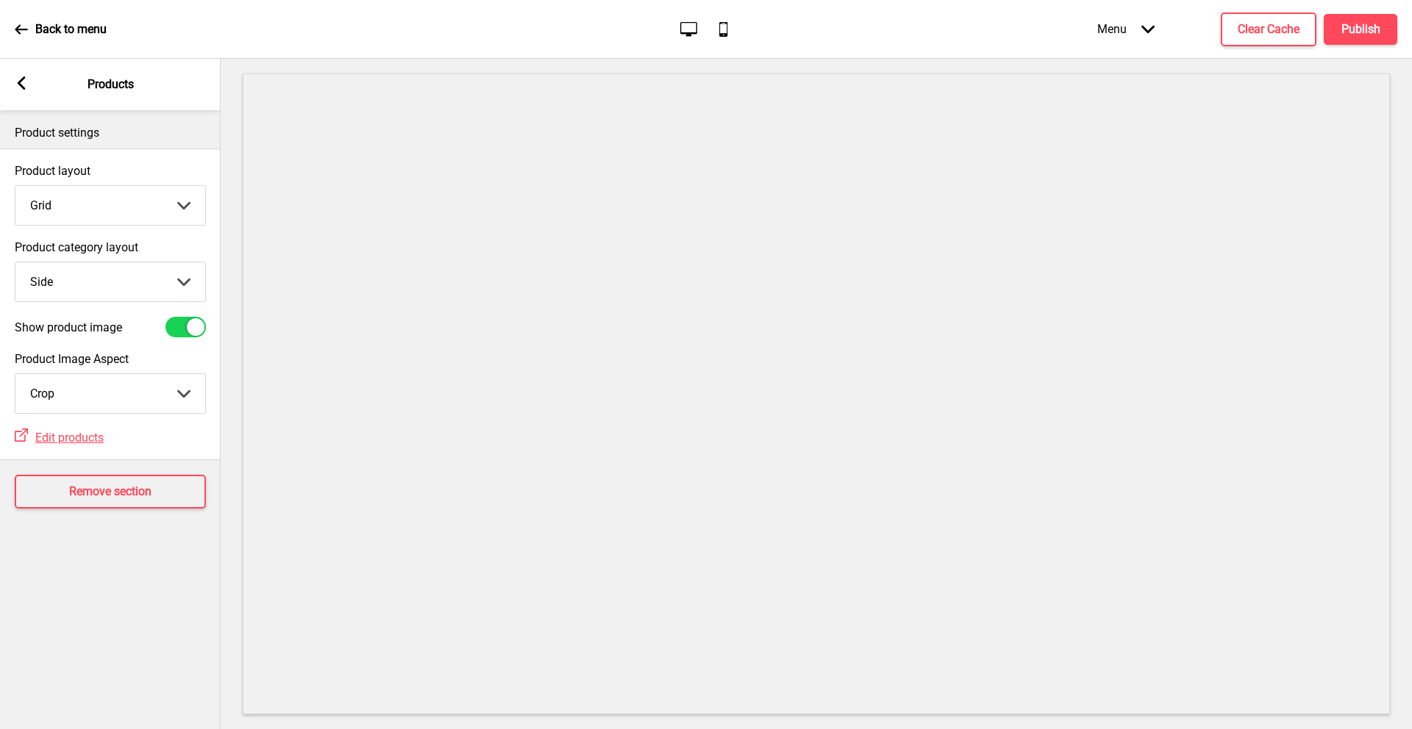
click at [104, 197] on select "Grid List" at bounding box center [110, 205] width 190 height 39
click at [15, 186] on select "Grid List" at bounding box center [110, 205] width 190 height 39
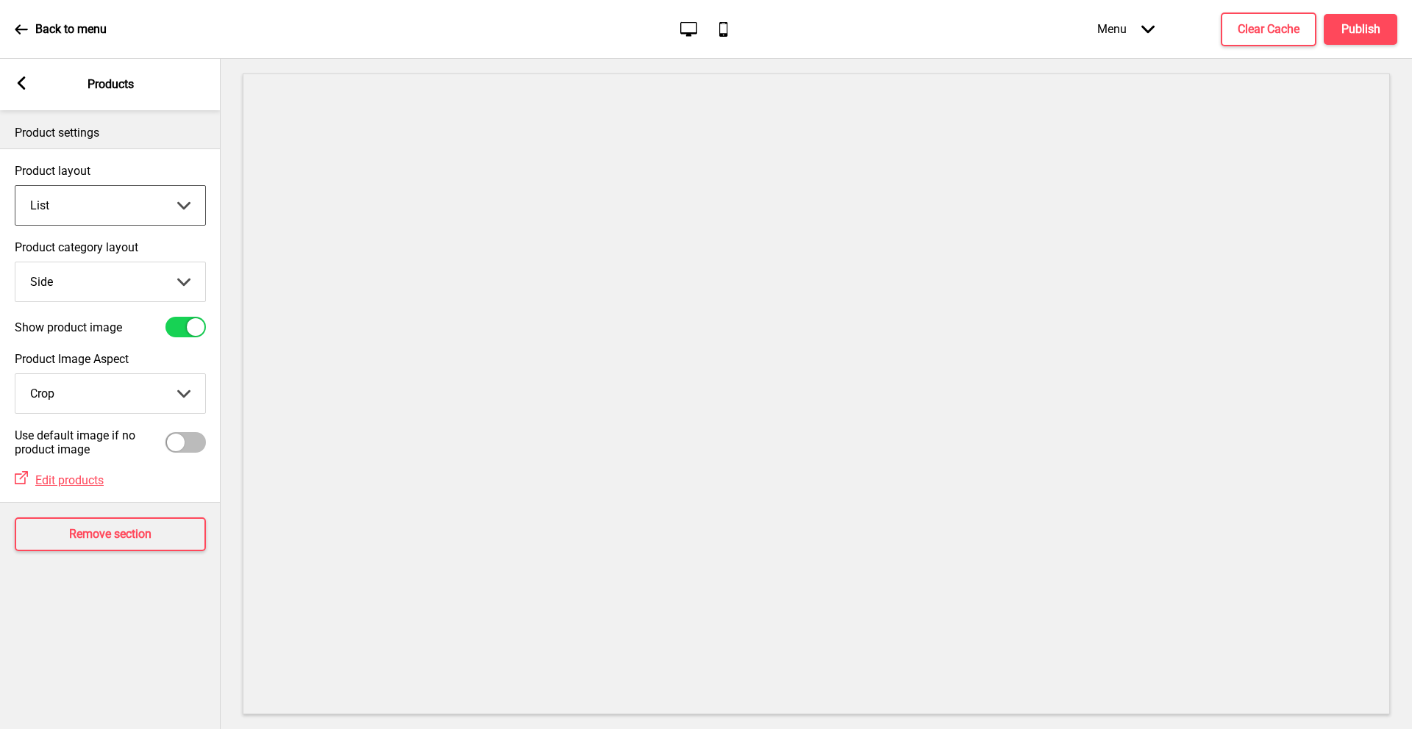
click at [68, 204] on select "Grid List" at bounding box center [110, 205] width 190 height 39
select select "grid"
click at [15, 186] on select "Grid List" at bounding box center [110, 205] width 190 height 39
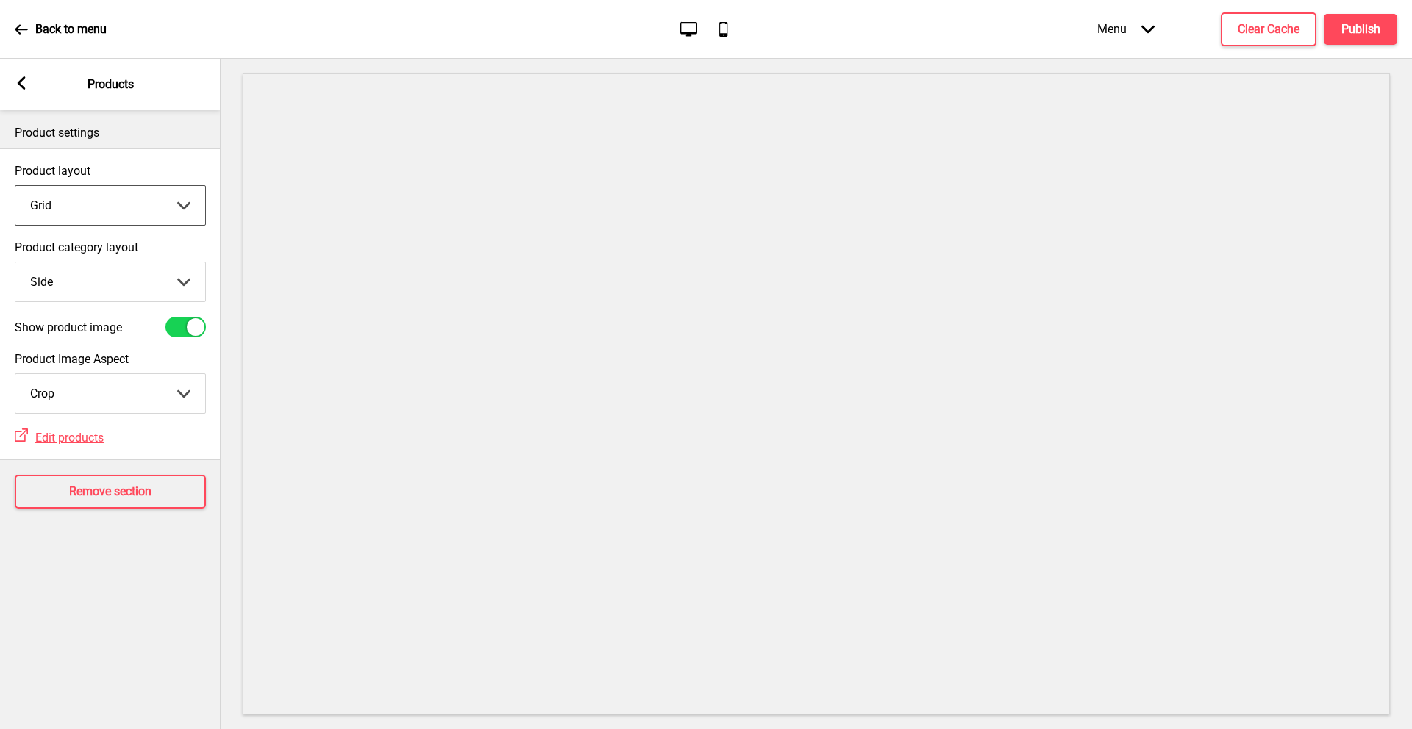
click at [69, 284] on select "Top Side" at bounding box center [110, 282] width 190 height 39
select select "top"
click at [15, 263] on select "Top Side" at bounding box center [110, 282] width 190 height 39
click at [136, 201] on select "Grid List" at bounding box center [110, 205] width 190 height 39
select select "list"
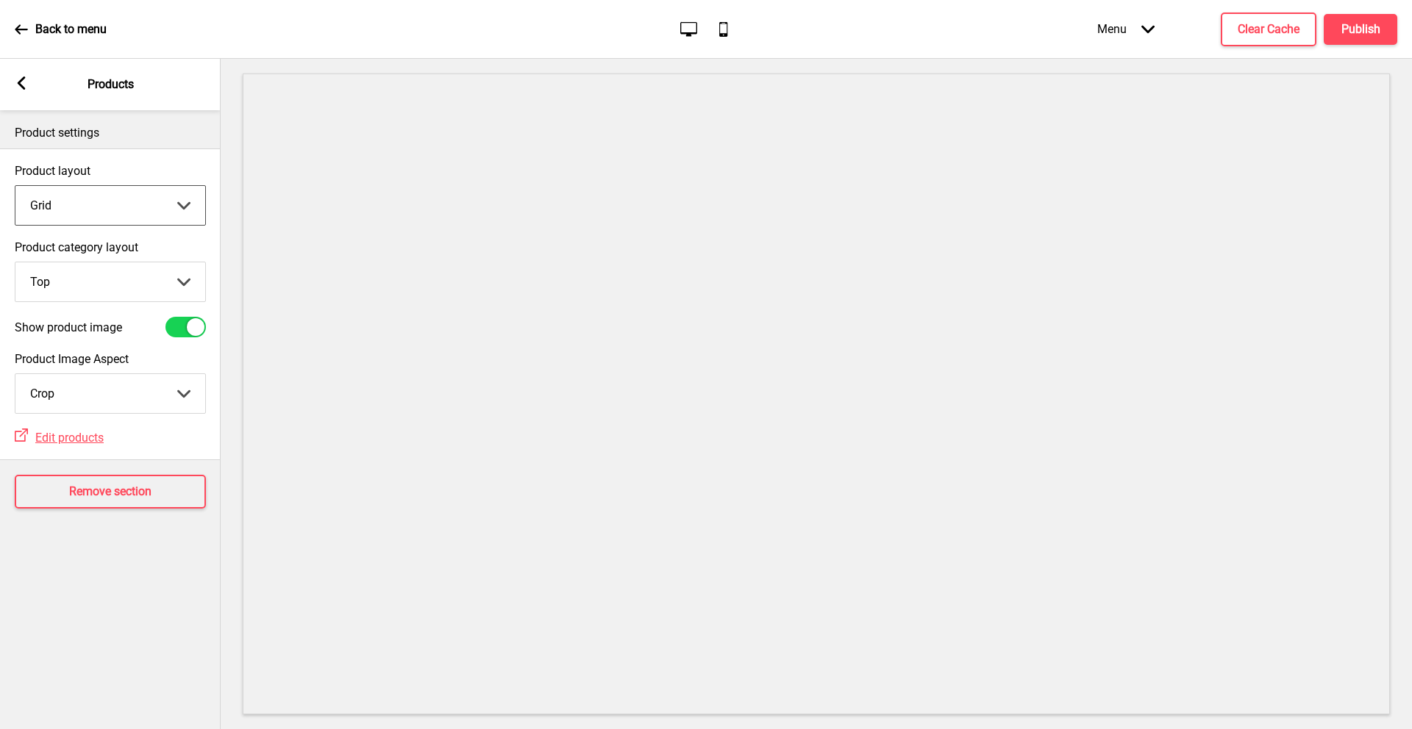
click at [15, 186] on select "Grid List" at bounding box center [110, 205] width 190 height 39
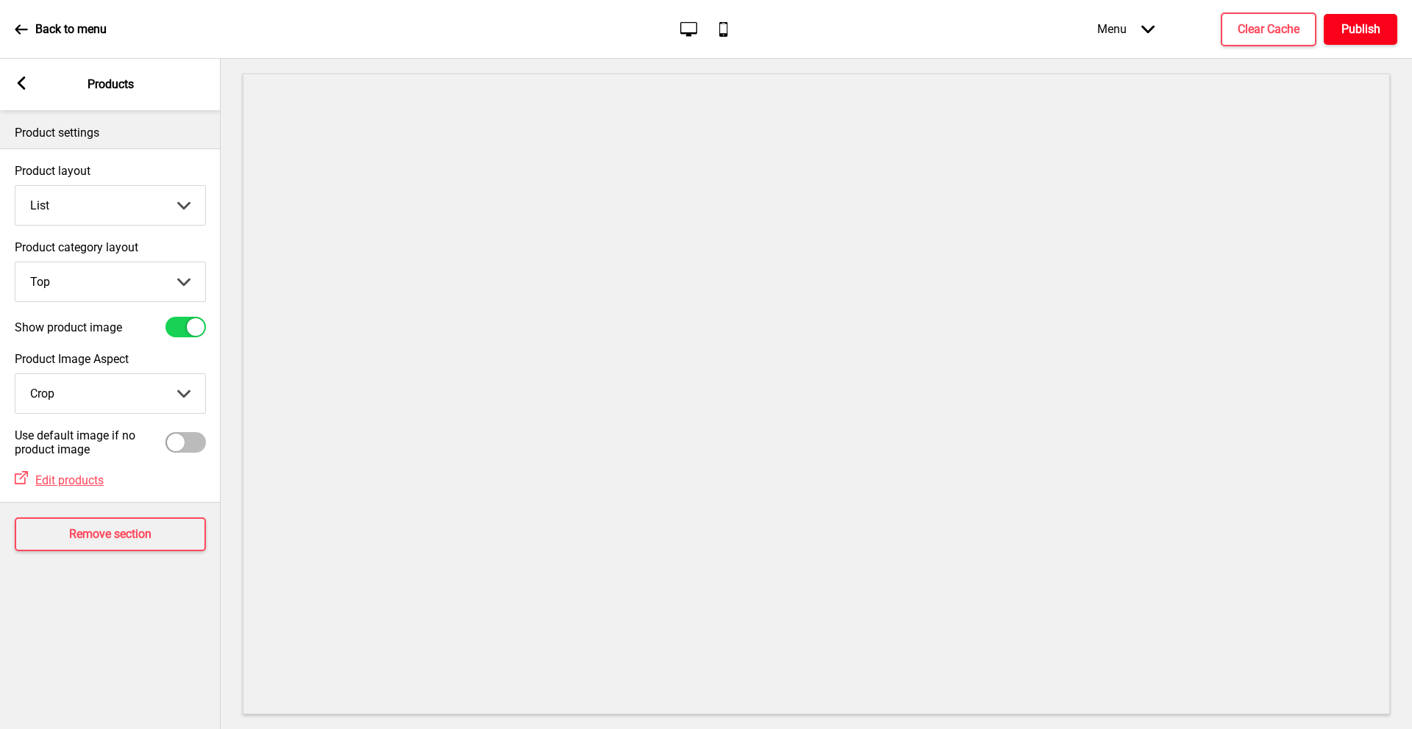
click at [1350, 31] on h4 "Publish" at bounding box center [1360, 29] width 39 height 16
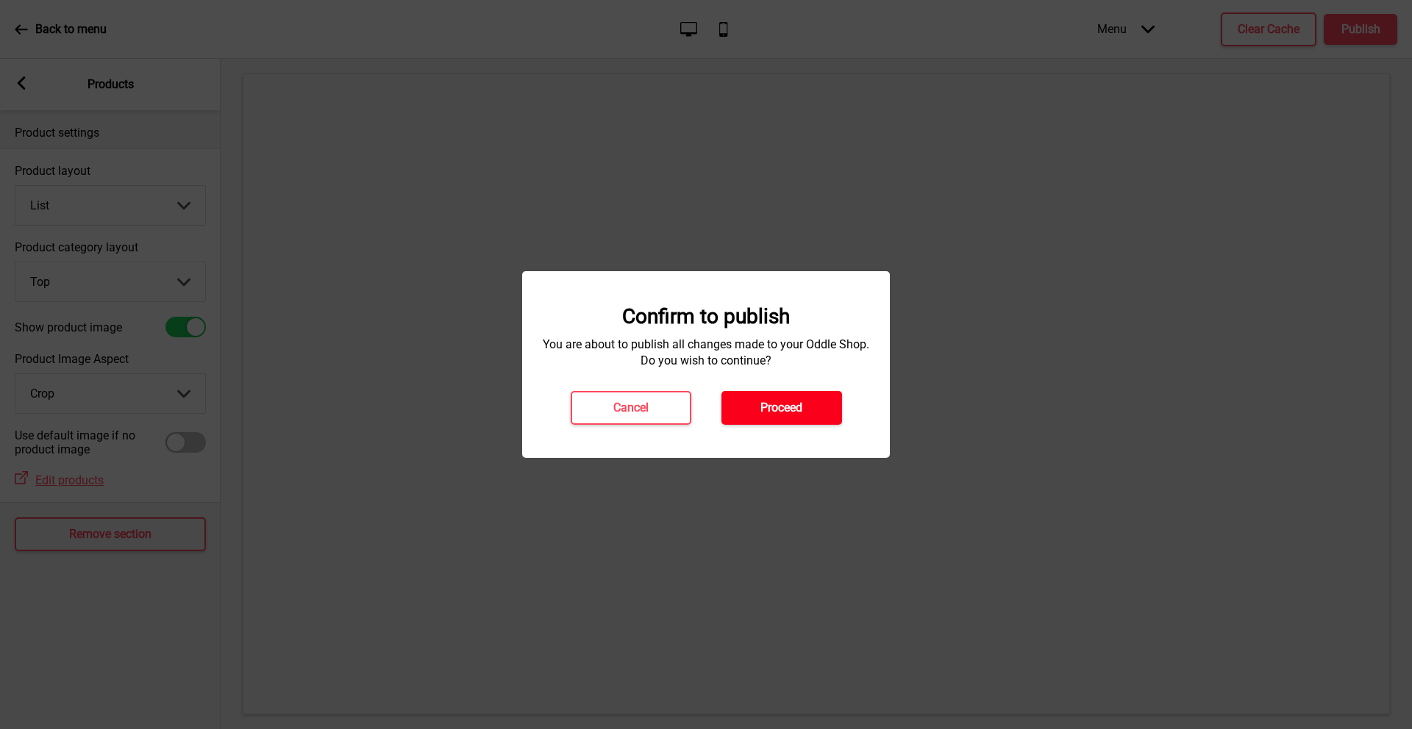
click at [802, 407] on button "Proceed" at bounding box center [781, 408] width 121 height 34
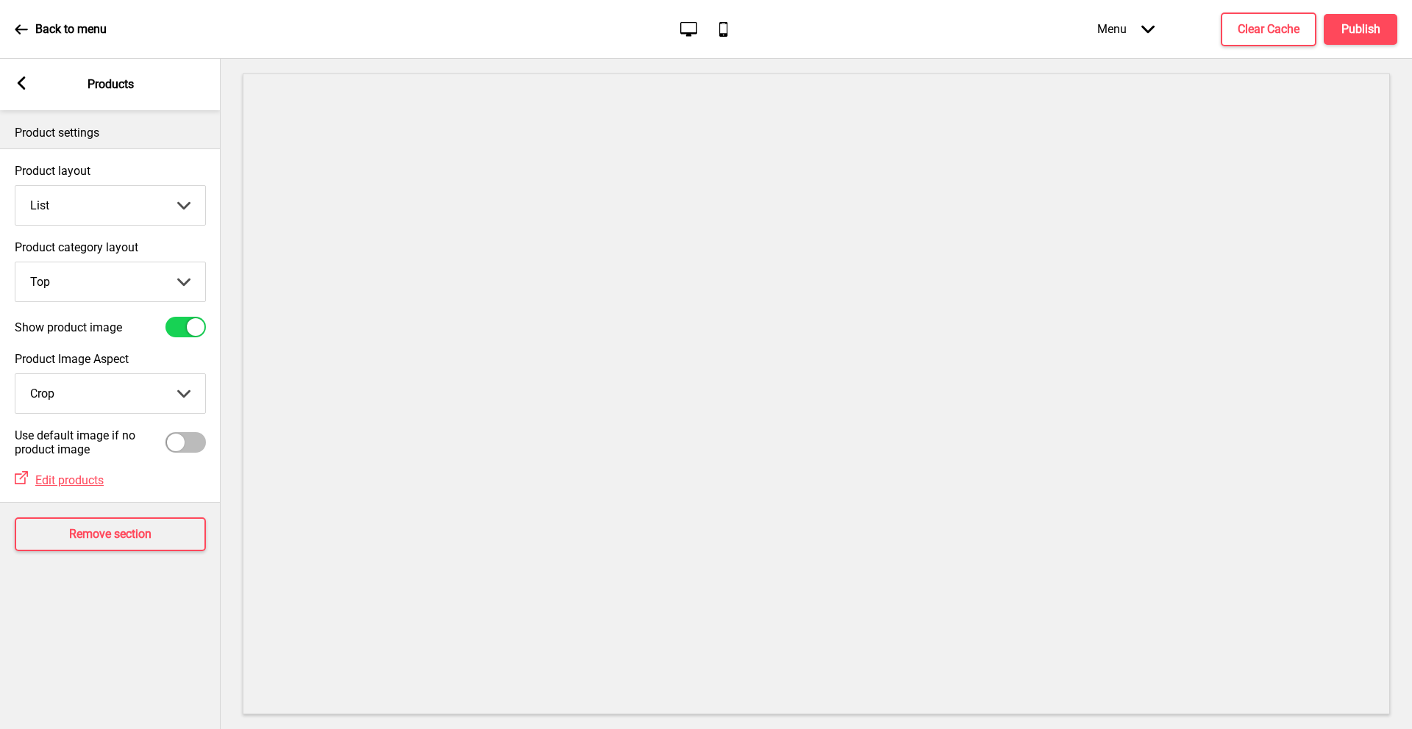
click at [1133, 28] on div "Menu Arrow down" at bounding box center [1125, 28] width 87 height 43
click at [1363, 27] on h4 "Publish" at bounding box center [1360, 29] width 39 height 16
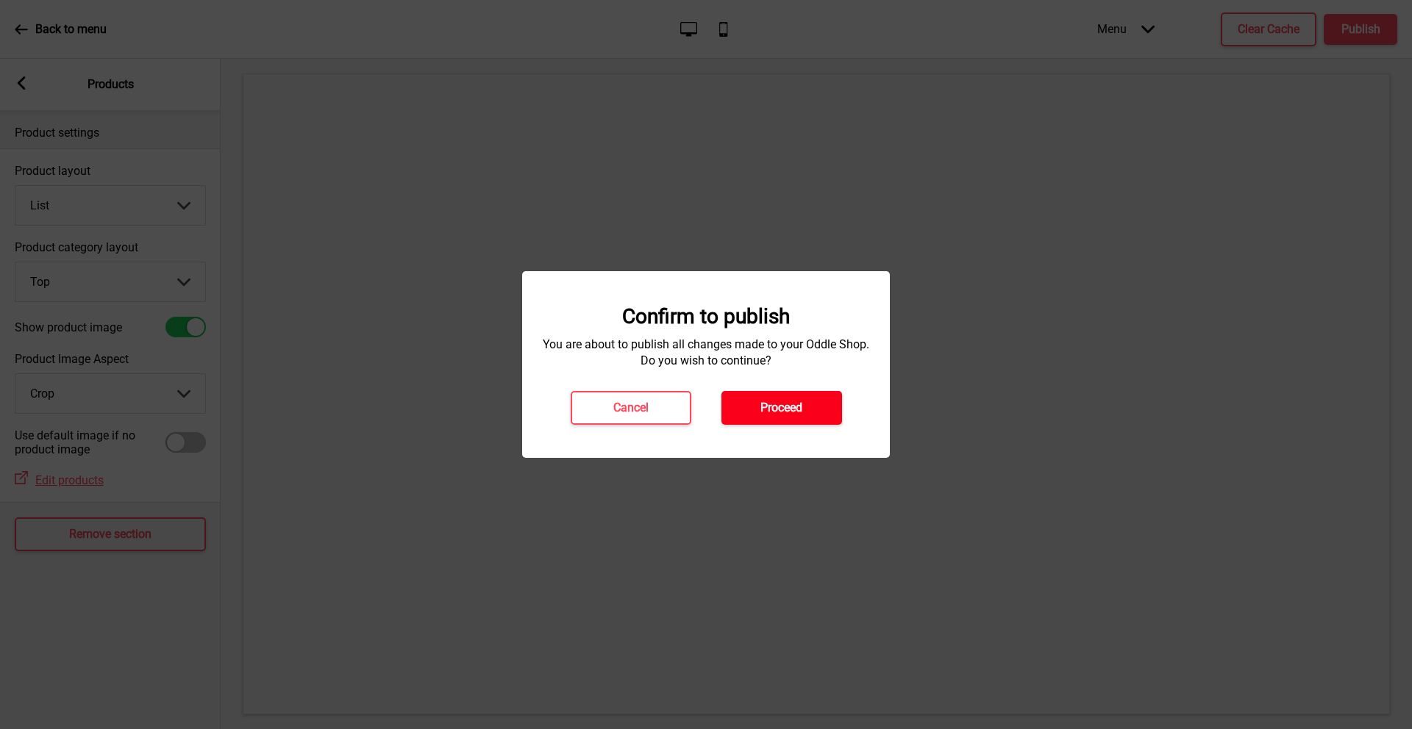
click at [770, 405] on h4 "Proceed" at bounding box center [781, 408] width 42 height 16
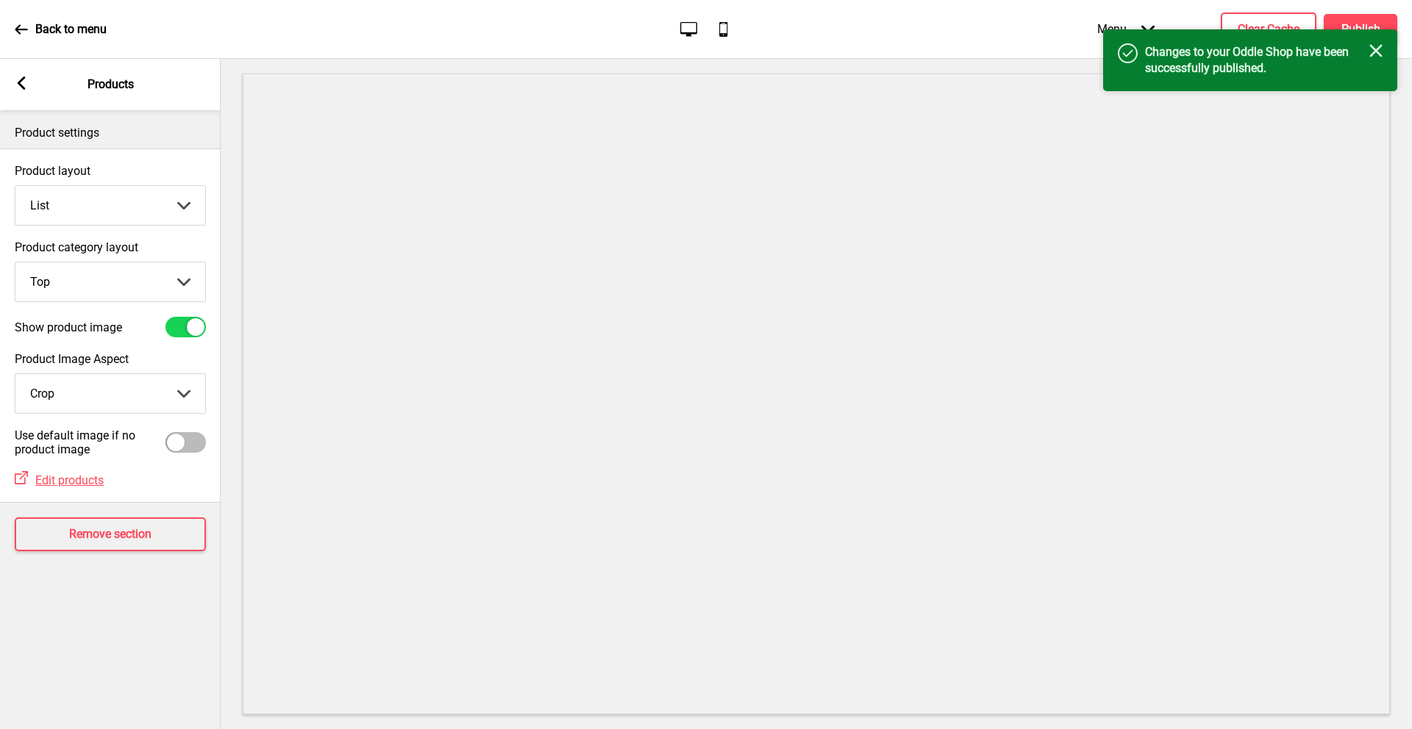
click at [95, 38] on div "Back to menu" at bounding box center [61, 30] width 92 height 40
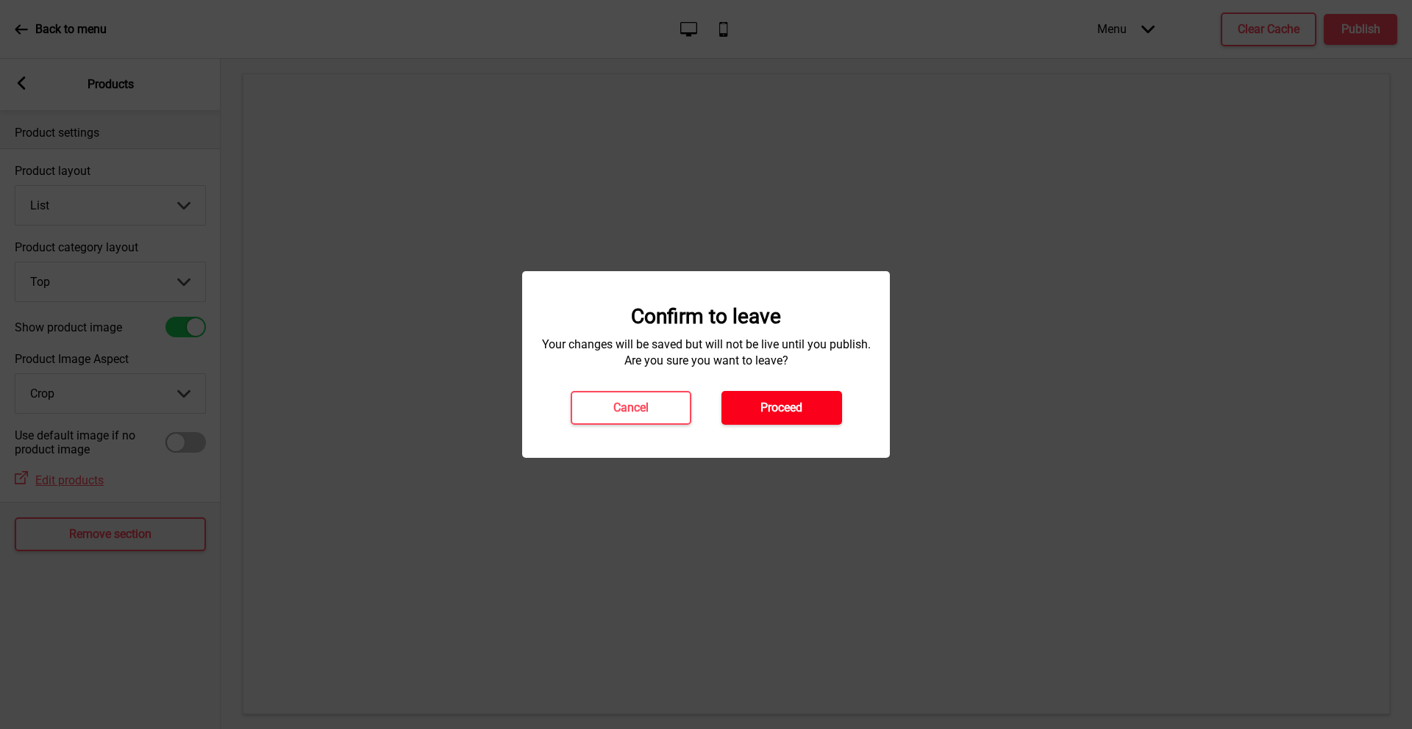
click at [780, 401] on h4 "Proceed" at bounding box center [781, 408] width 42 height 16
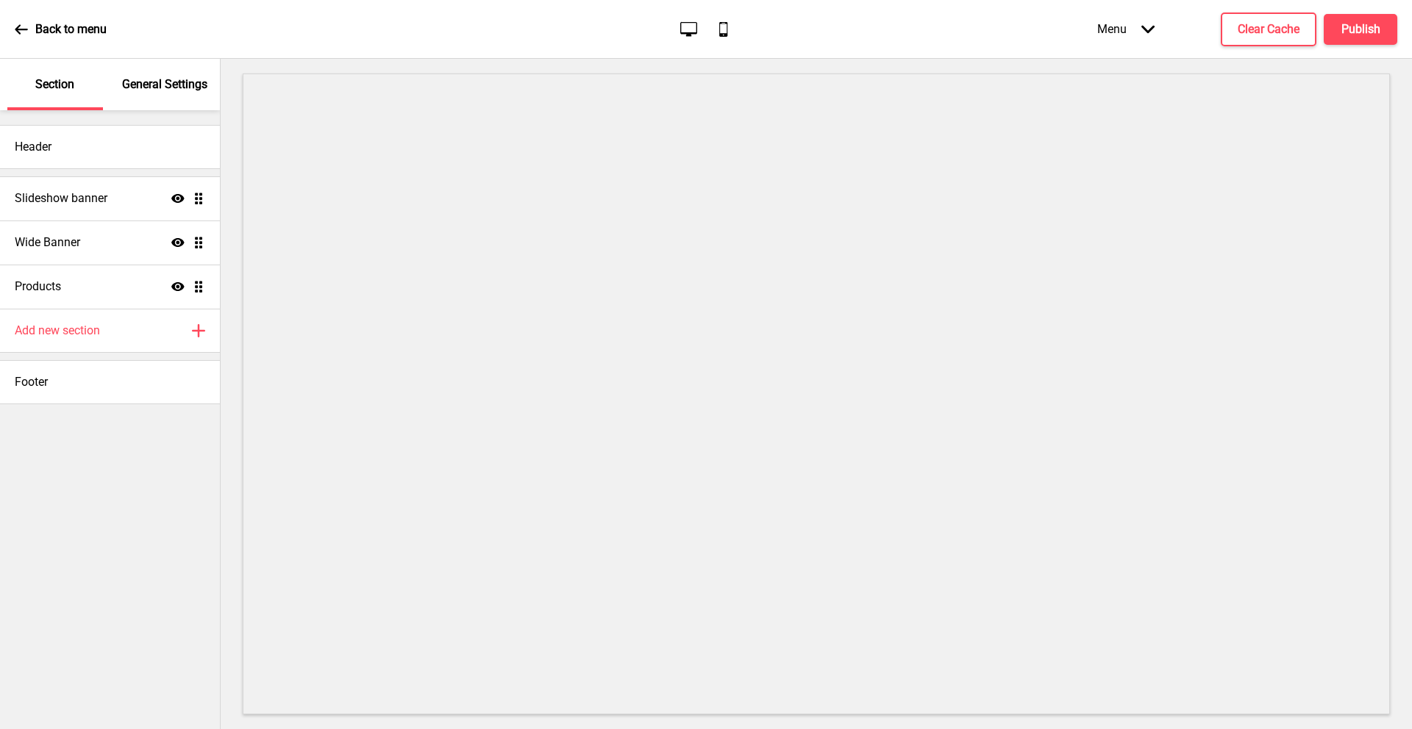
click at [173, 90] on p "General Settings" at bounding box center [164, 84] width 85 height 16
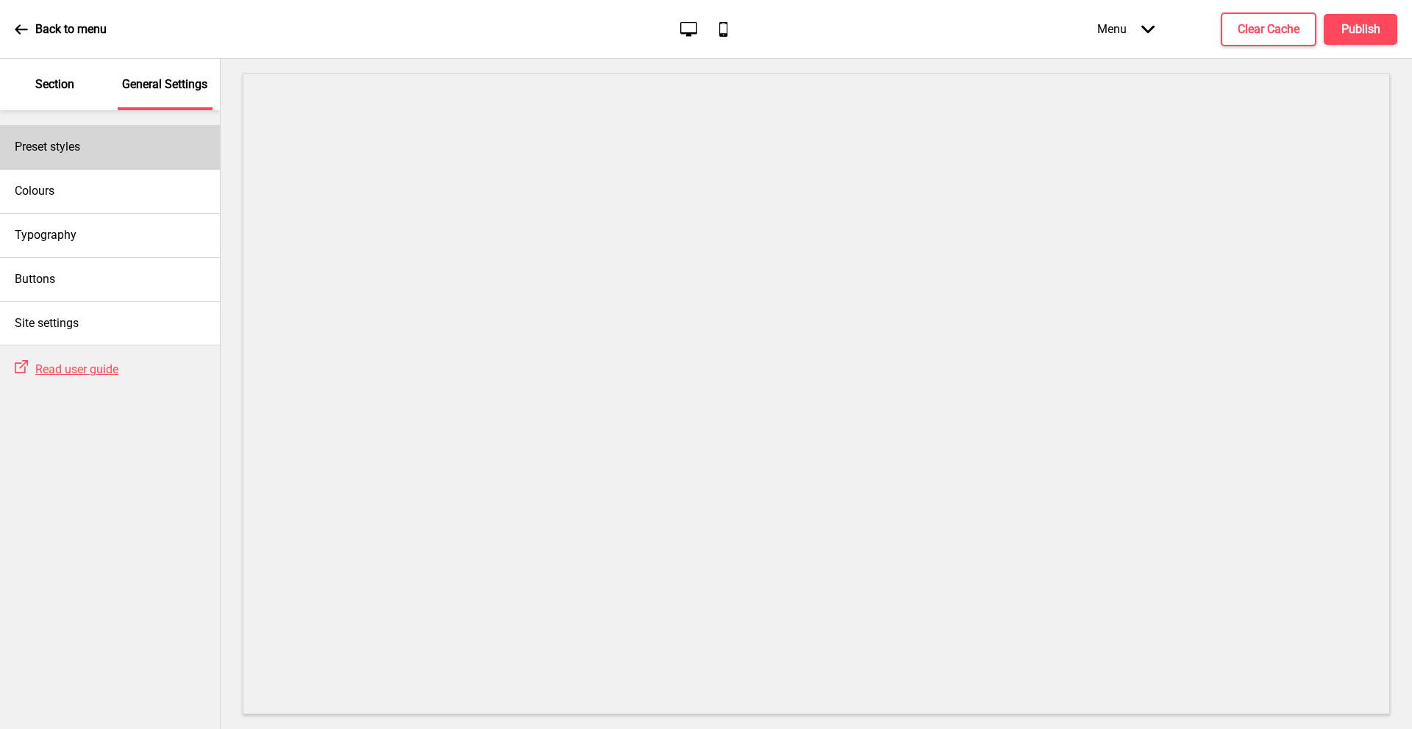
click at [100, 151] on div "Preset styles" at bounding box center [110, 147] width 220 height 44
select select "Custom"
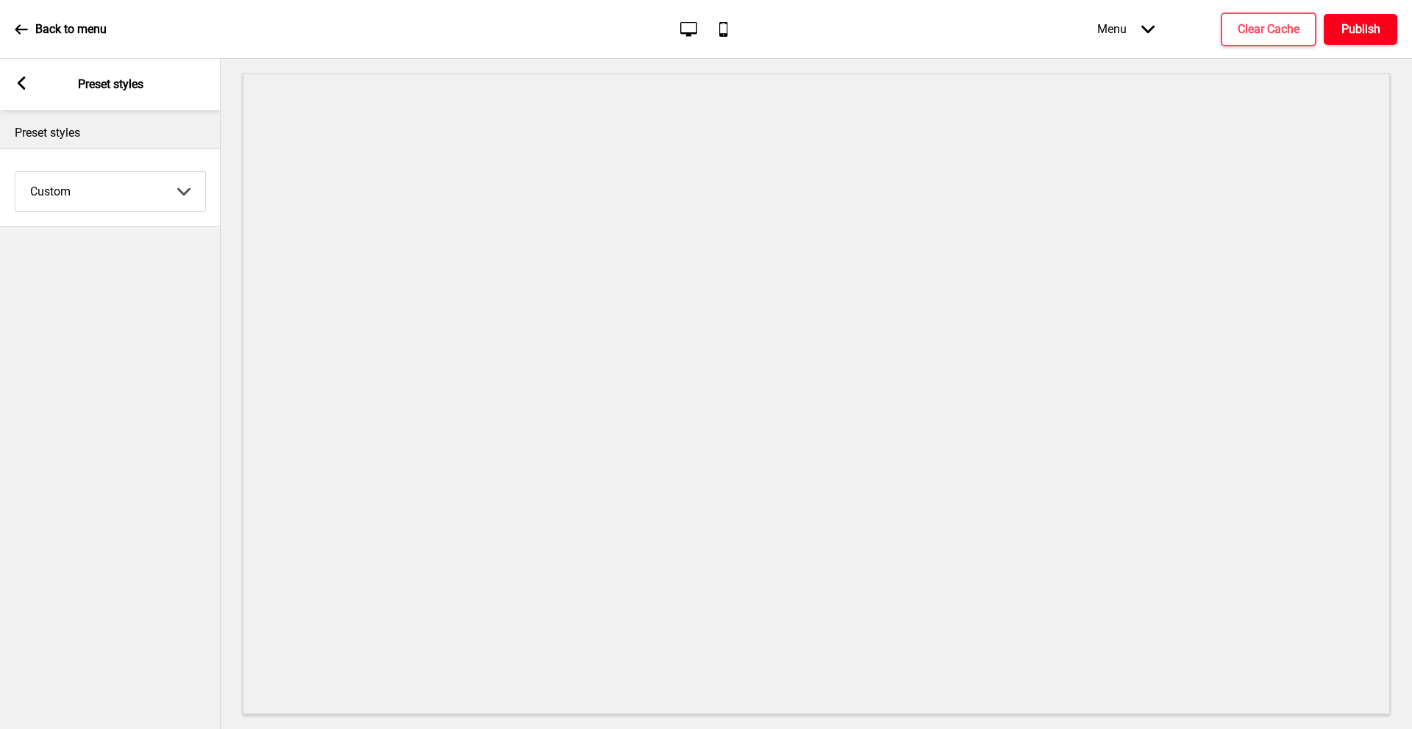
click at [1359, 24] on h4 "Publish" at bounding box center [1360, 29] width 39 height 16
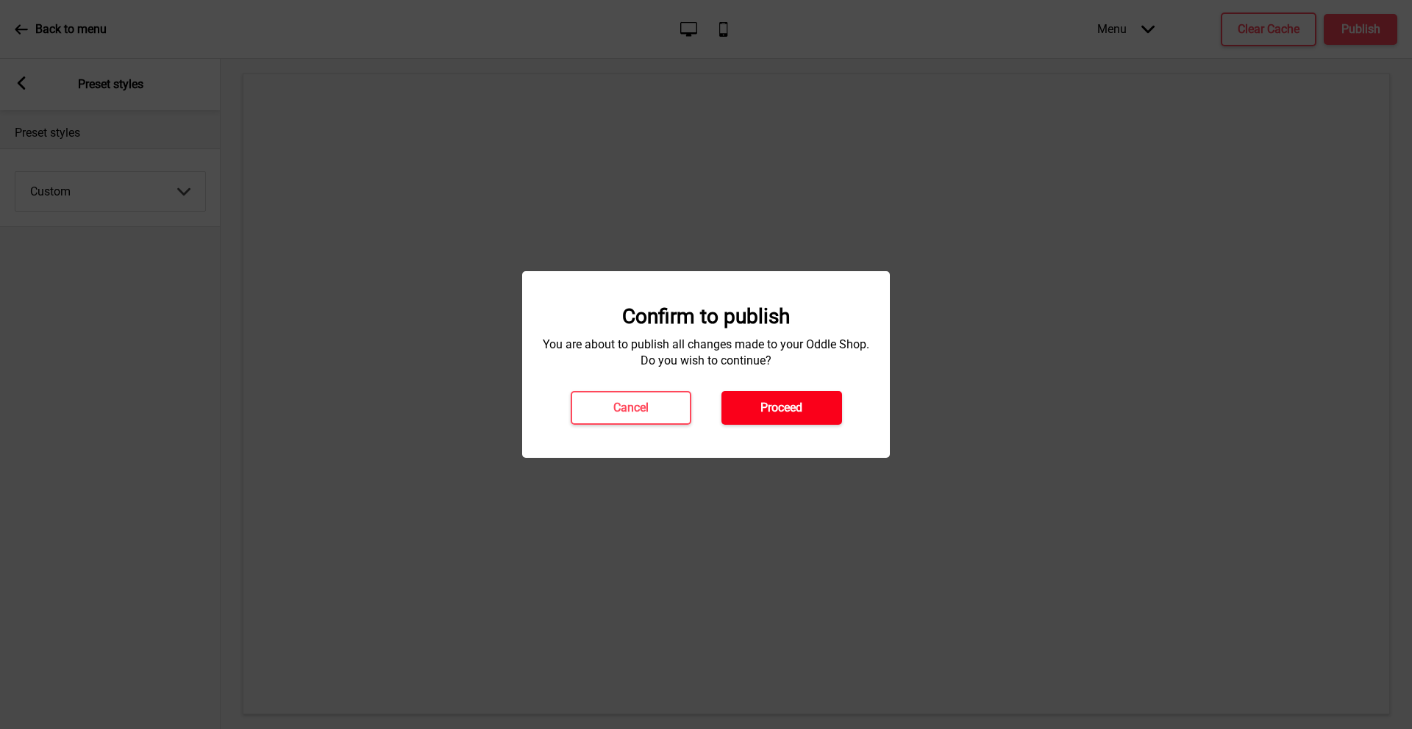
click at [761, 412] on h4 "Proceed" at bounding box center [781, 408] width 42 height 16
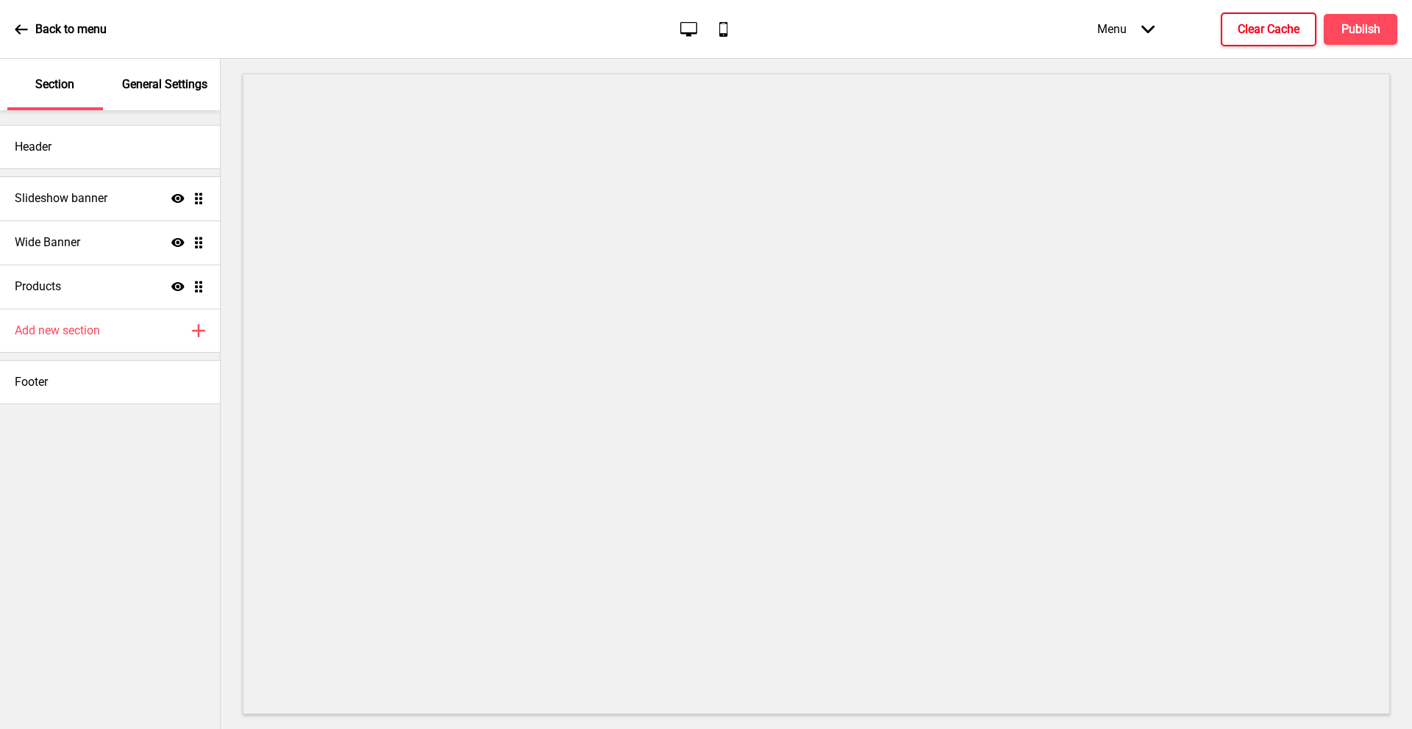
click at [1244, 28] on h4 "Clear Cache" at bounding box center [1269, 29] width 62 height 16
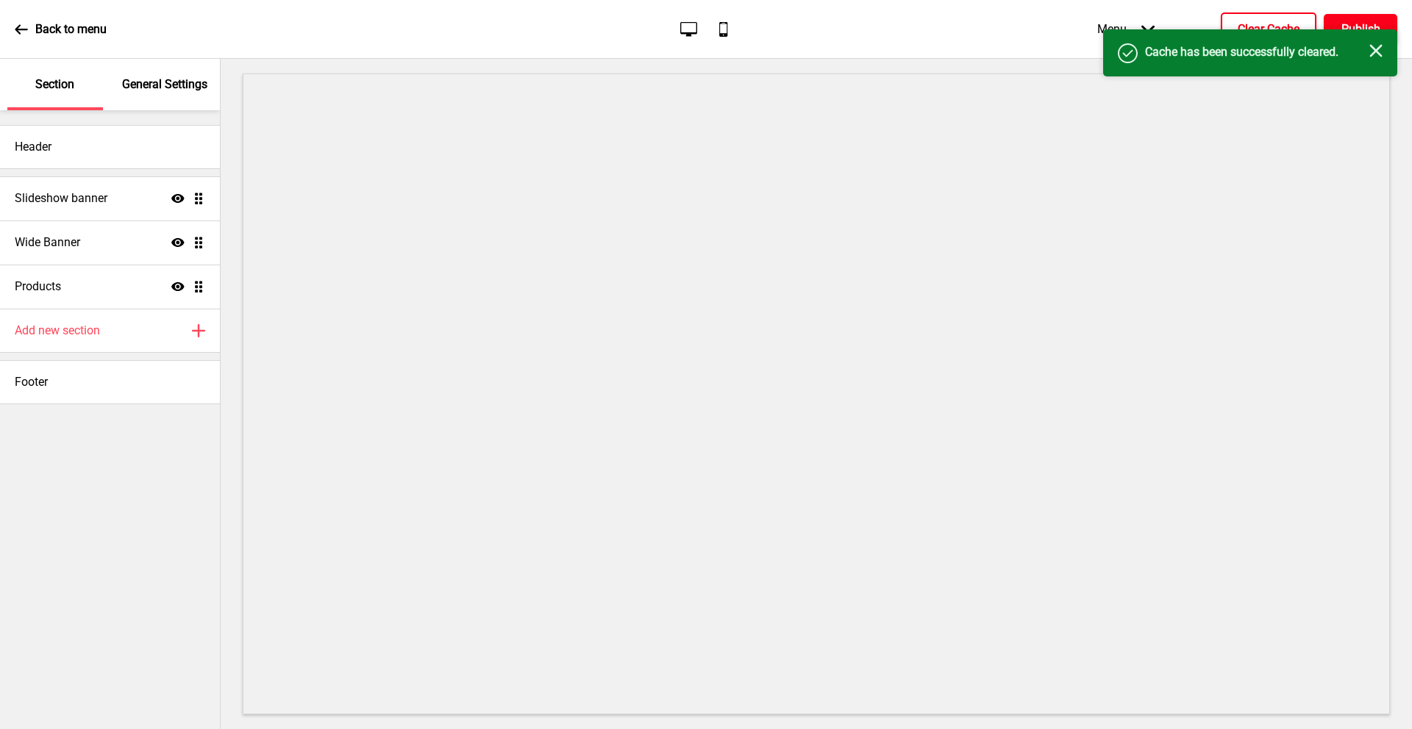
click at [1379, 16] on button "Publish" at bounding box center [1361, 29] width 74 height 31
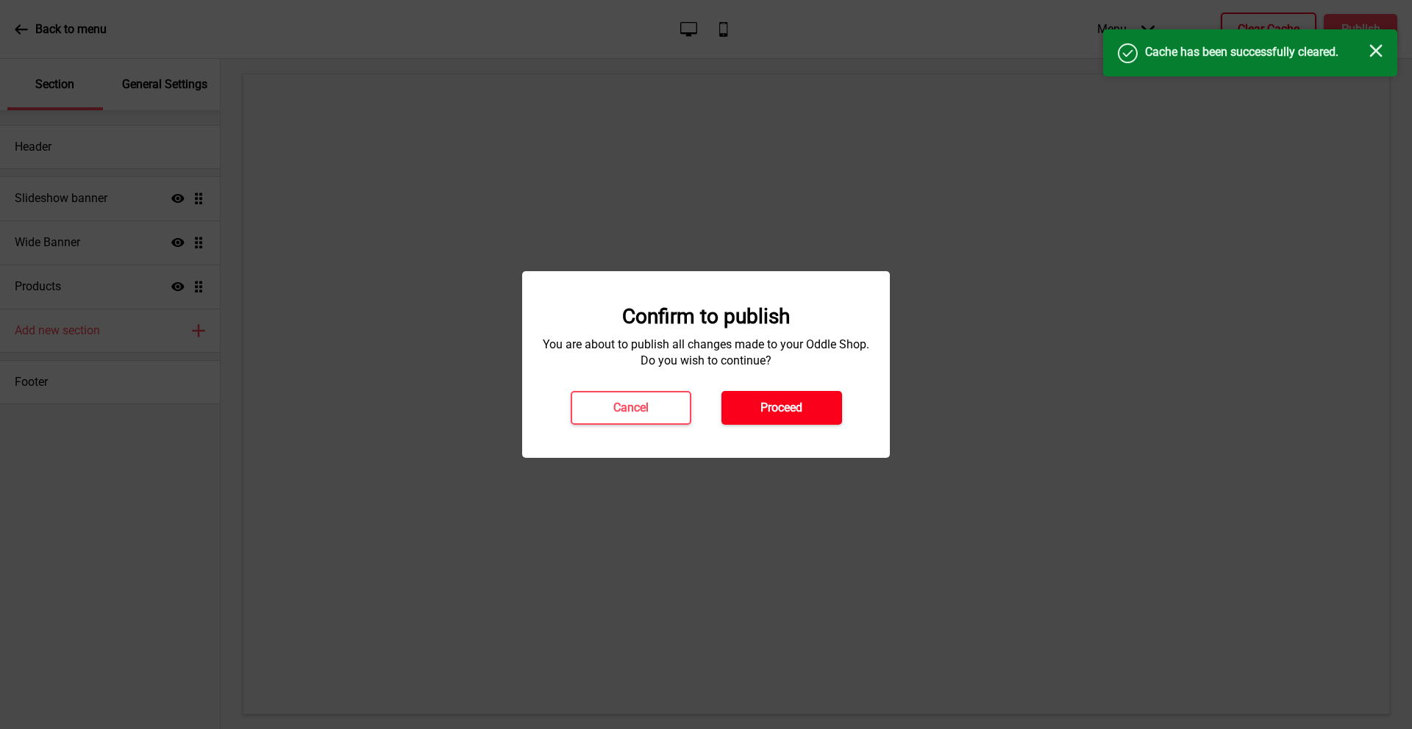
click at [776, 404] on h4 "Proceed" at bounding box center [781, 408] width 42 height 16
